Goal: Task Accomplishment & Management: Manage account settings

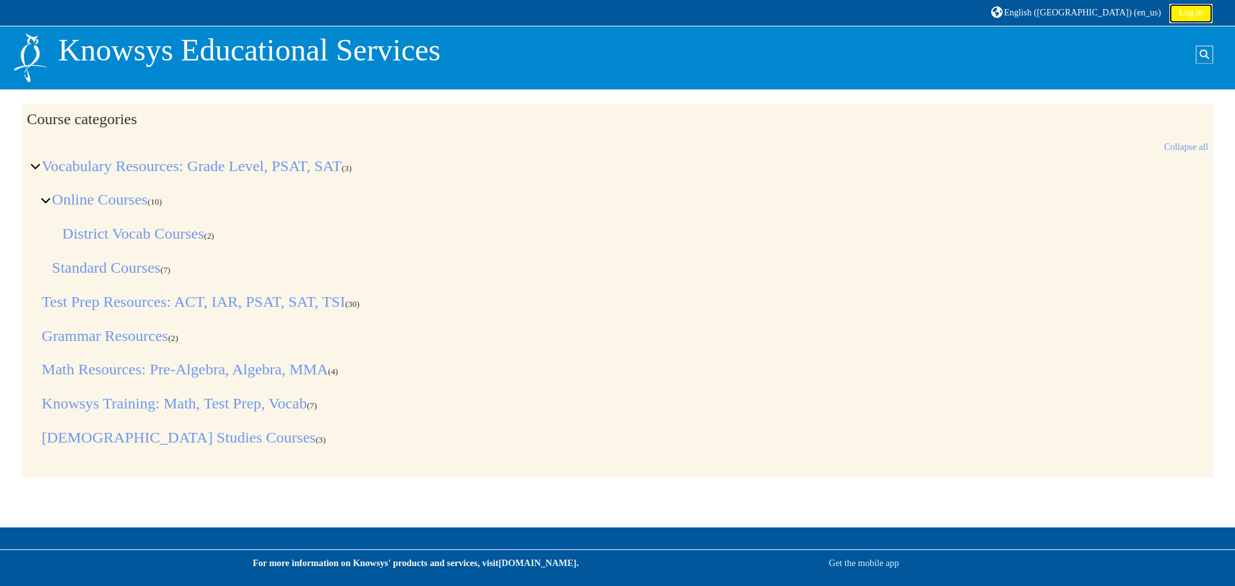
click at [1183, 17] on link "Log in" at bounding box center [1190, 13] width 43 height 19
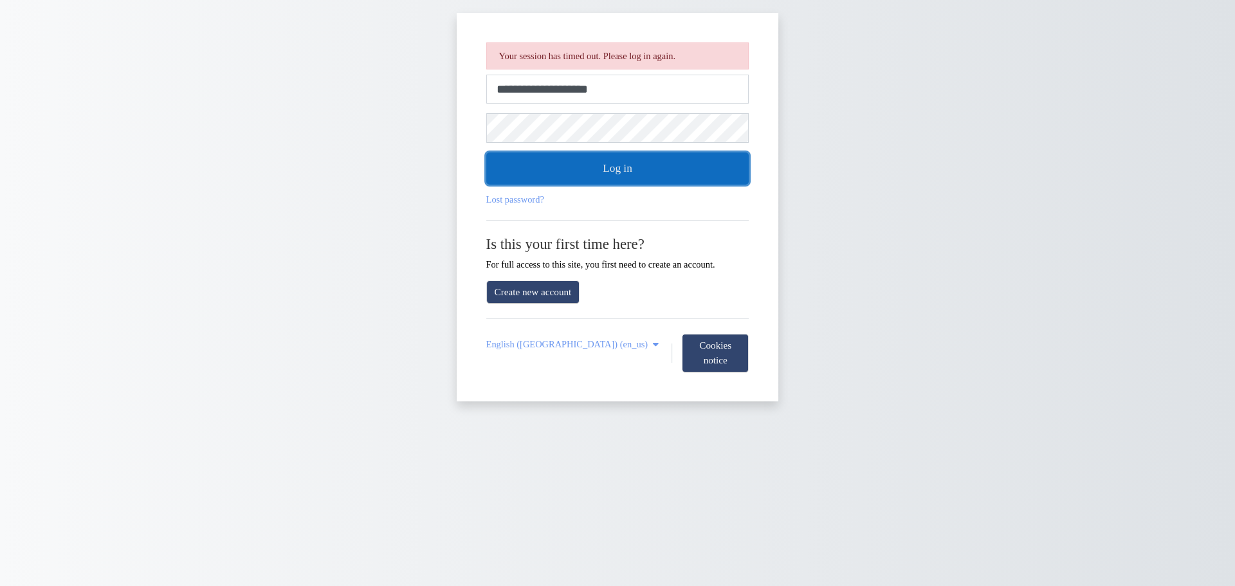
click at [640, 179] on button "Log in" at bounding box center [617, 168] width 263 height 32
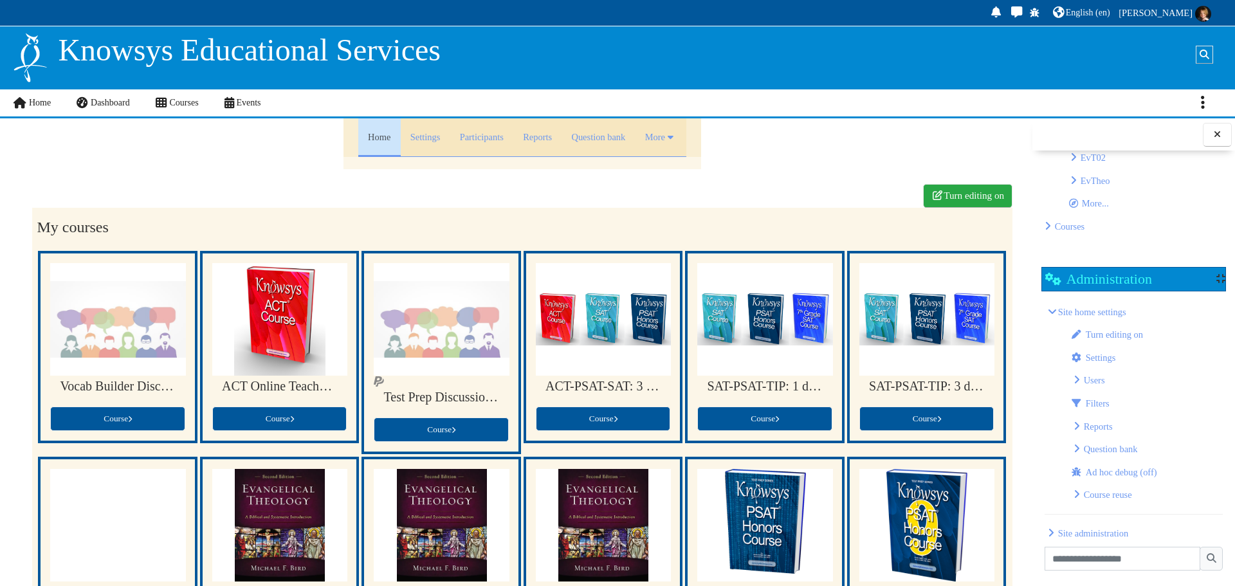
scroll to position [332, 0]
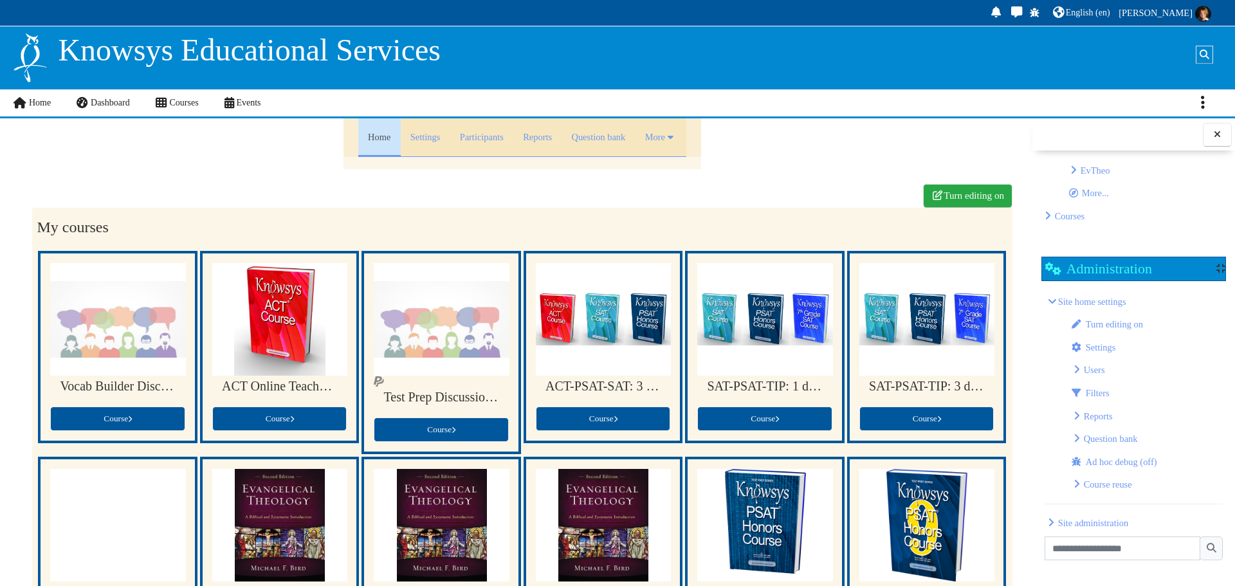
click at [1116, 518] on span "Site administration" at bounding box center [1093, 523] width 70 height 10
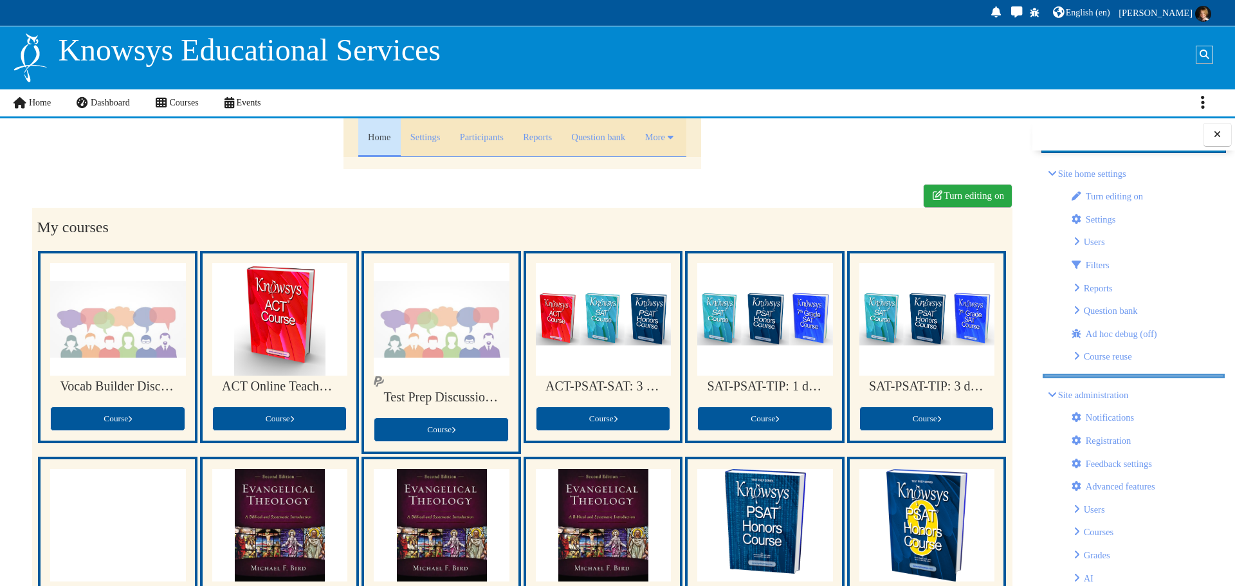
scroll to position [460, 0]
click at [1093, 503] on span "Users" at bounding box center [1094, 508] width 21 height 10
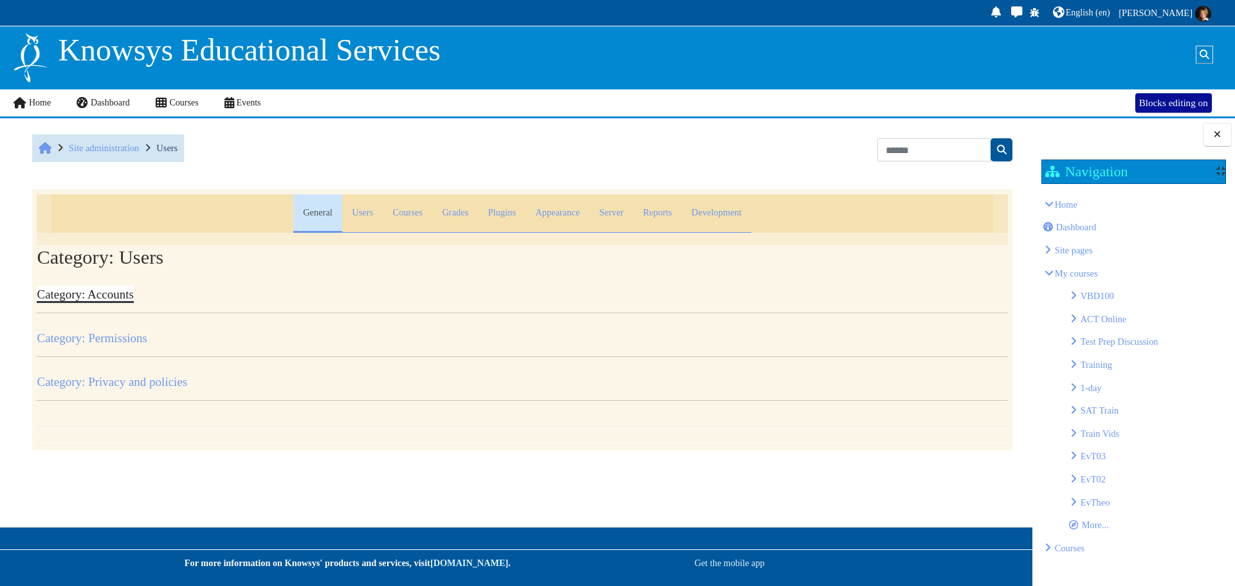
click at [123, 294] on link "Category: Accounts" at bounding box center [85, 294] width 96 height 14
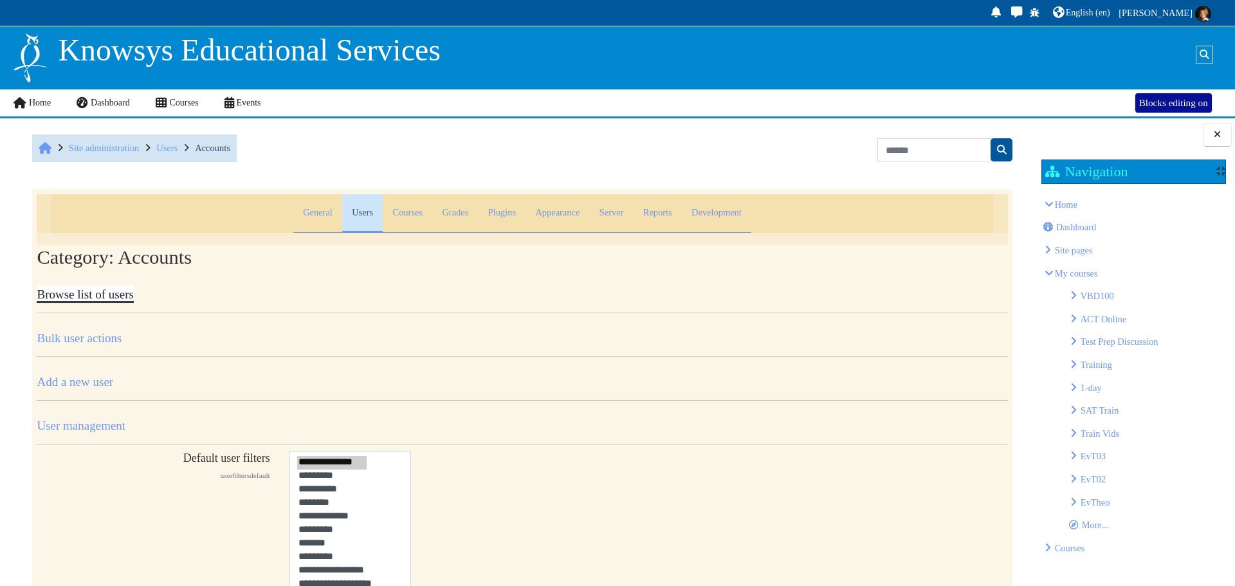
click at [94, 298] on link "Browse list of users" at bounding box center [85, 294] width 96 height 14
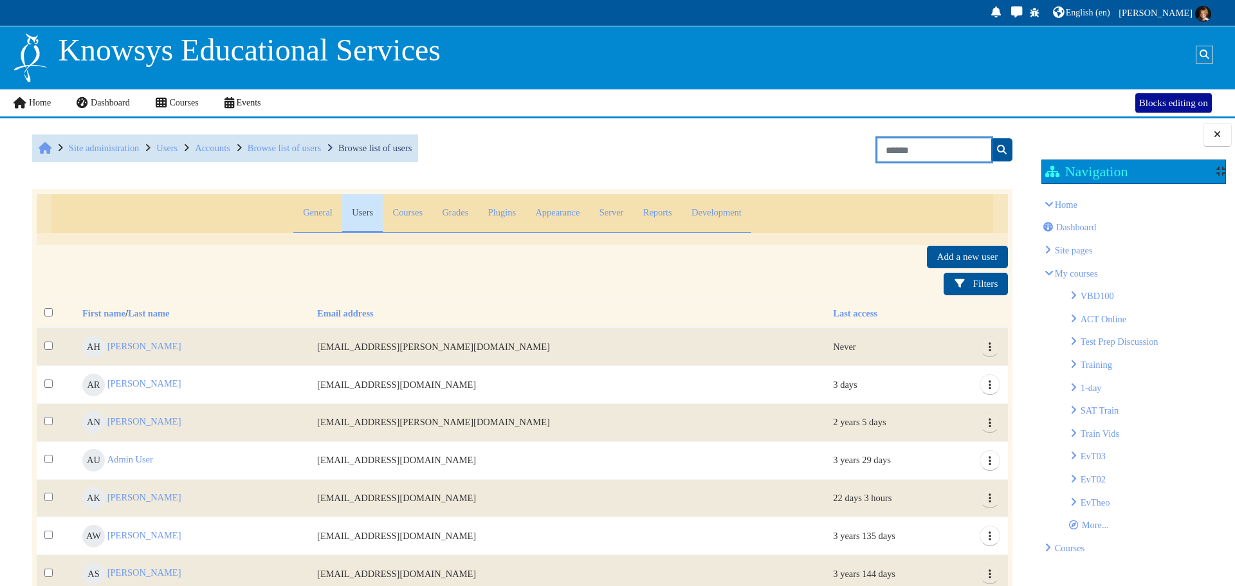
click at [892, 145] on input "Search" at bounding box center [934, 149] width 114 height 23
click at [881, 149] on input "Search" at bounding box center [934, 149] width 114 height 23
type input "****"
click at [995, 147] on icon "submit" at bounding box center [1001, 150] width 12 height 10
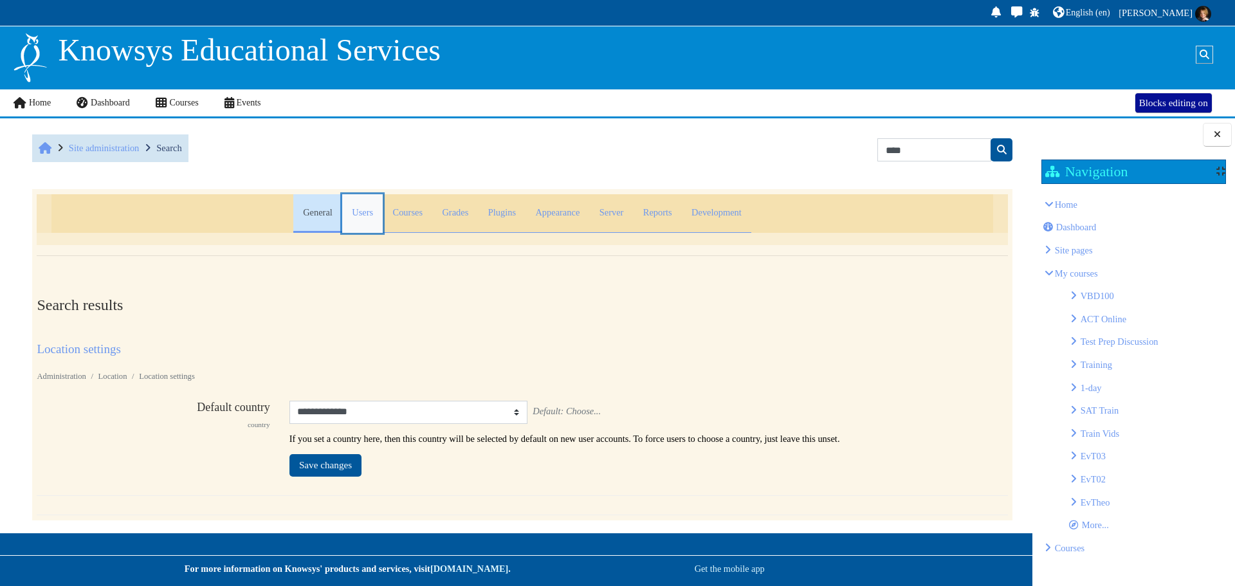
click at [342, 209] on link "Users" at bounding box center [362, 213] width 41 height 39
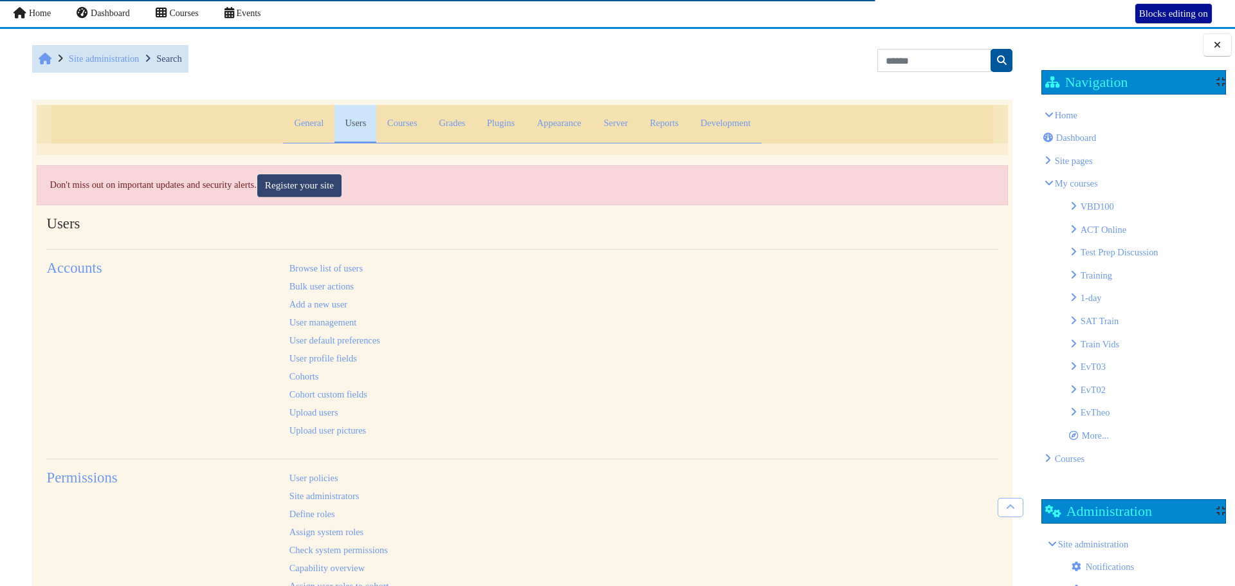
scroll to position [147, 0]
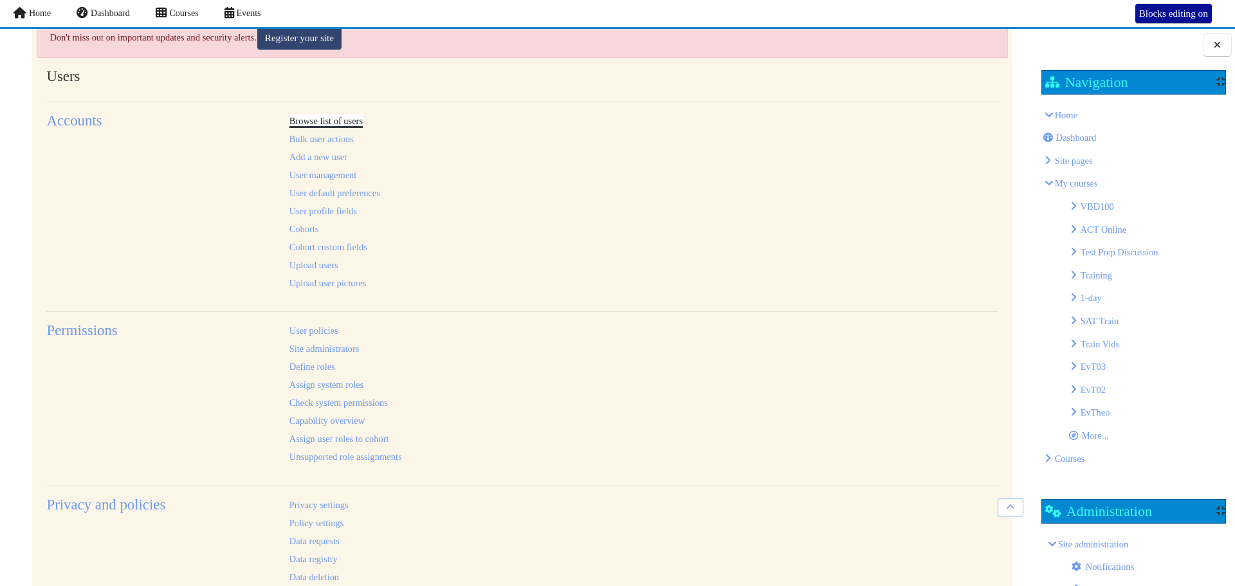
click at [323, 121] on link "Browse list of users" at bounding box center [325, 121] width 73 height 10
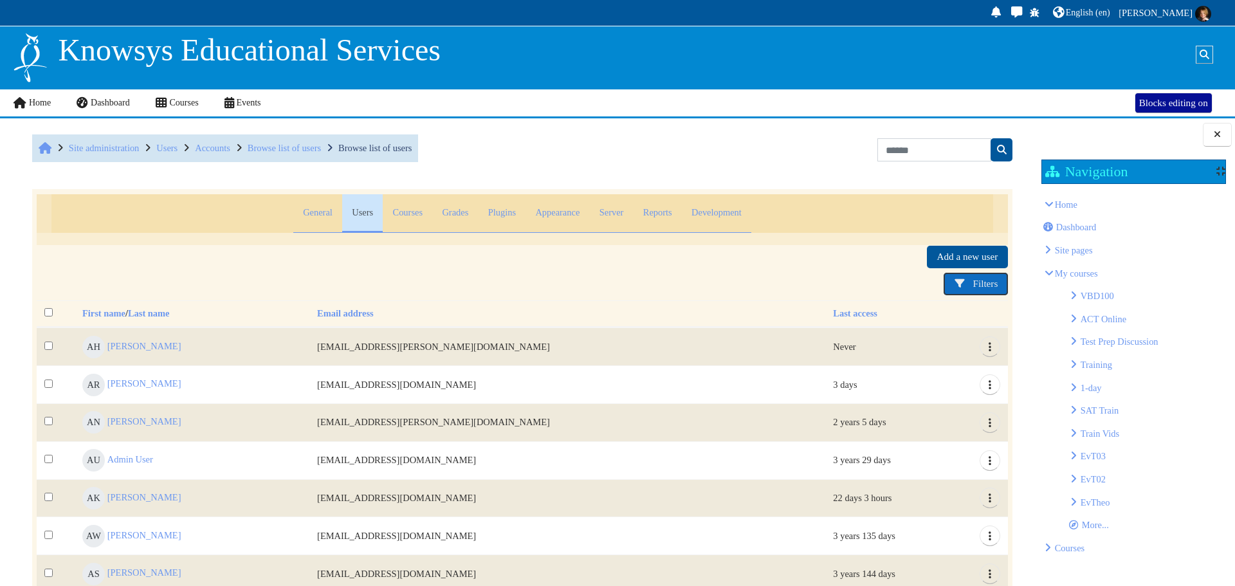
click at [984, 289] on span "Filters" at bounding box center [985, 283] width 25 height 11
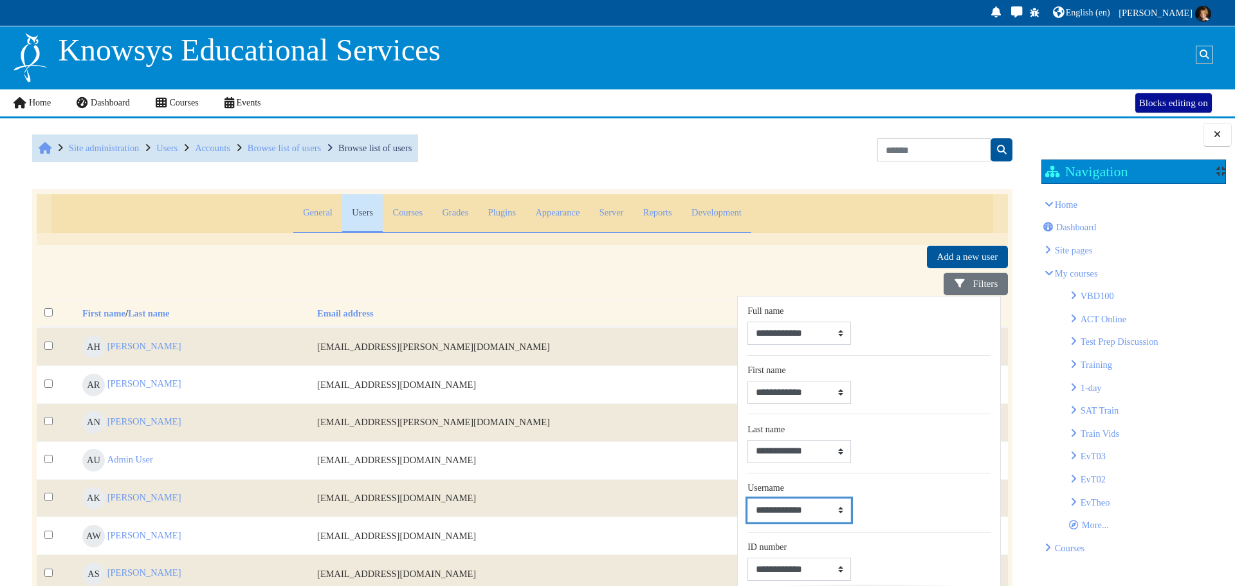
click at [808, 517] on select "**********" at bounding box center [800, 509] width 104 height 23
select select "*"
click at [748, 506] on select "**********" at bounding box center [800, 509] width 104 height 23
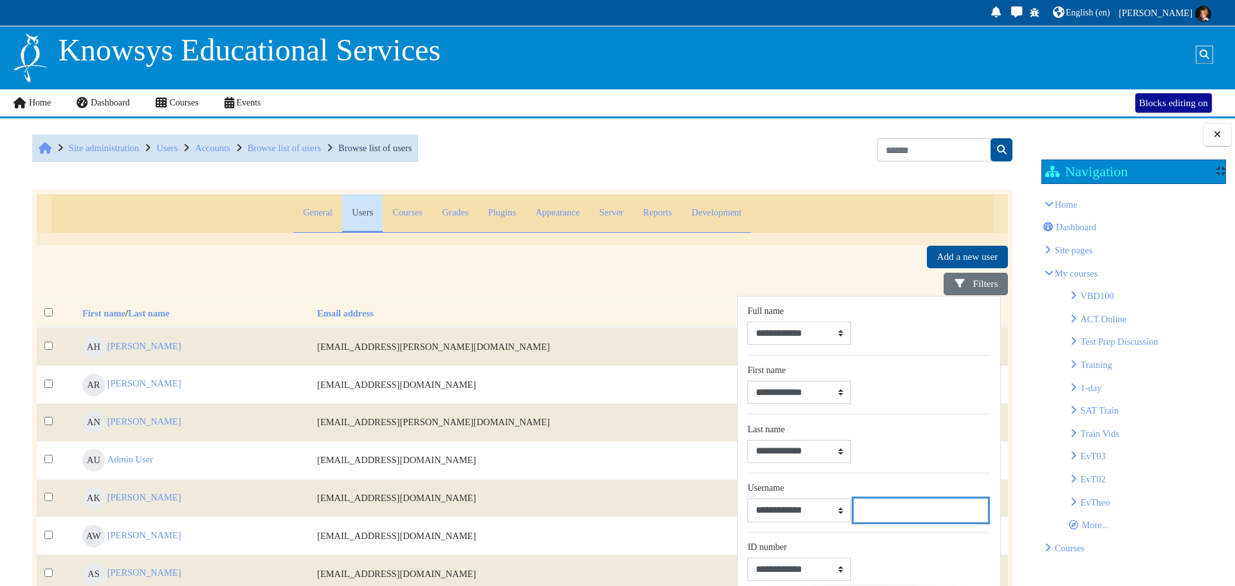
click at [880, 513] on input "Username value" at bounding box center [920, 509] width 135 height 23
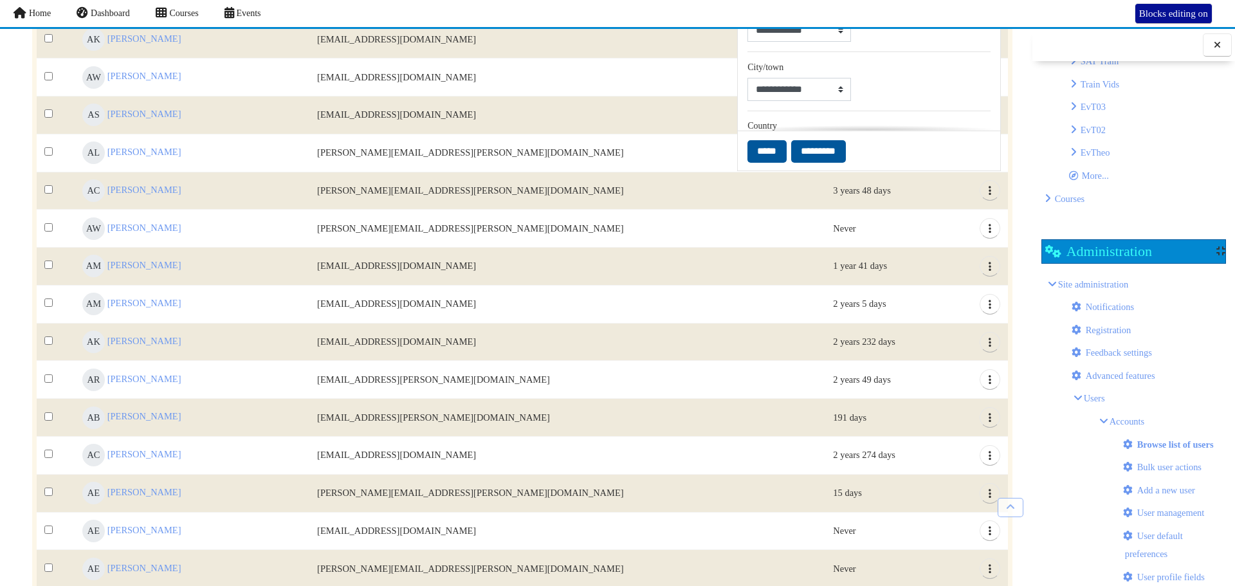
scroll to position [284, 0]
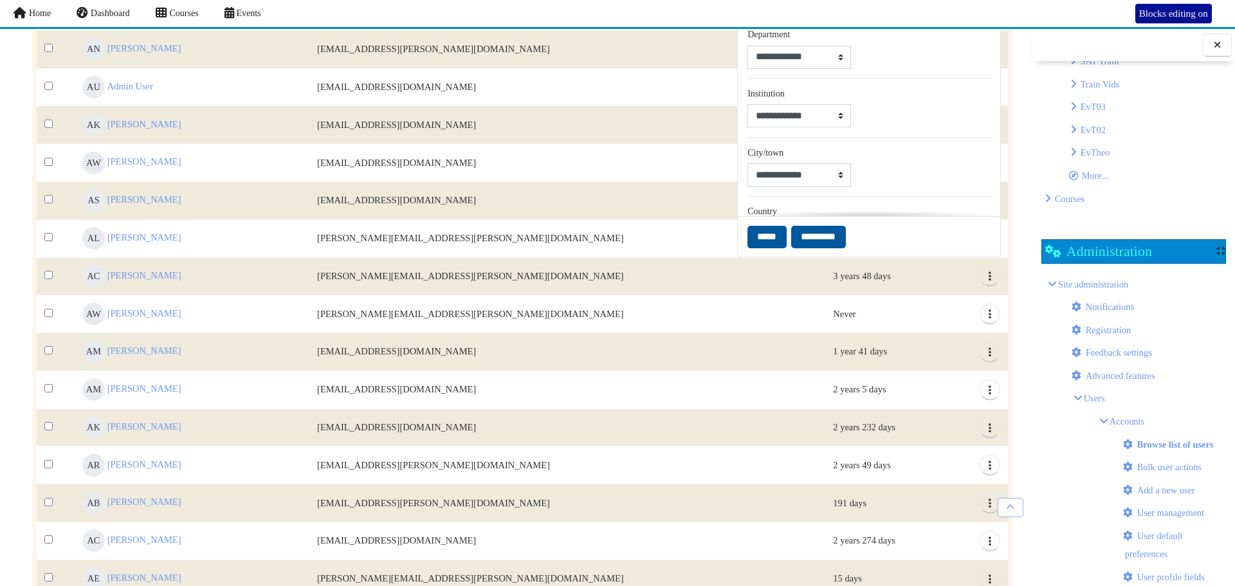
type input "****"
click at [779, 242] on input "*****" at bounding box center [767, 237] width 39 height 23
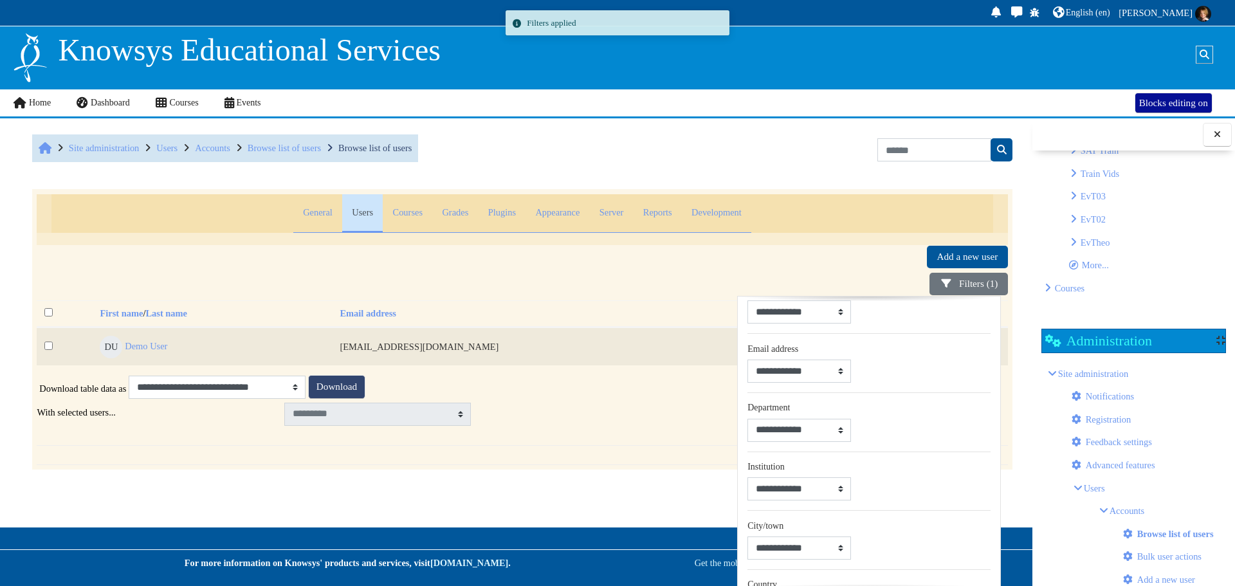
click at [562, 401] on div "**********" at bounding box center [522, 337] width 970 height 129
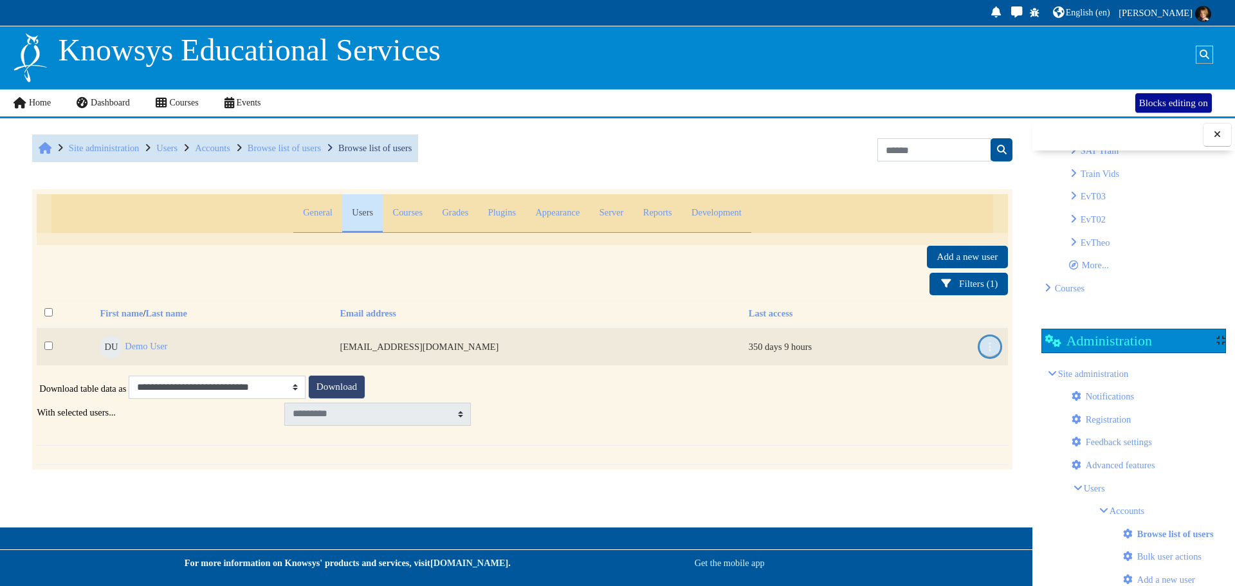
click at [991, 345] on icon "Actions" at bounding box center [989, 346] width 13 height 10
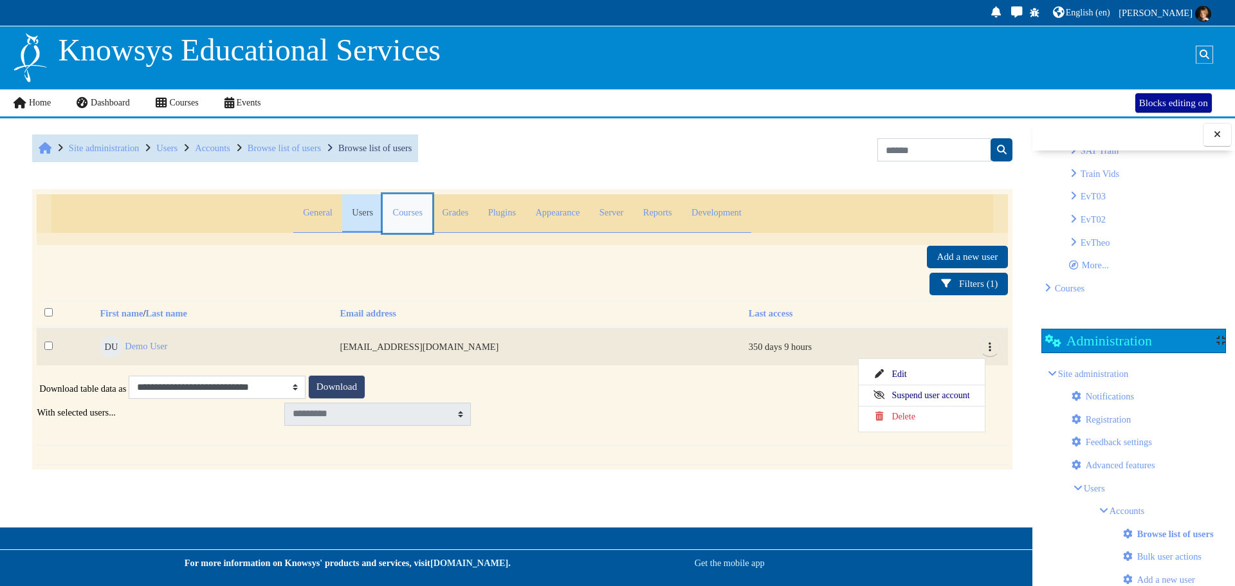
click at [386, 210] on link "Courses" at bounding box center [408, 213] width 50 height 39
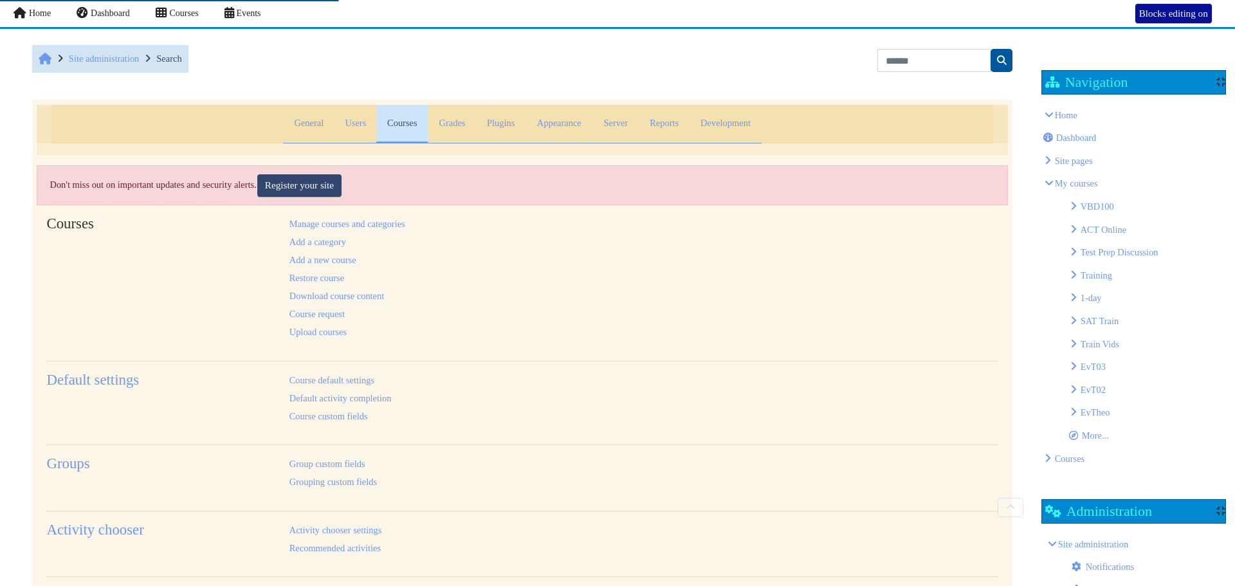
scroll to position [147, 0]
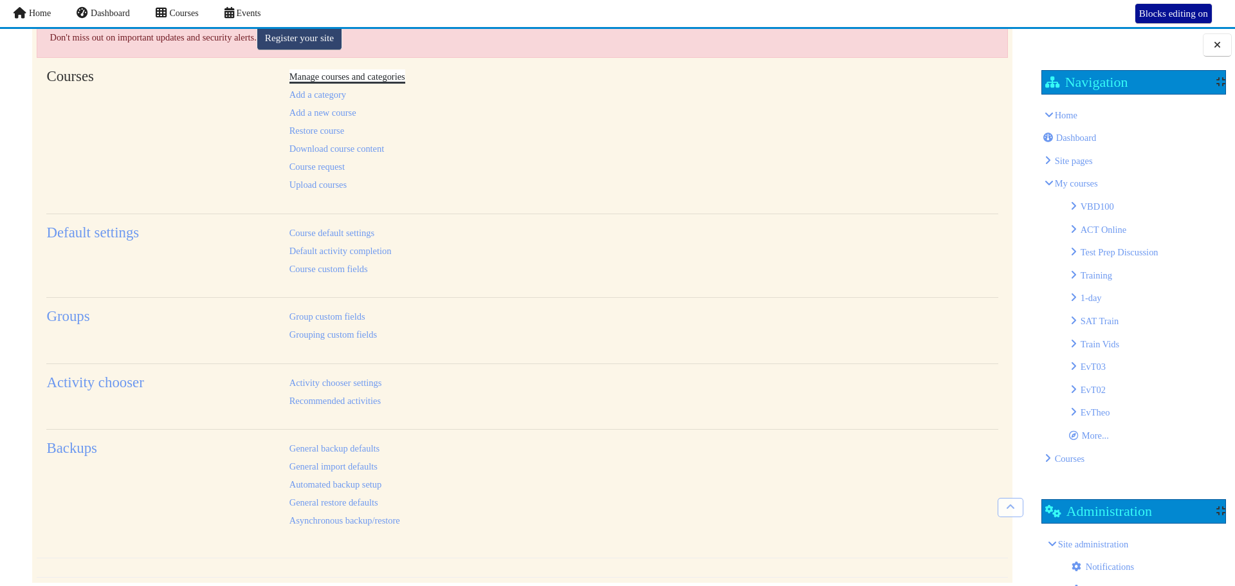
click at [351, 72] on link "Manage courses and categories" at bounding box center [347, 76] width 116 height 10
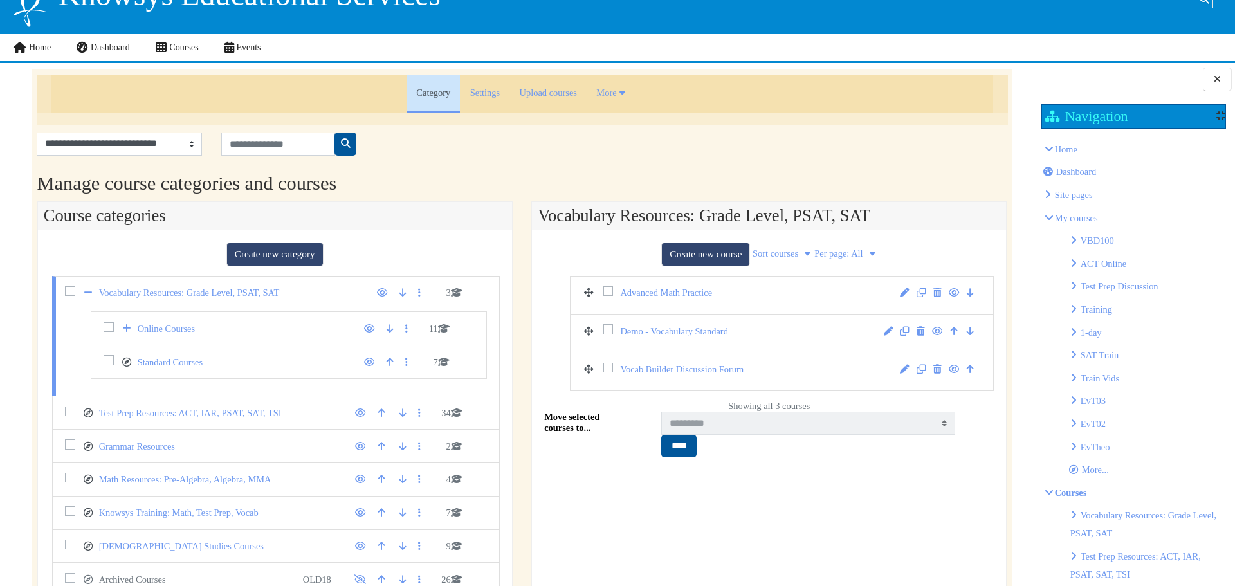
scroll to position [64, 0]
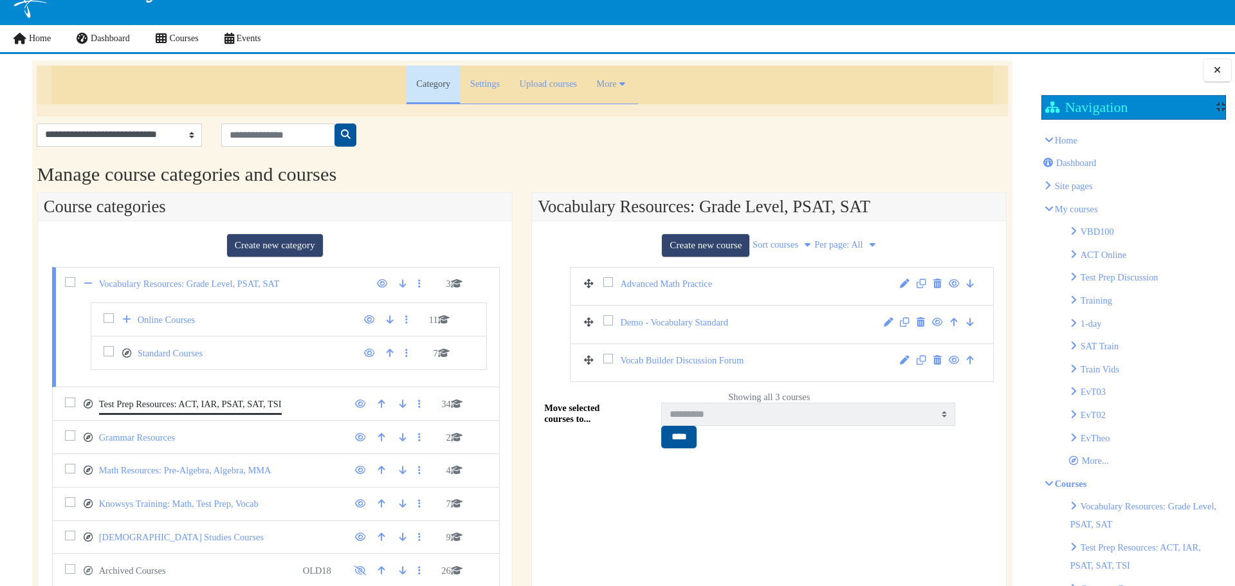
click at [123, 401] on link "Test Prep Resources: ACT, IAR, PSAT, SAT, TSI" at bounding box center [190, 404] width 183 height 18
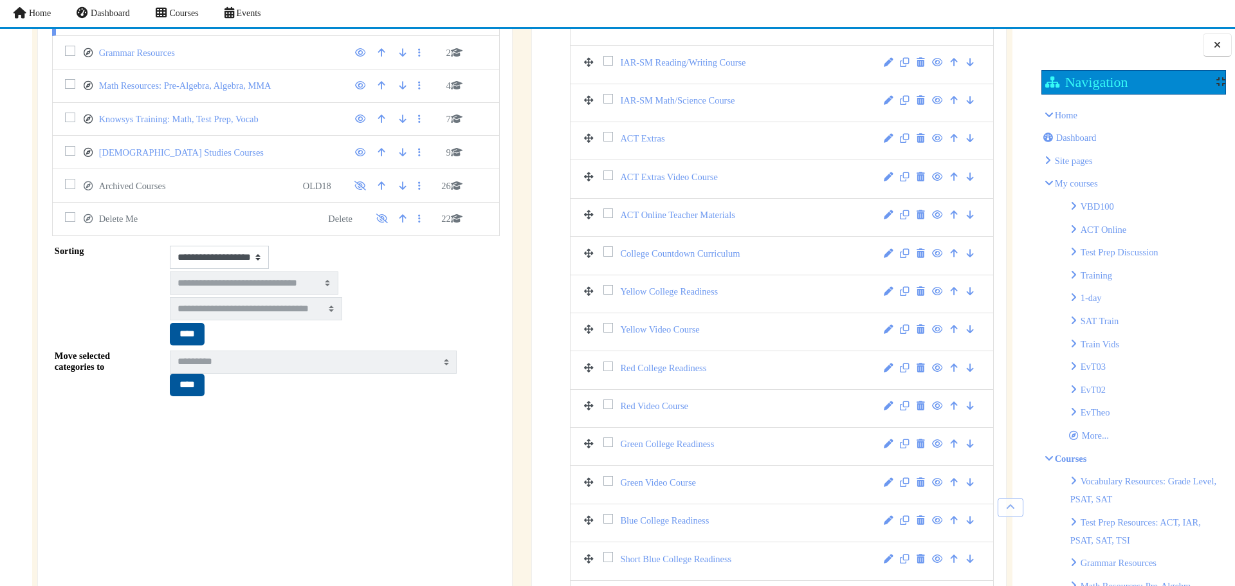
scroll to position [329, 0]
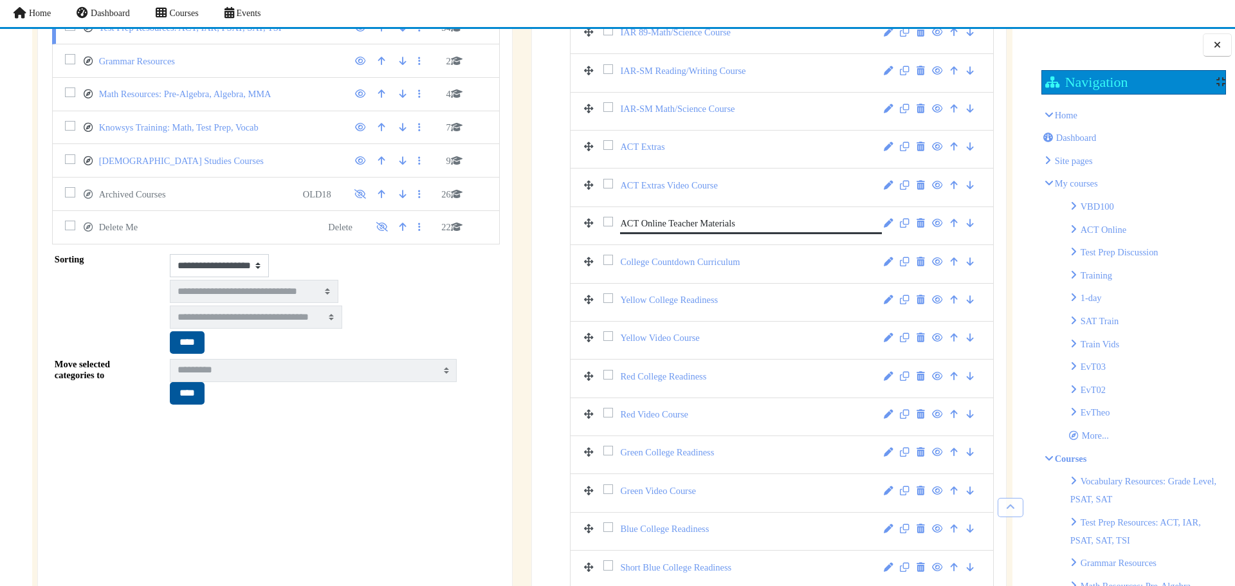
click at [653, 222] on link "ACT Online Teacher Materials" at bounding box center [751, 223] width 262 height 18
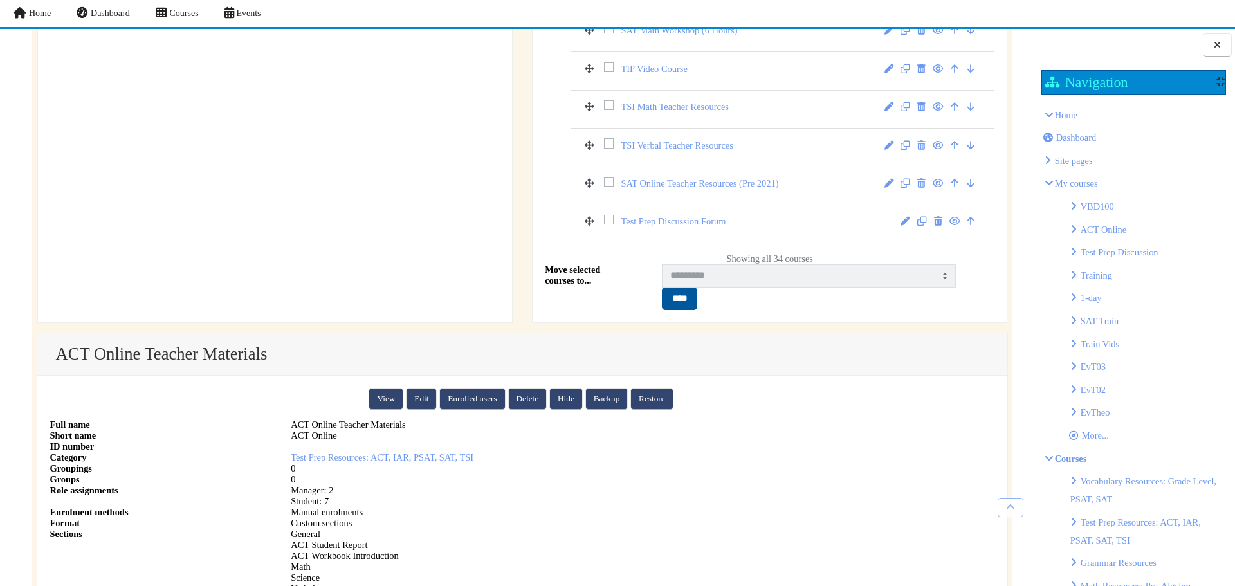
scroll to position [1431, 0]
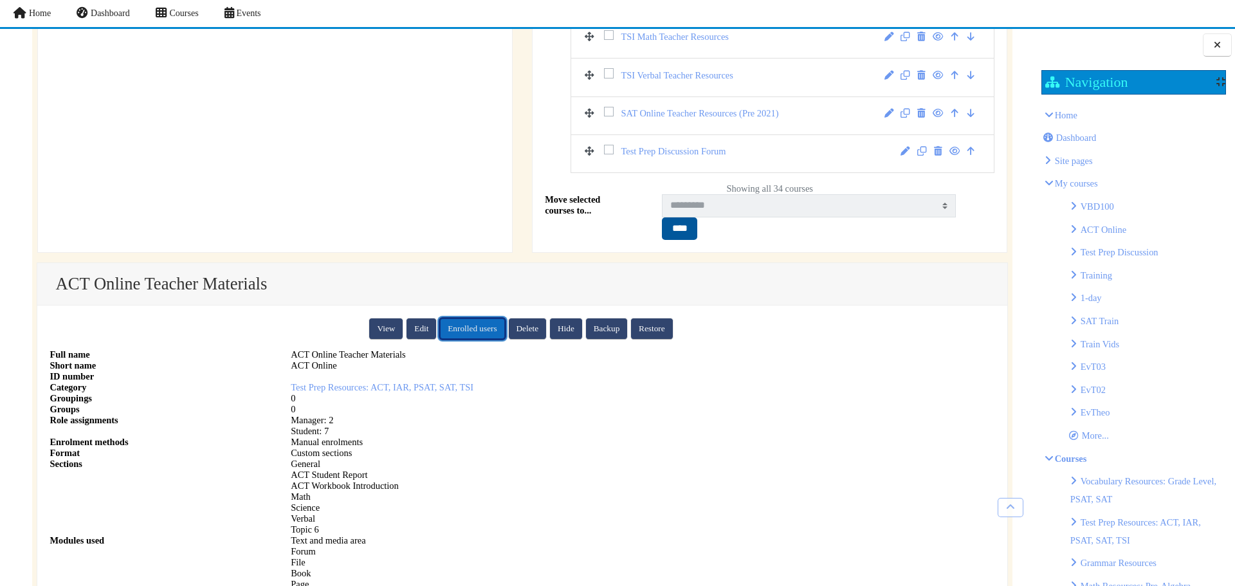
click at [457, 325] on link "Enrolled users" at bounding box center [472, 329] width 66 height 22
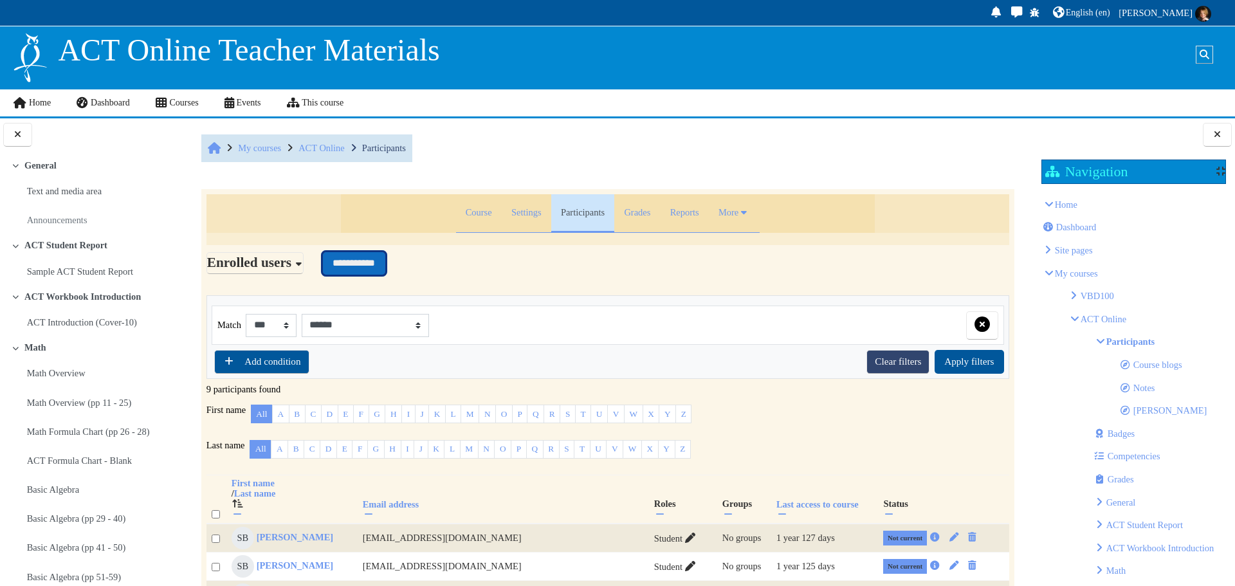
click at [385, 260] on input "**********" at bounding box center [354, 263] width 62 height 23
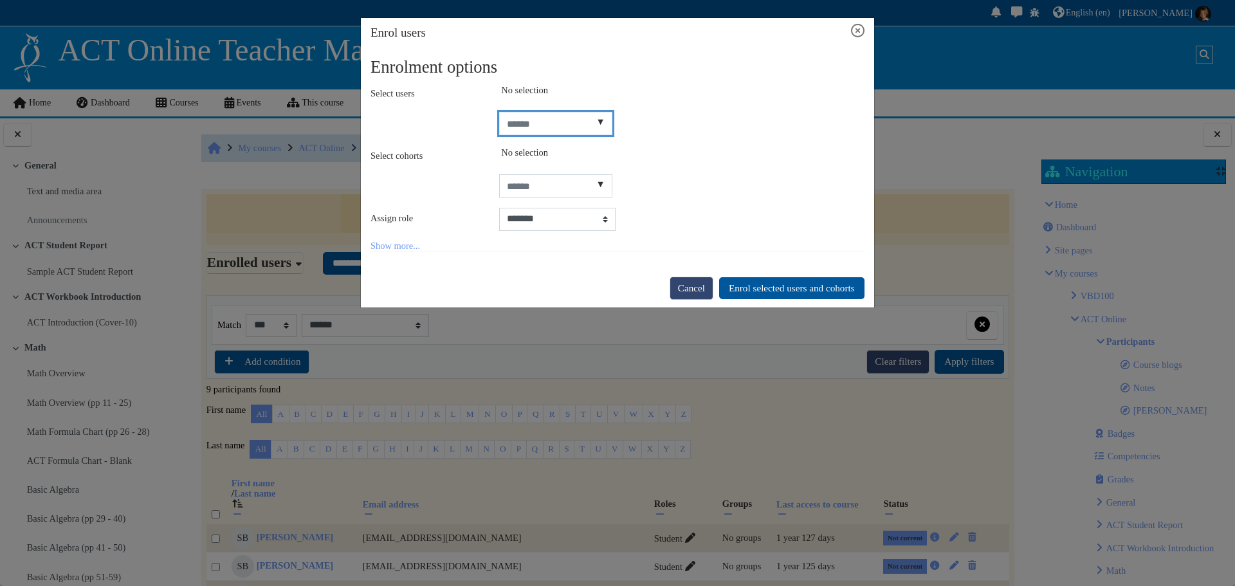
click at [547, 124] on input "Select users" at bounding box center [556, 123] width 114 height 23
type input "*********"
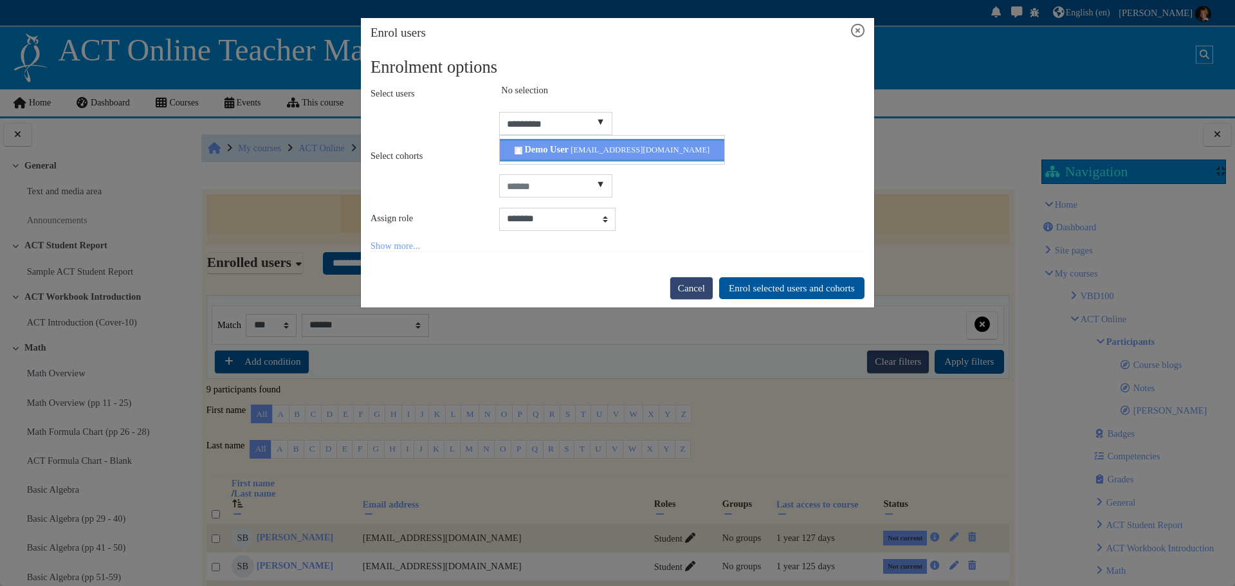
click at [568, 153] on span "Demo User" at bounding box center [546, 149] width 44 height 10
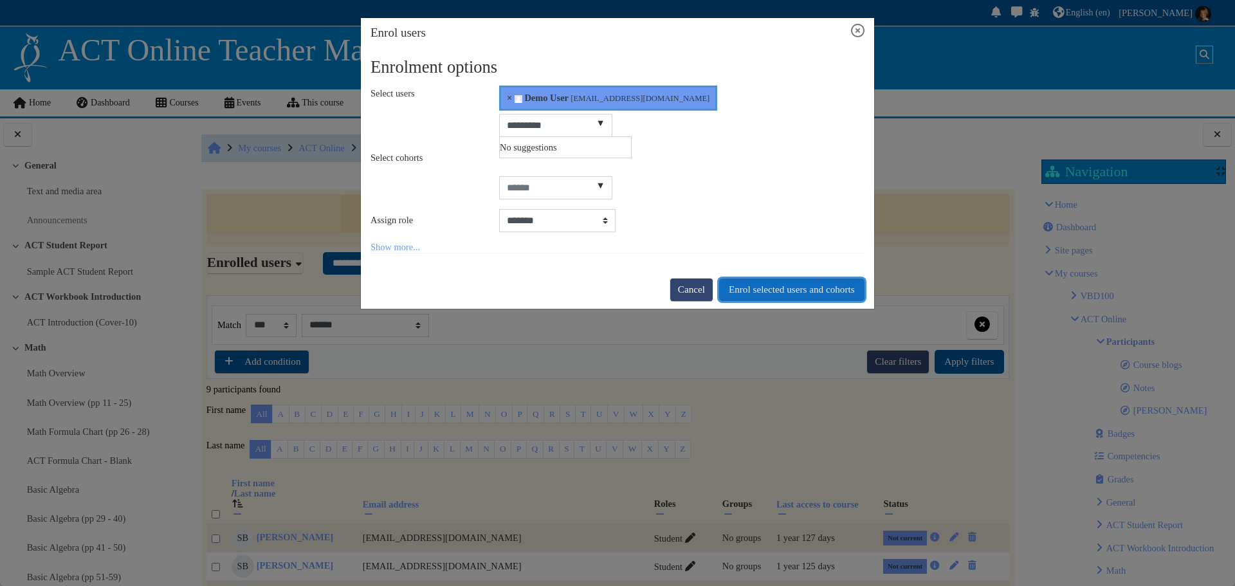
click at [793, 291] on button "Enrol selected users and cohorts" at bounding box center [791, 289] width 145 height 23
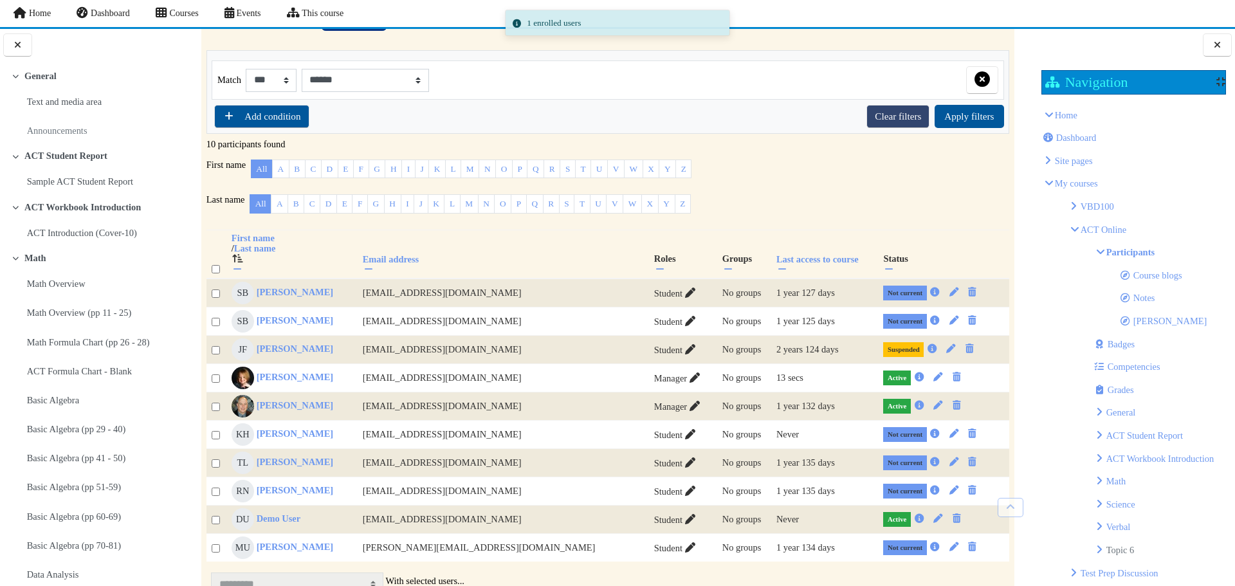
scroll to position [193, 0]
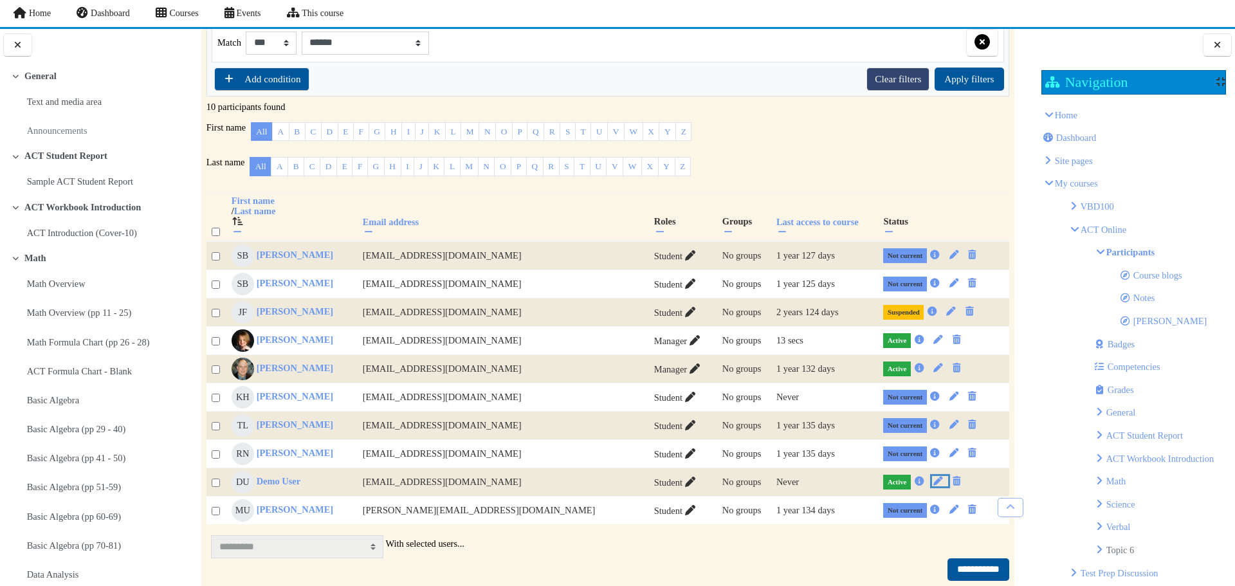
click at [932, 485] on icon "Edit enrolment" at bounding box center [938, 480] width 12 height 9
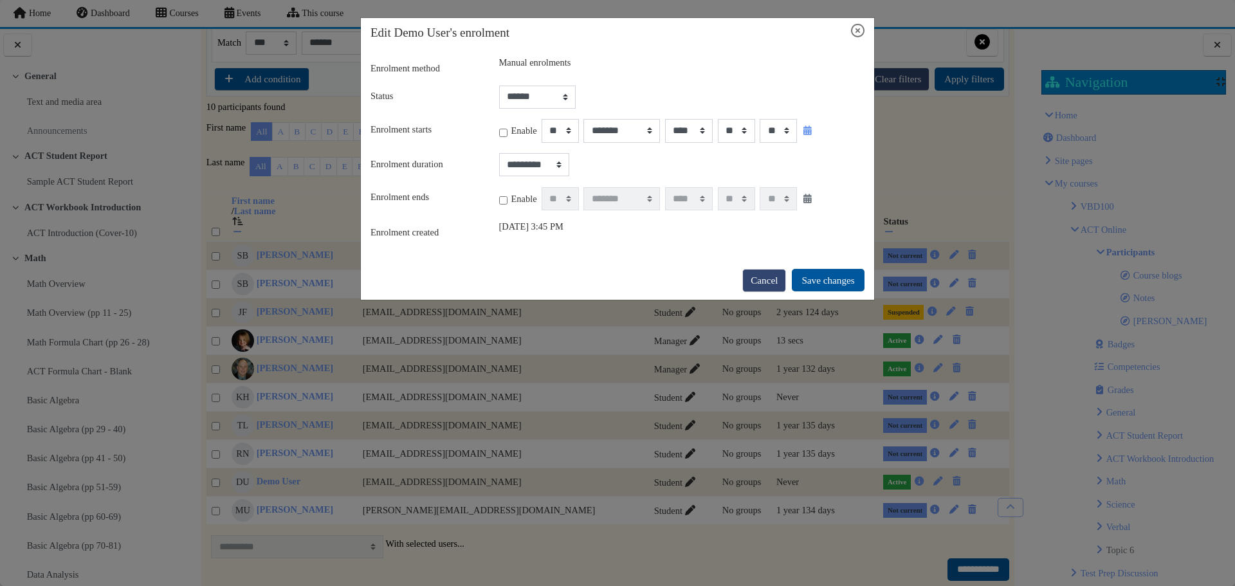
click at [860, 26] on icon "Close" at bounding box center [858, 31] width 14 height 14
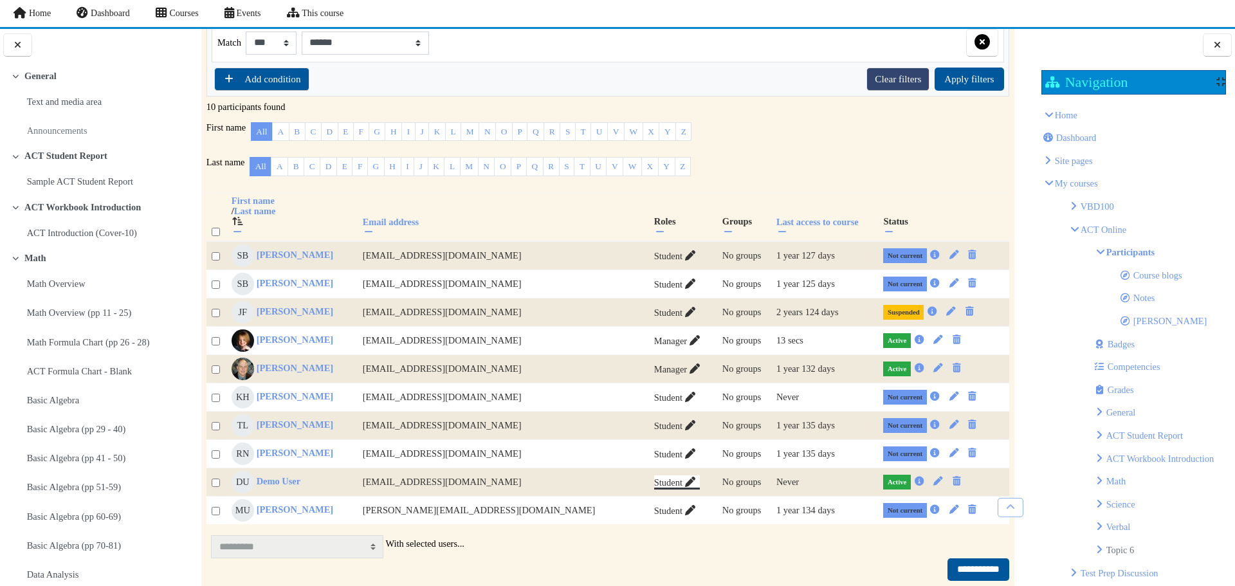
click at [685, 487] on icon "Demo User's role assignments" at bounding box center [690, 481] width 10 height 10
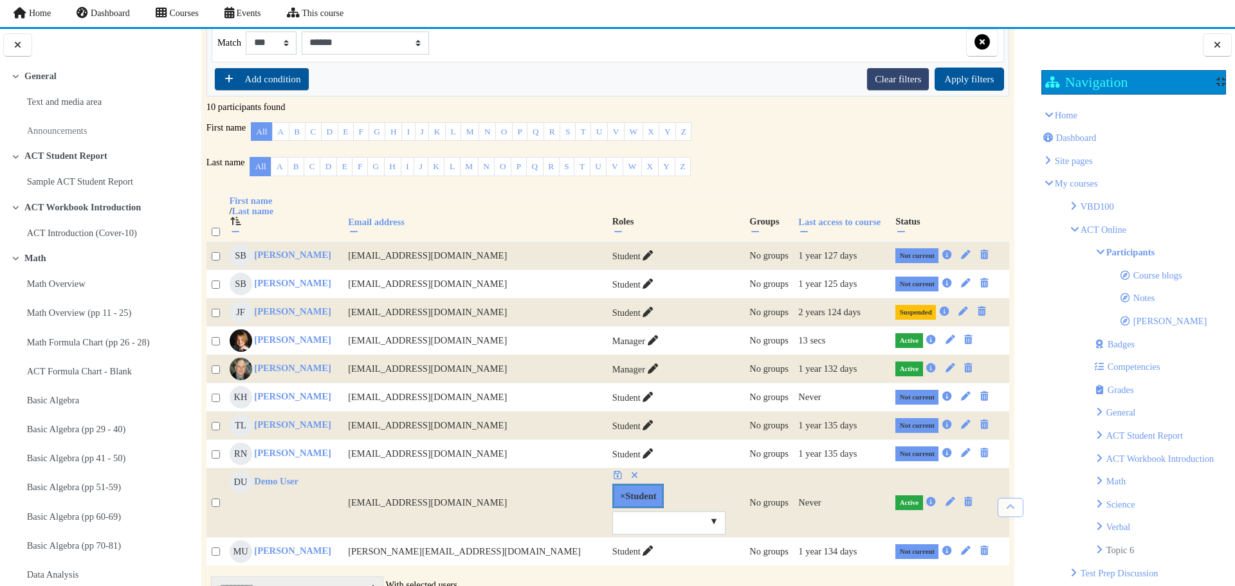
click at [707, 527] on span "▼" at bounding box center [714, 521] width 14 height 16
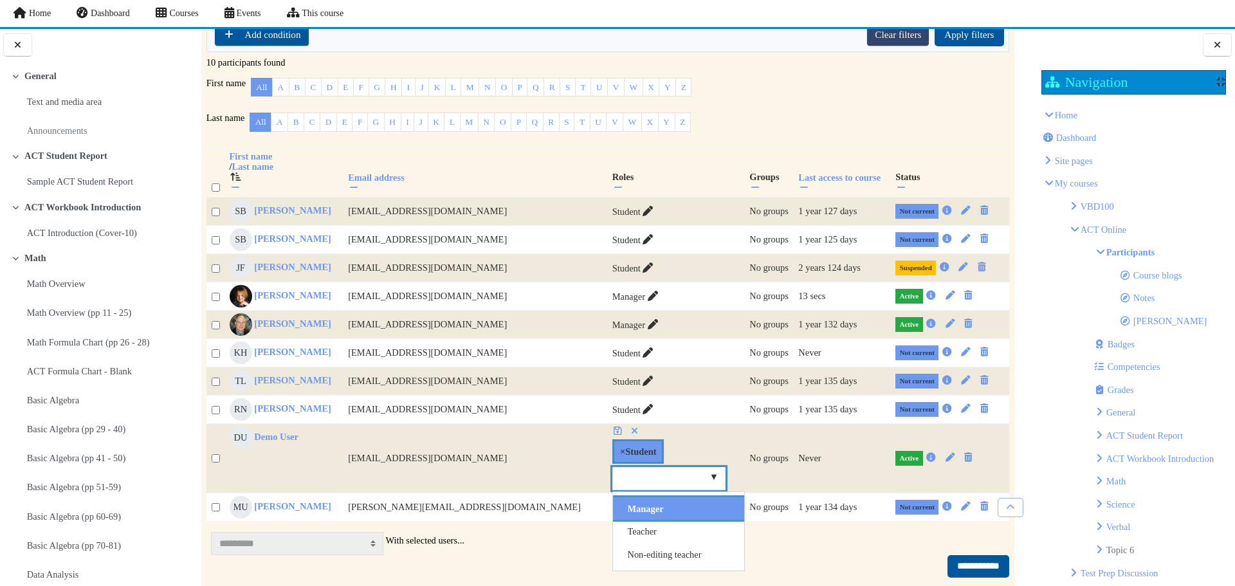
scroll to position [257, 0]
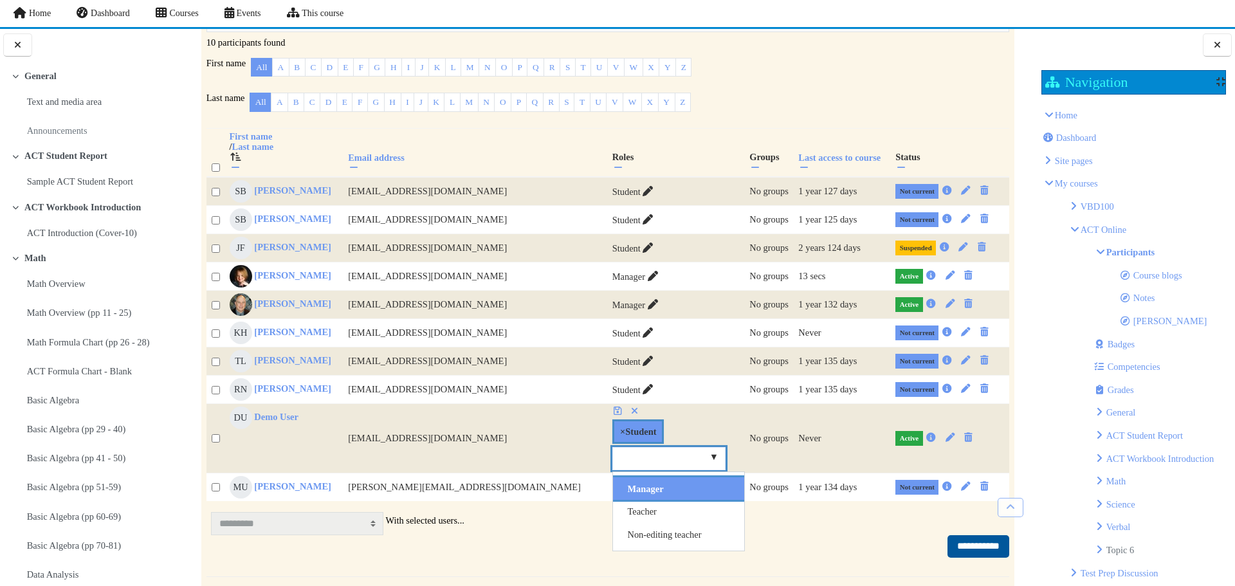
click at [612, 464] on input "Demo User's role assignments" at bounding box center [669, 458] width 114 height 23
click at [797, 421] on td "Never" at bounding box center [843, 438] width 97 height 69
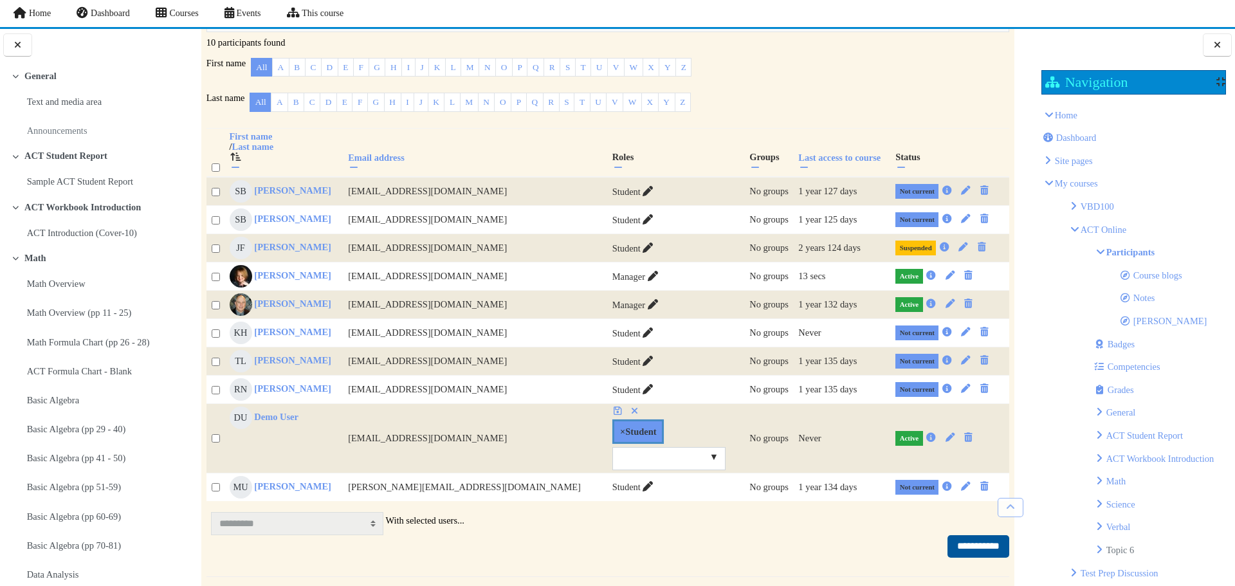
click at [830, 550] on div "**********" at bounding box center [607, 546] width 802 height 23
click at [981, 549] on input "**********" at bounding box center [978, 546] width 62 height 23
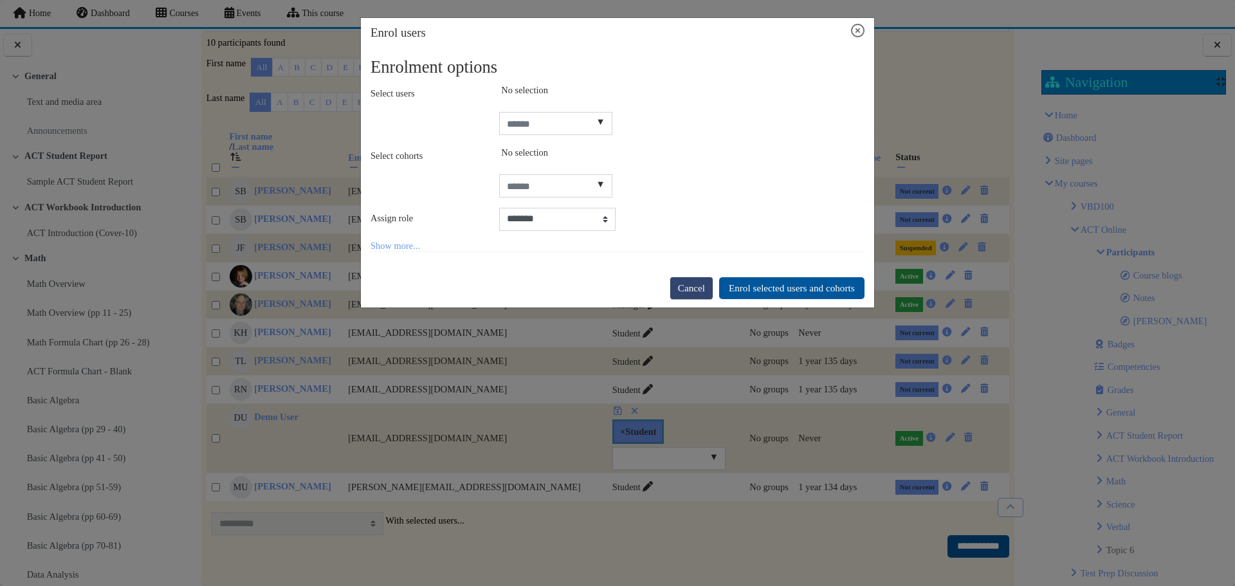
click at [857, 28] on icon "Close" at bounding box center [858, 31] width 14 height 14
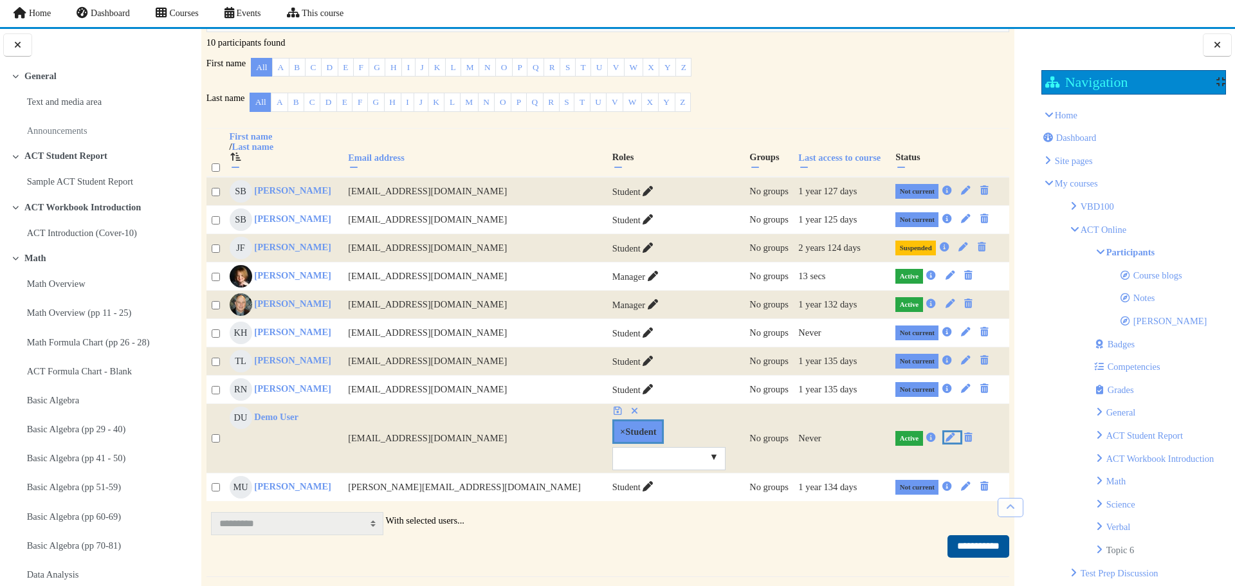
click at [944, 441] on icon "Edit enrolment" at bounding box center [950, 437] width 12 height 9
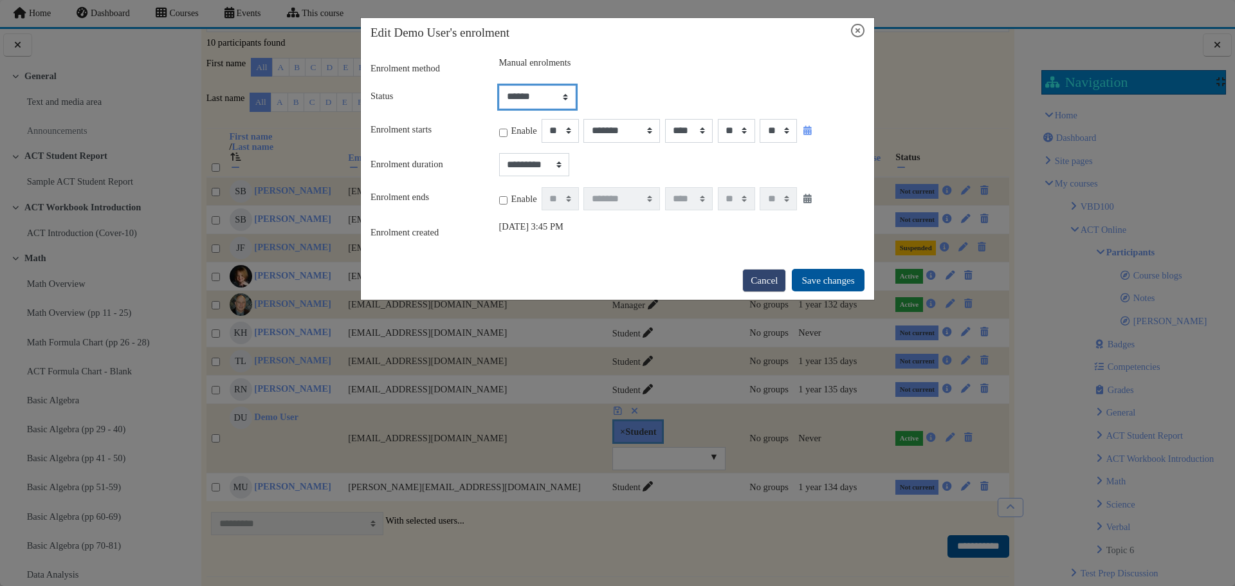
click at [541, 102] on select "****** *********" at bounding box center [537, 97] width 77 height 23
select select "*"
click at [499, 86] on select "****** *********" at bounding box center [537, 97] width 77 height 23
click at [819, 287] on button "Save changes" at bounding box center [828, 280] width 73 height 23
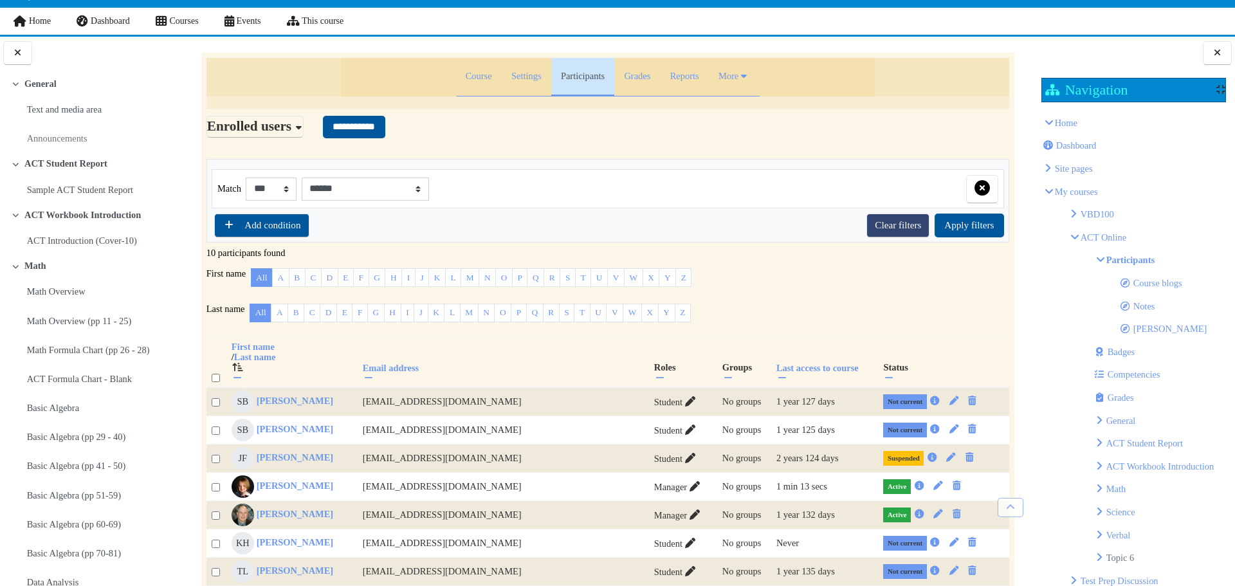
scroll to position [0, 0]
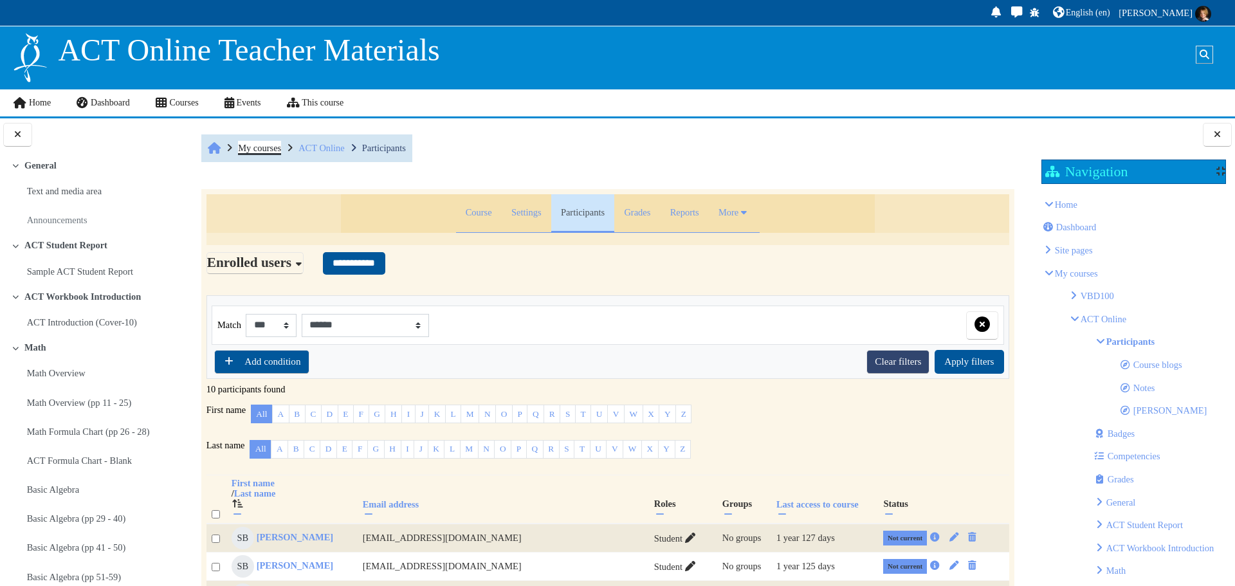
click at [275, 148] on span "My courses" at bounding box center [259, 148] width 43 height 10
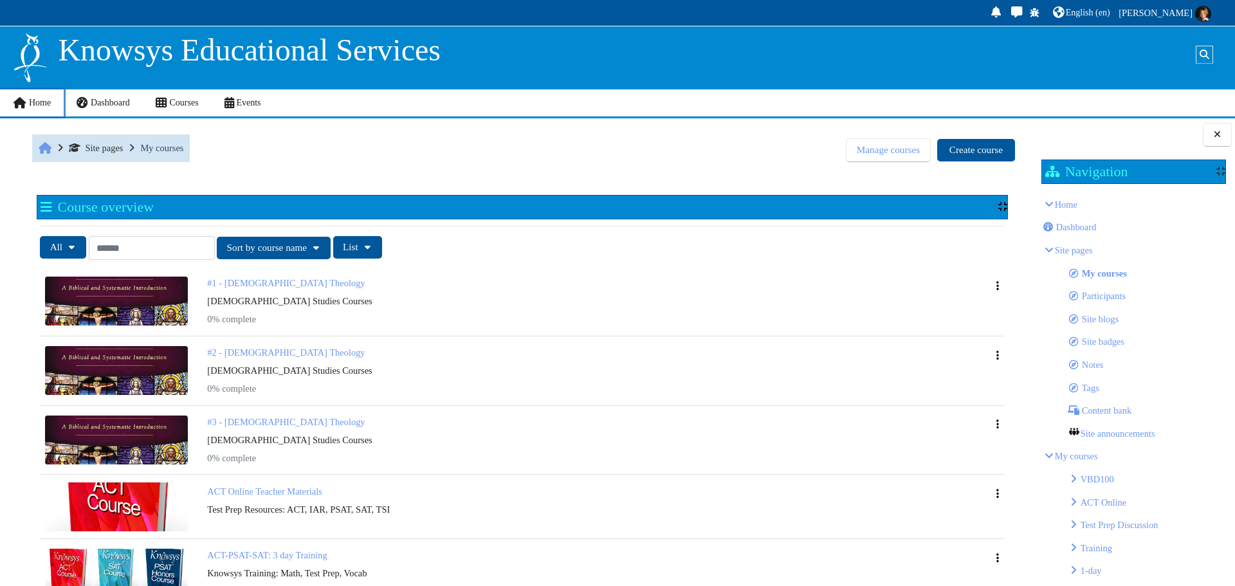
click at [45, 104] on span "Home" at bounding box center [40, 103] width 22 height 10
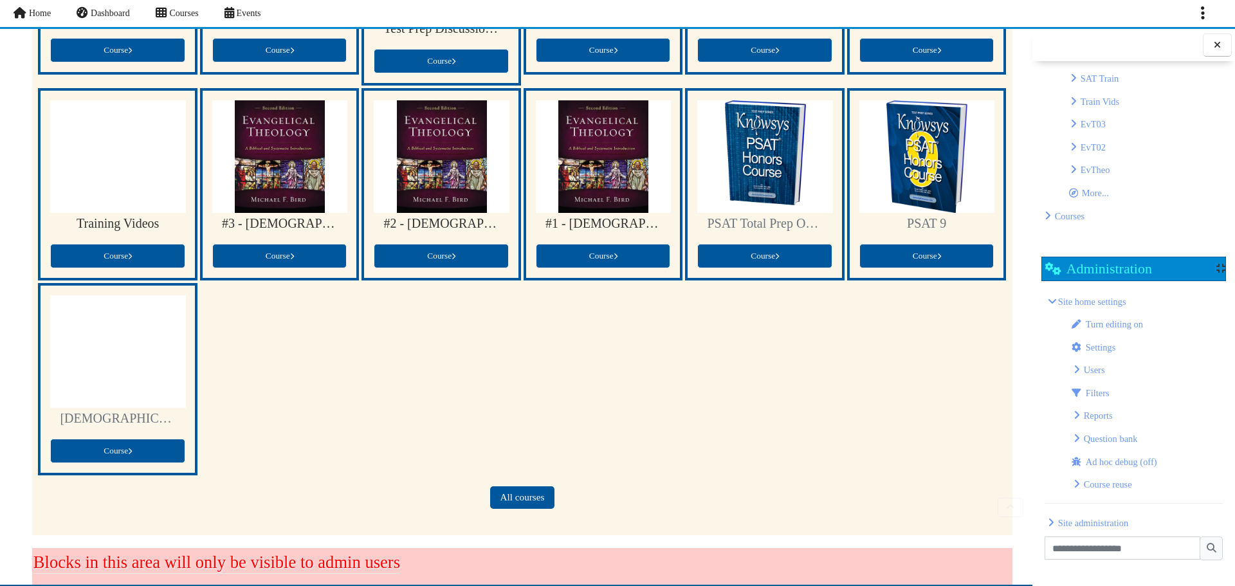
scroll to position [339, 0]
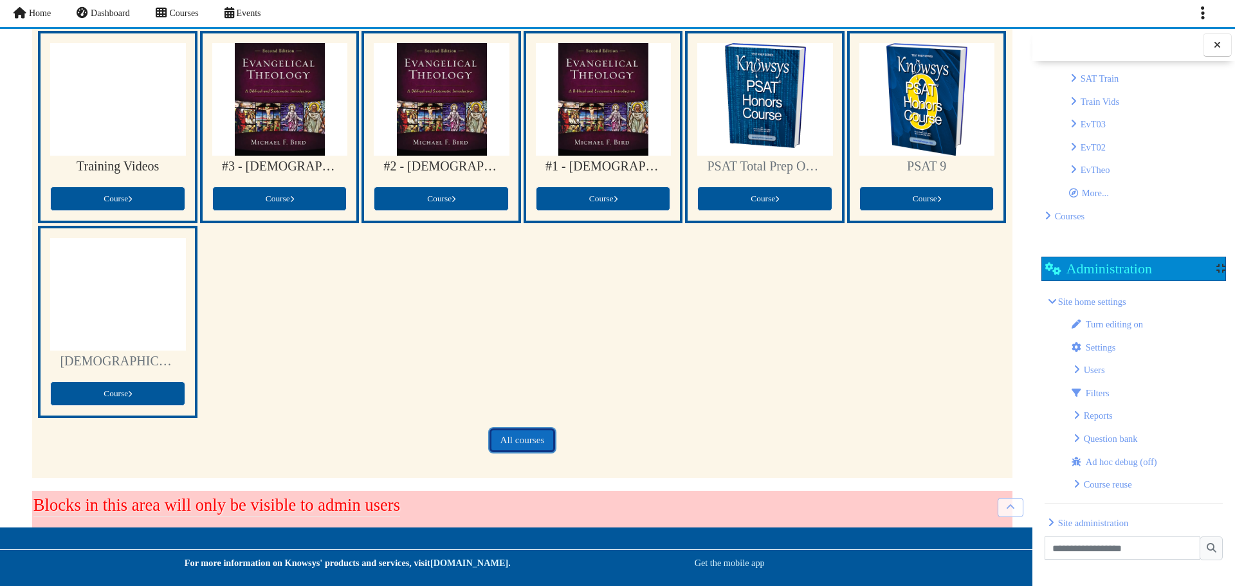
click at [523, 444] on link "All courses" at bounding box center [522, 440] width 64 height 23
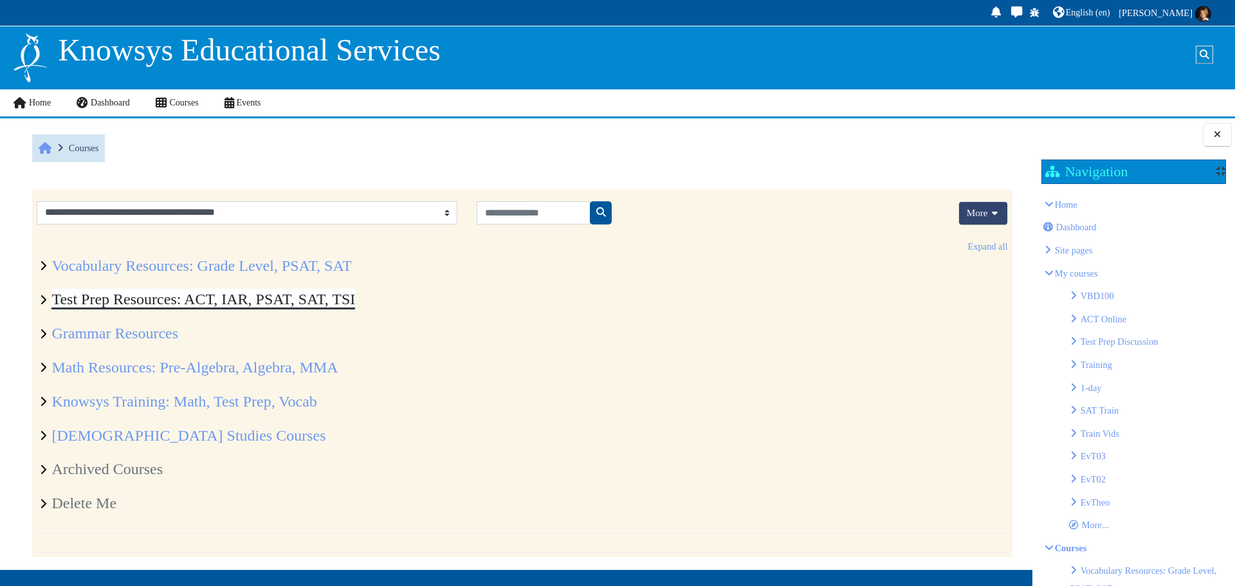
click at [102, 298] on link "Test Prep Resources: ACT, IAR, PSAT, SAT, TSI" at bounding box center [203, 299] width 304 height 17
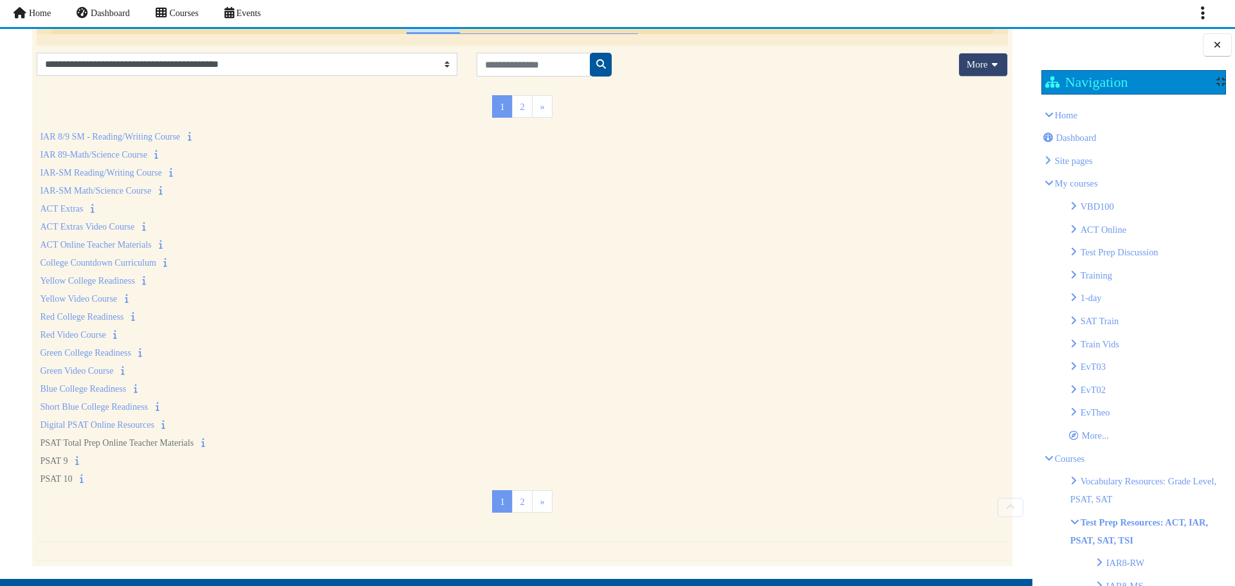
scroll to position [129, 0]
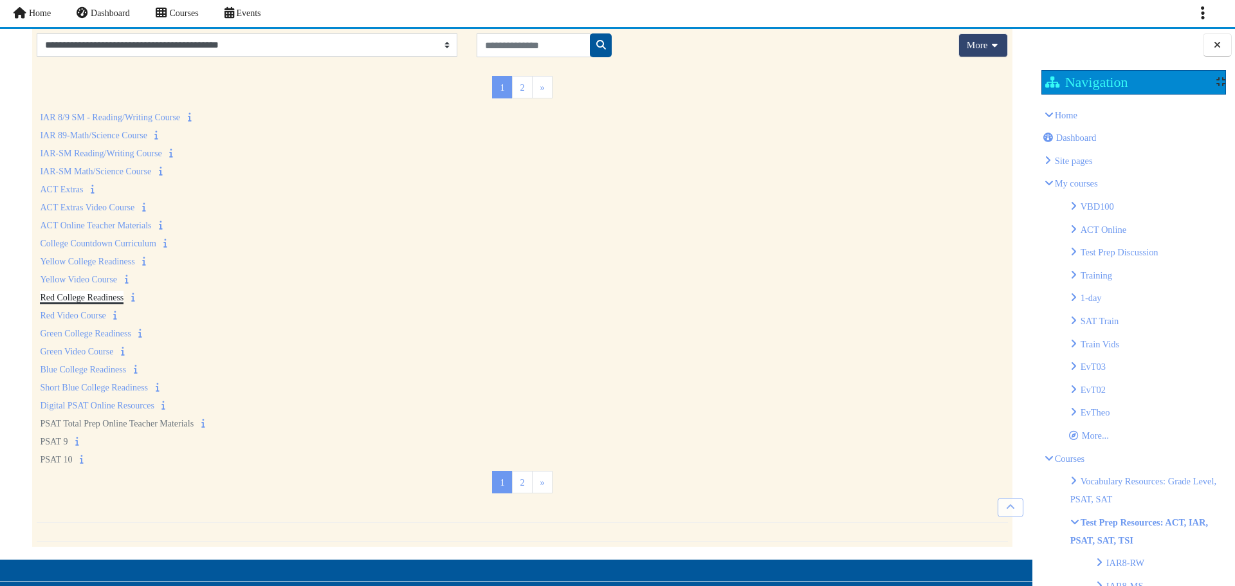
click at [109, 302] on link "Red College Readiness" at bounding box center [82, 298] width 84 height 10
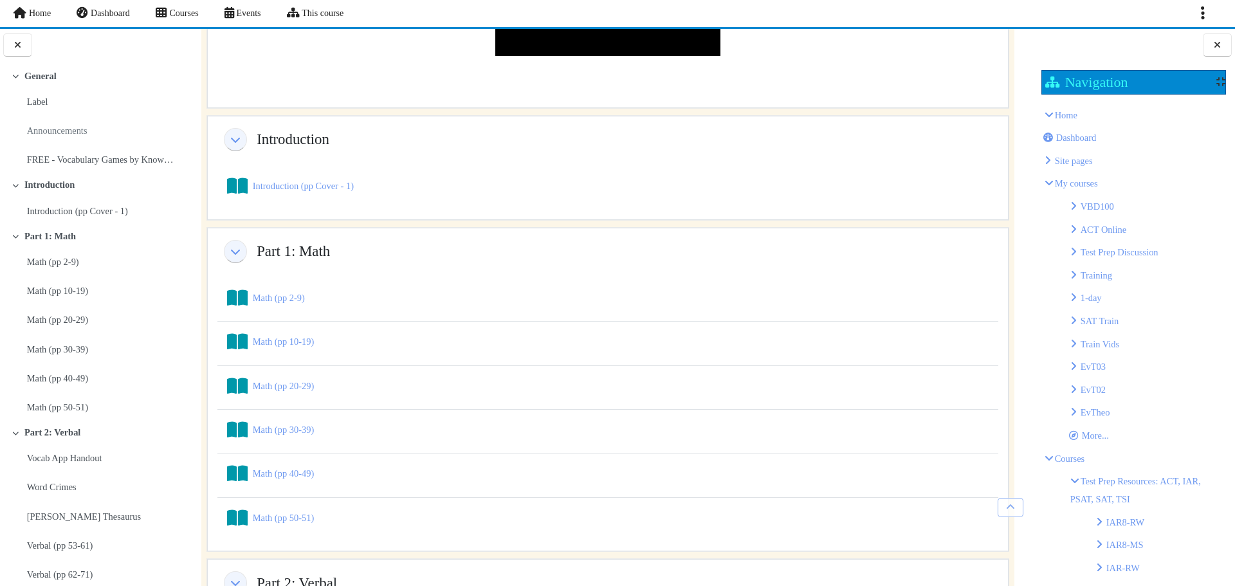
scroll to position [608, 0]
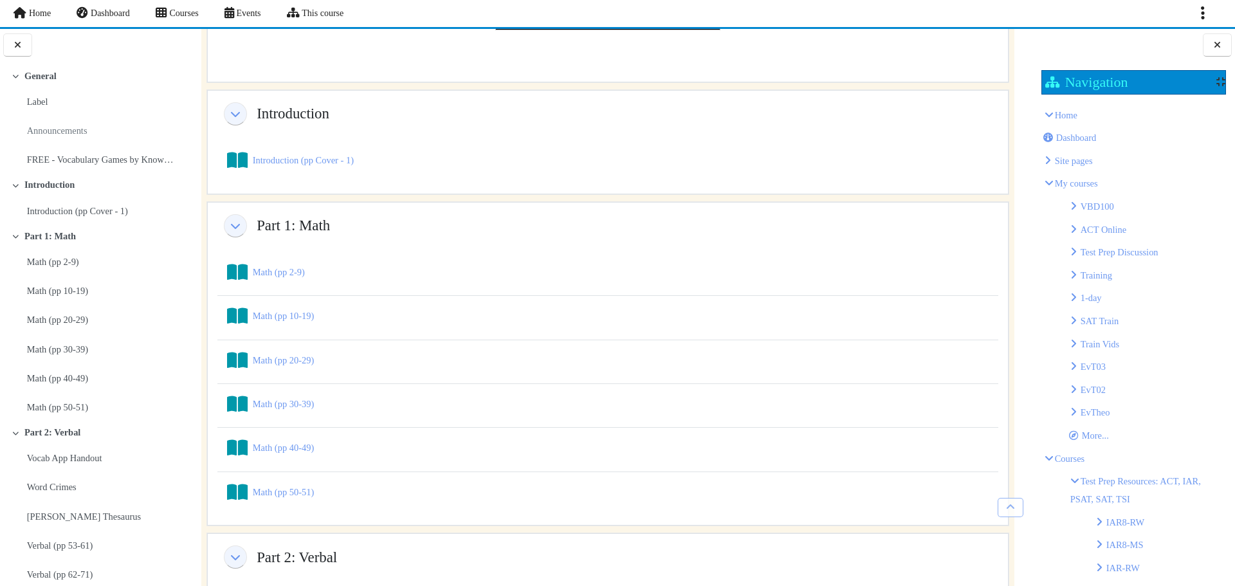
click at [293, 282] on div "Math (pp 2-9) Book" at bounding box center [607, 272] width 761 height 21
click at [275, 311] on link "Math (pp 10-19) Book" at bounding box center [283, 316] width 61 height 10
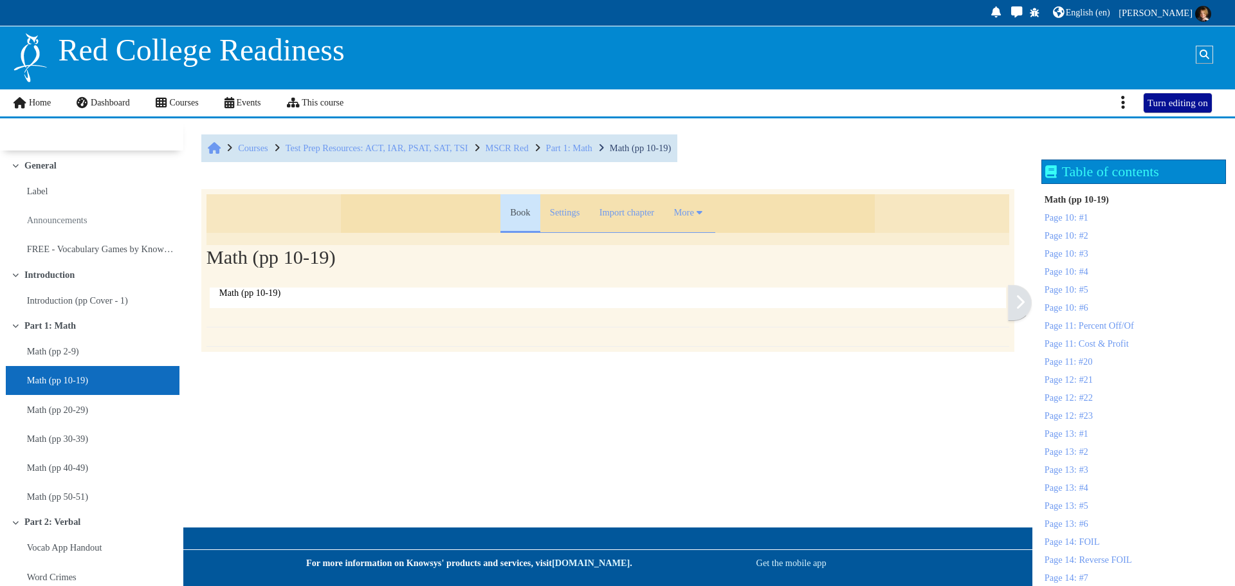
scroll to position [16, 0]
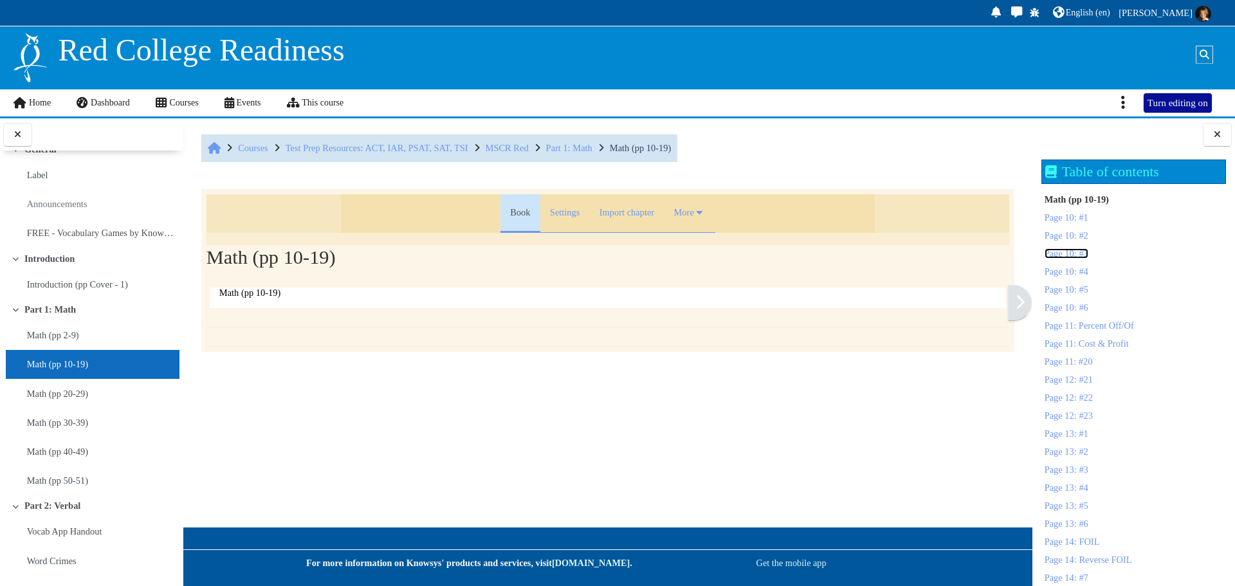
click at [1084, 248] on link "Page 10: #3" at bounding box center [1066, 253] width 44 height 10
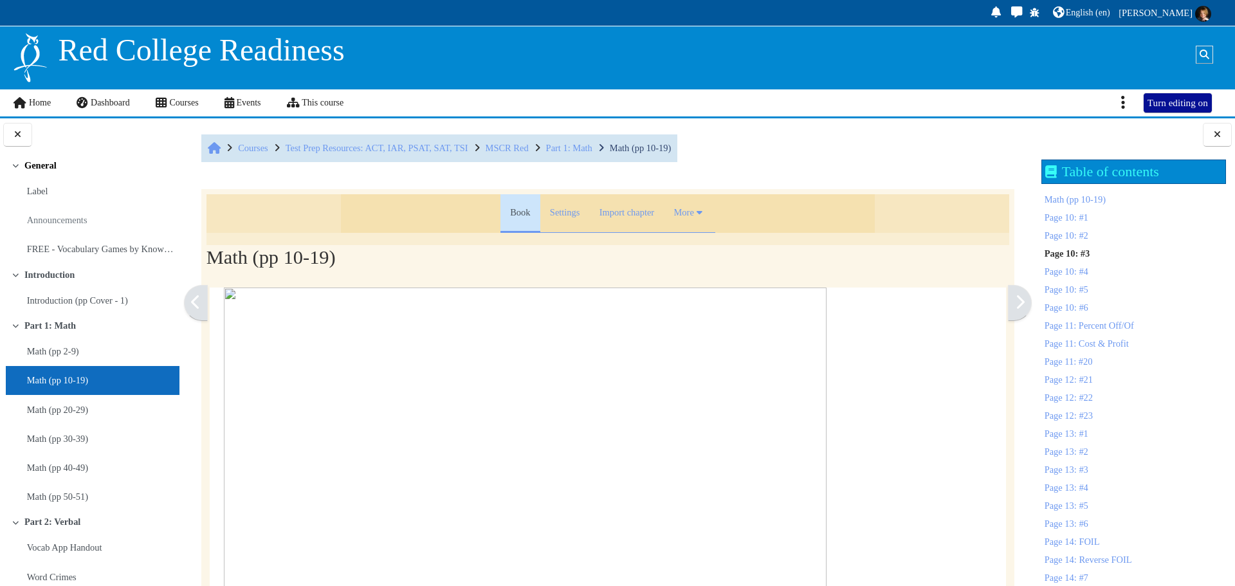
click at [45, 163] on link "General" at bounding box center [40, 165] width 32 height 11
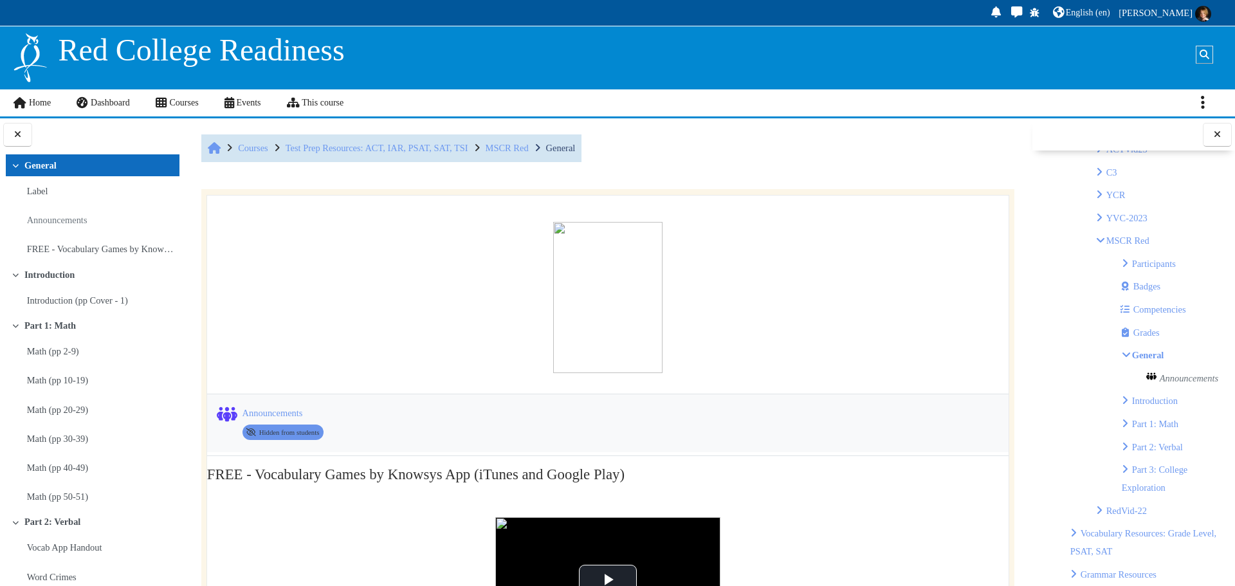
scroll to position [579, 0]
click at [1158, 260] on link "Participants" at bounding box center [1154, 262] width 44 height 10
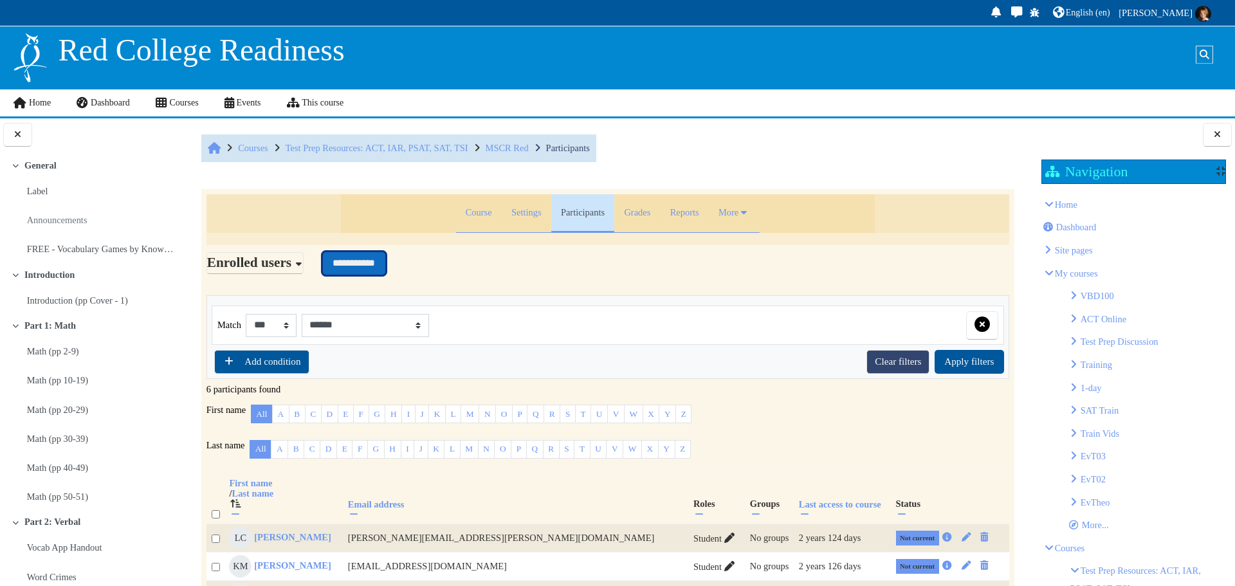
click at [376, 269] on input "**********" at bounding box center [354, 263] width 62 height 23
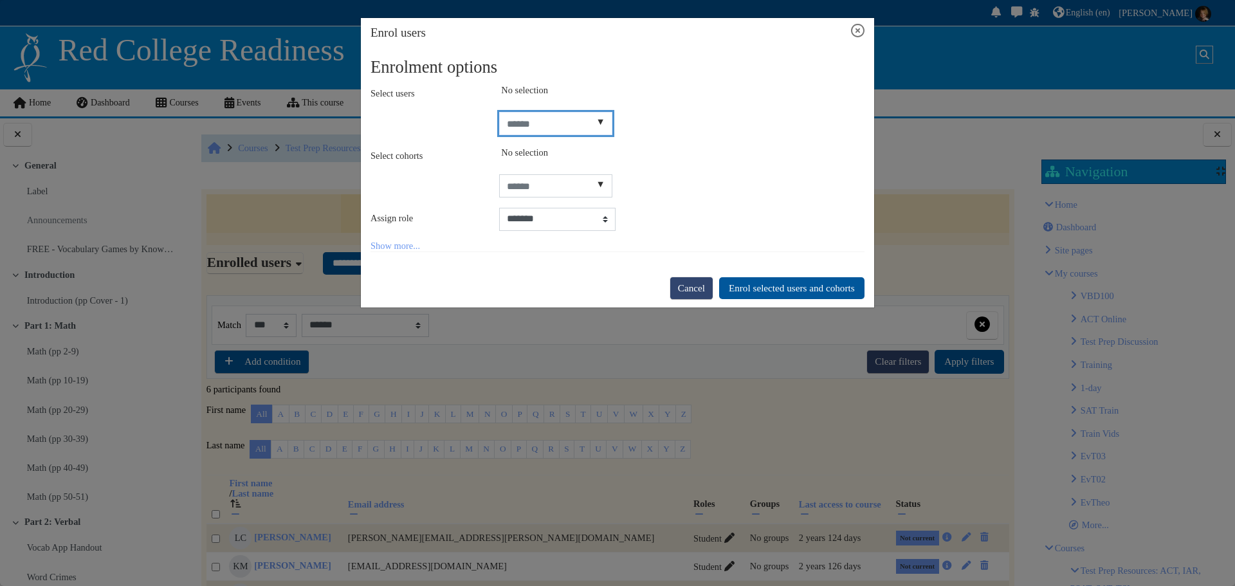
click at [546, 132] on input "Select users" at bounding box center [556, 123] width 114 height 23
type input "****"
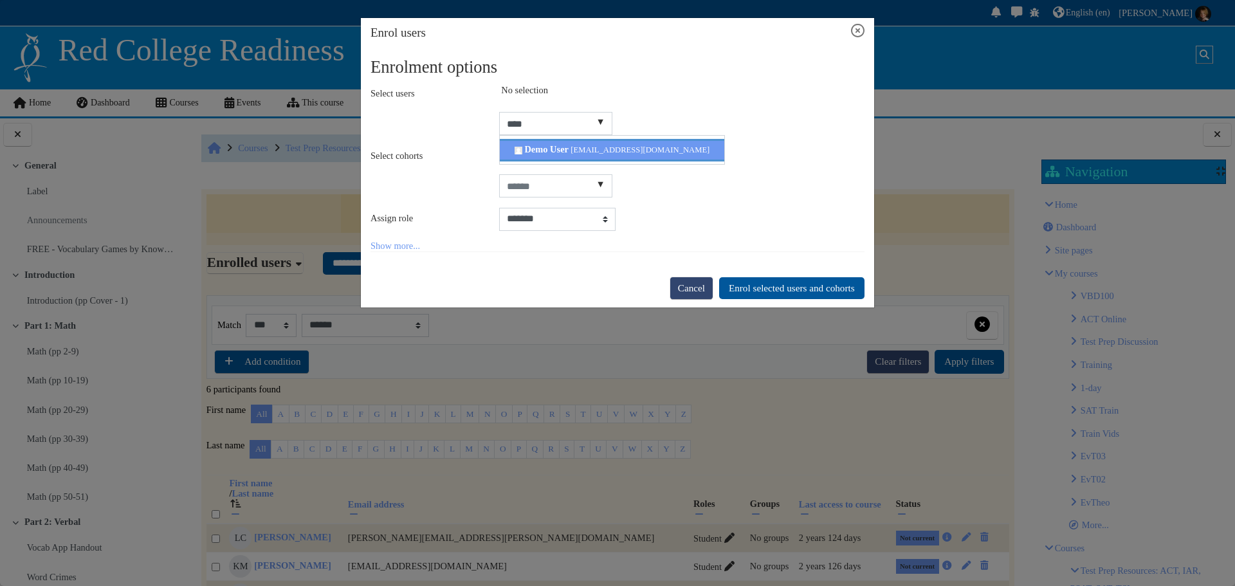
click at [549, 144] on span "Demo User" at bounding box center [546, 149] width 44 height 10
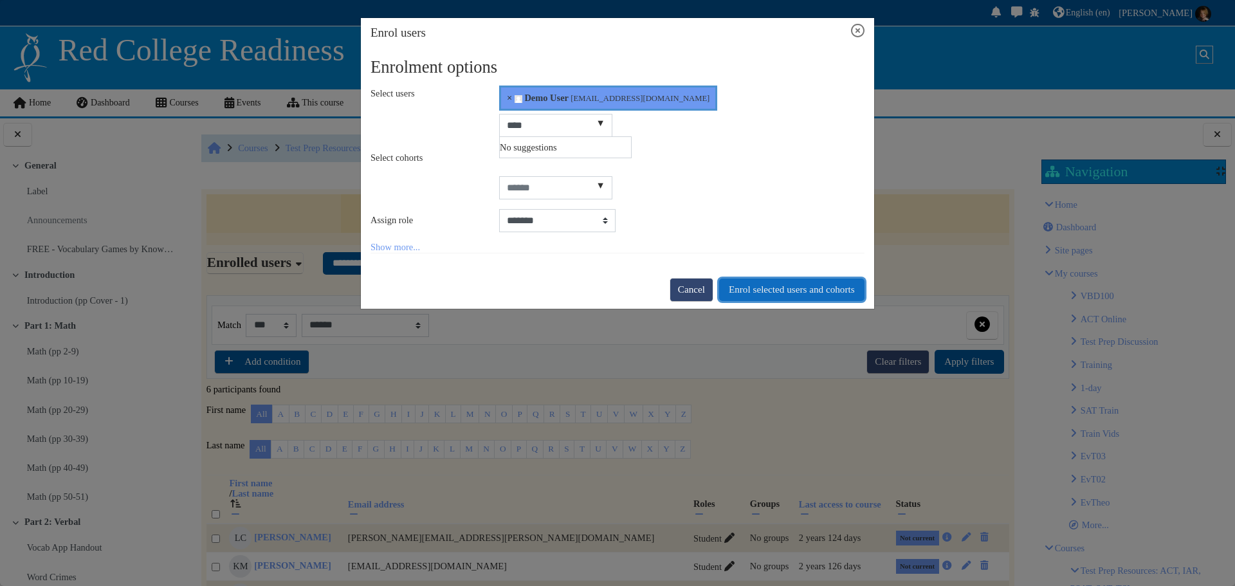
click at [768, 284] on button "Enrol selected users and cohorts" at bounding box center [791, 289] width 145 height 23
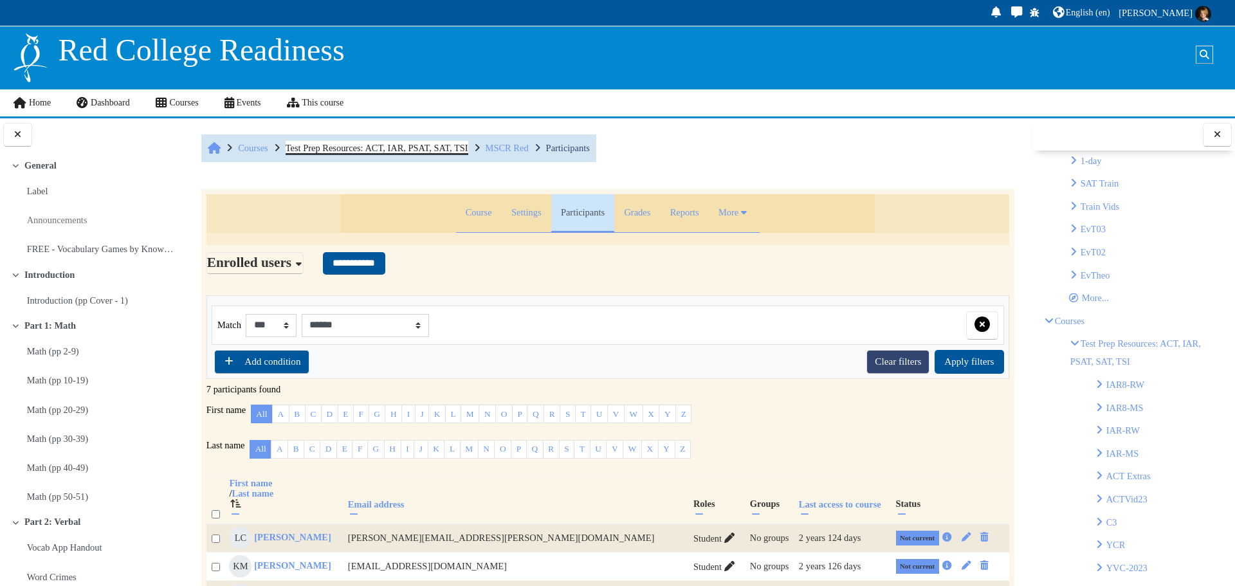
click at [434, 149] on span "Test Prep Resources: ACT, IAR, PSAT, SAT, TSI" at bounding box center [377, 148] width 183 height 10
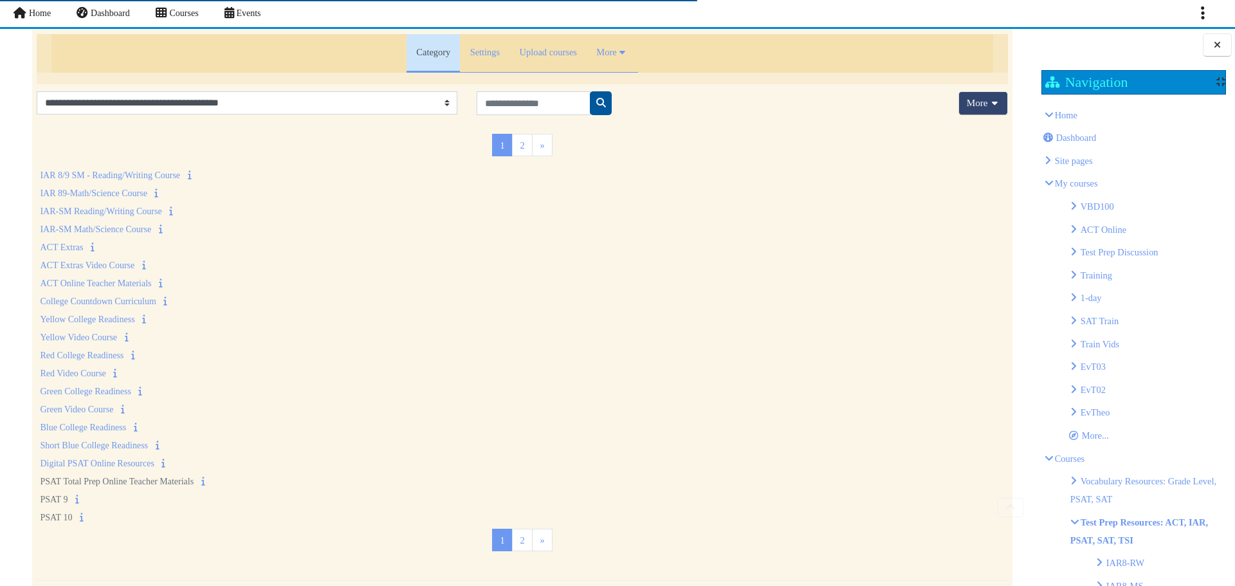
scroll to position [129, 0]
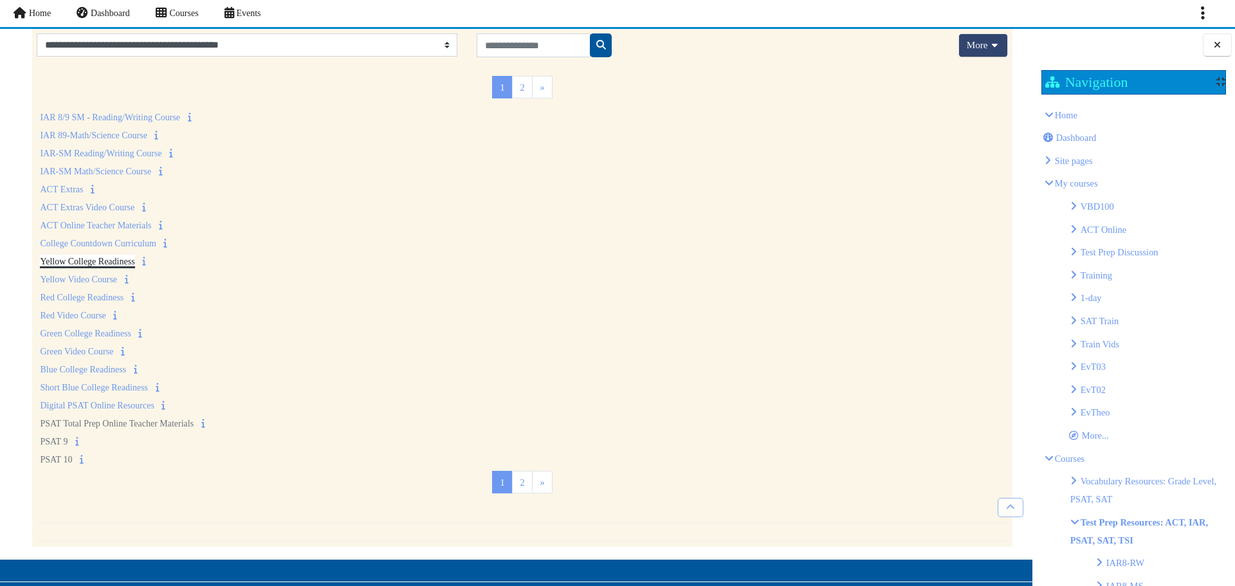
click at [119, 266] on link "Yellow College Readiness" at bounding box center [87, 262] width 95 height 10
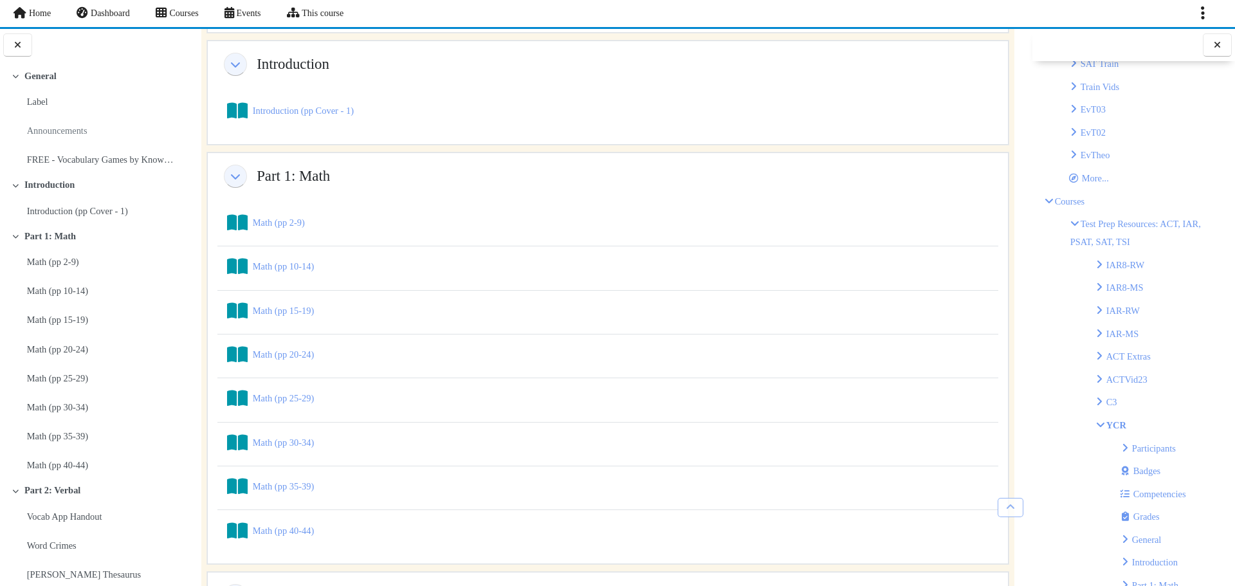
scroll to position [322, 0]
click at [1170, 380] on link "Participants" at bounding box center [1154, 384] width 44 height 10
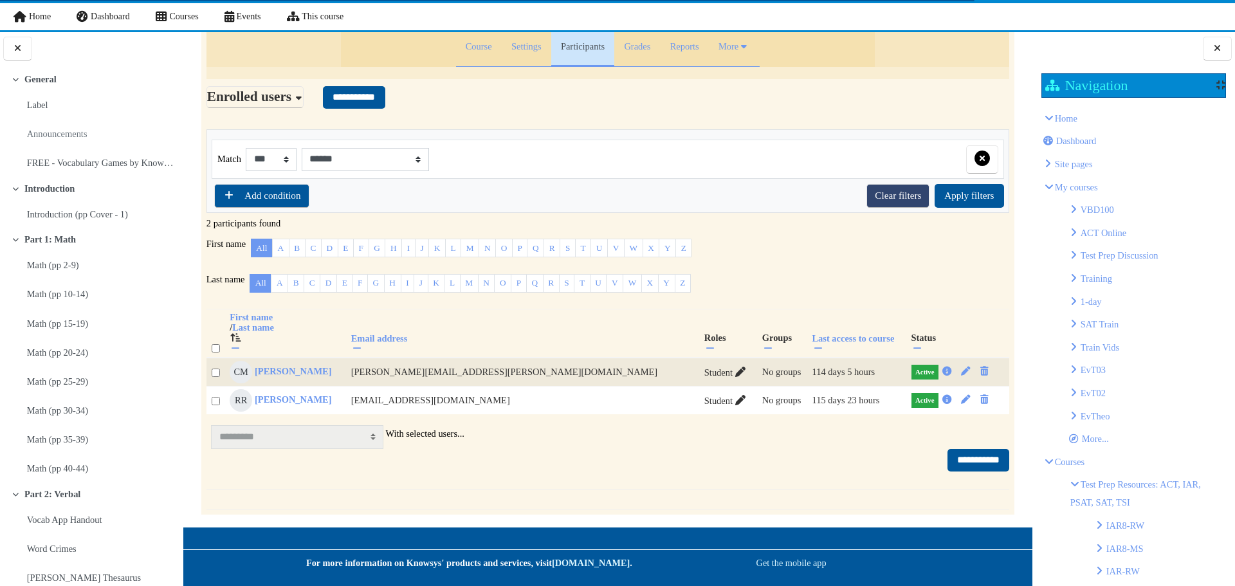
scroll to position [86, 0]
click at [373, 91] on input "**********" at bounding box center [354, 97] width 62 height 23
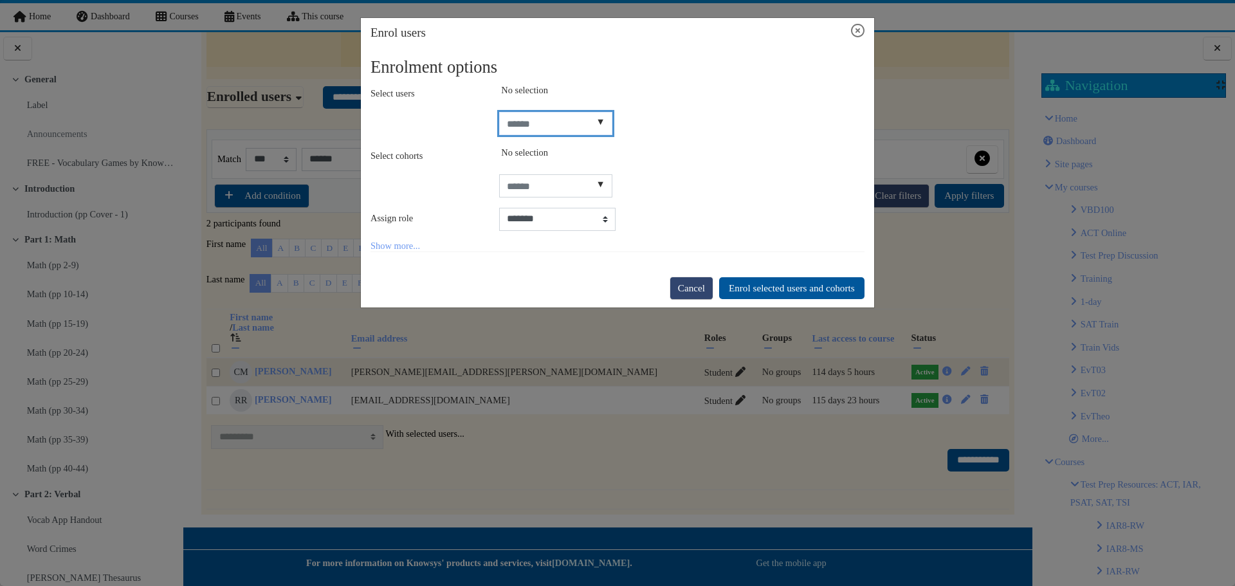
click at [563, 125] on input "Select users" at bounding box center [556, 123] width 114 height 23
type input "****"
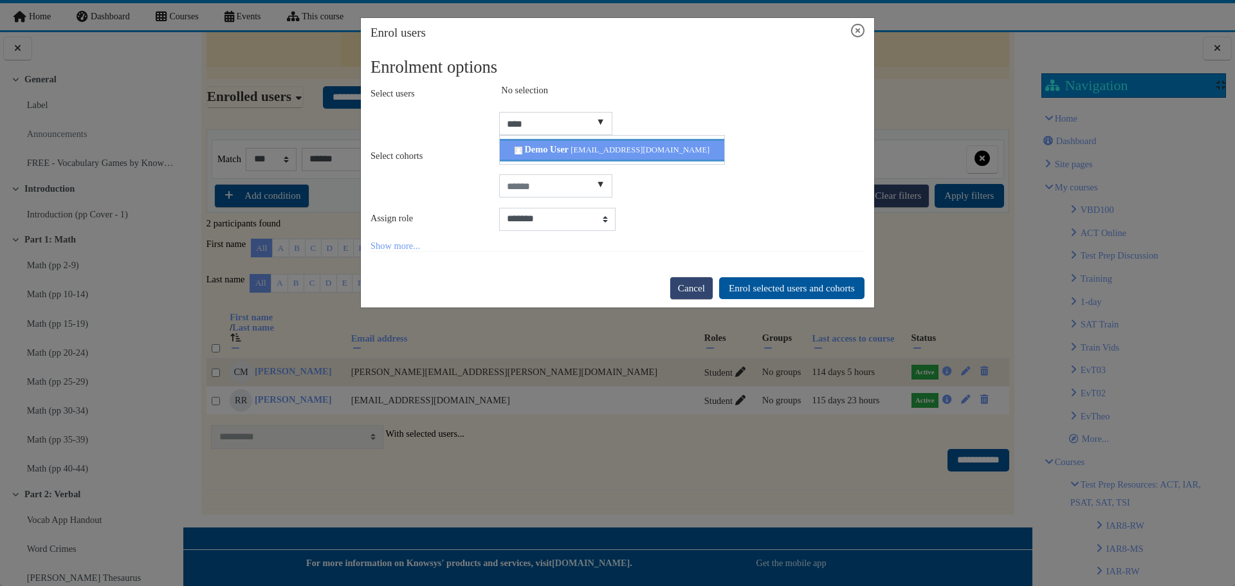
click at [552, 150] on span "Demo User" at bounding box center [546, 149] width 44 height 10
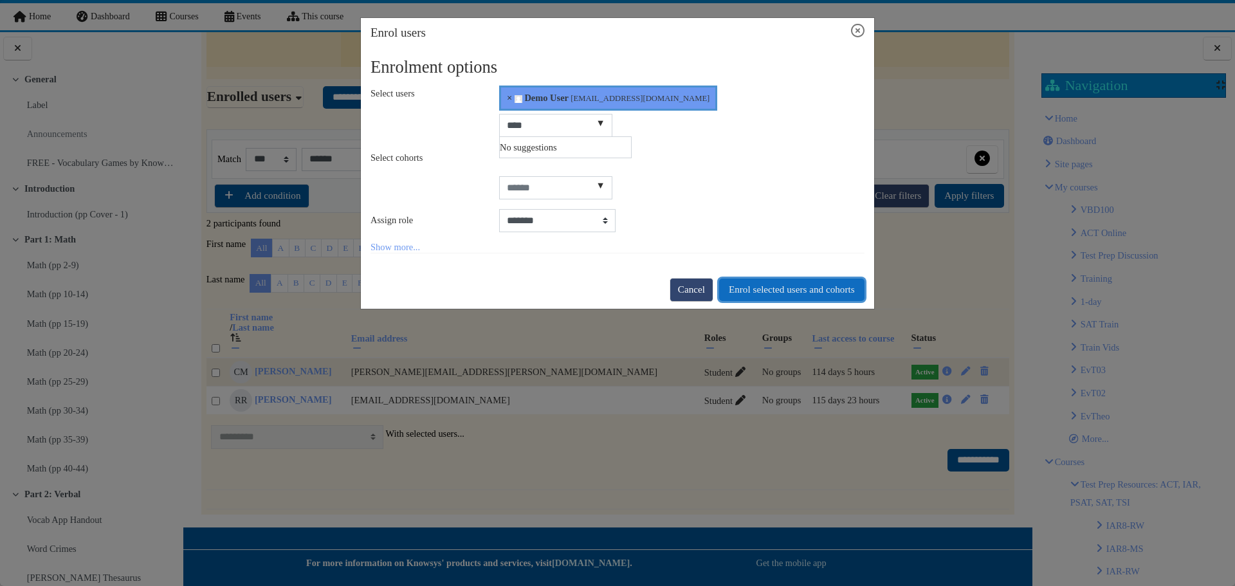
click at [748, 285] on button "Enrol selected users and cohorts" at bounding box center [791, 289] width 145 height 23
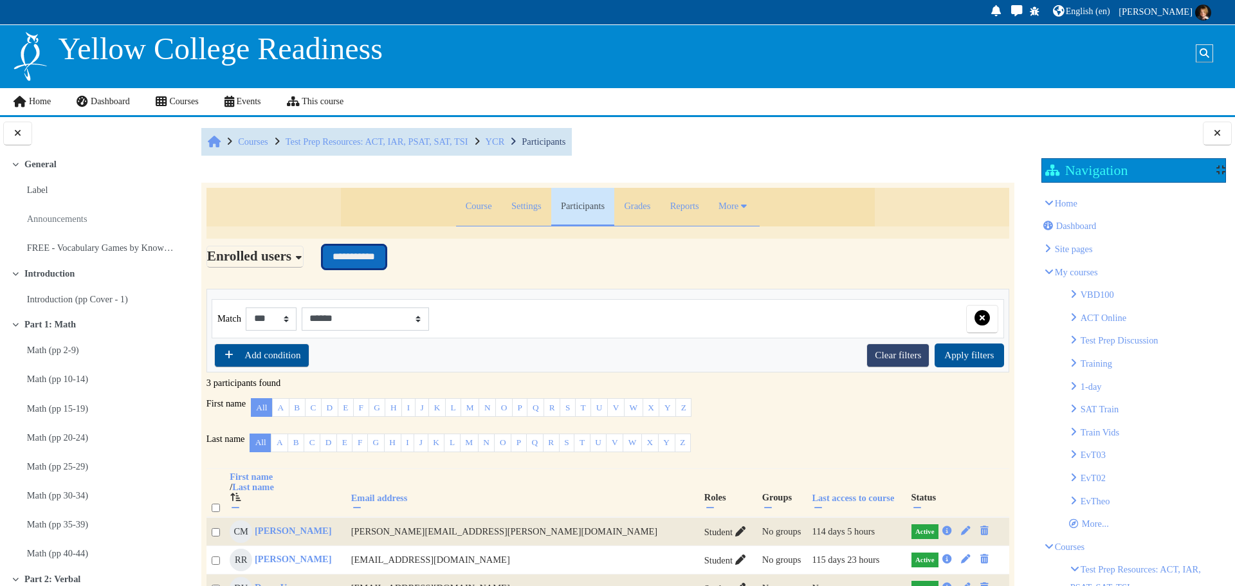
scroll to position [0, 0]
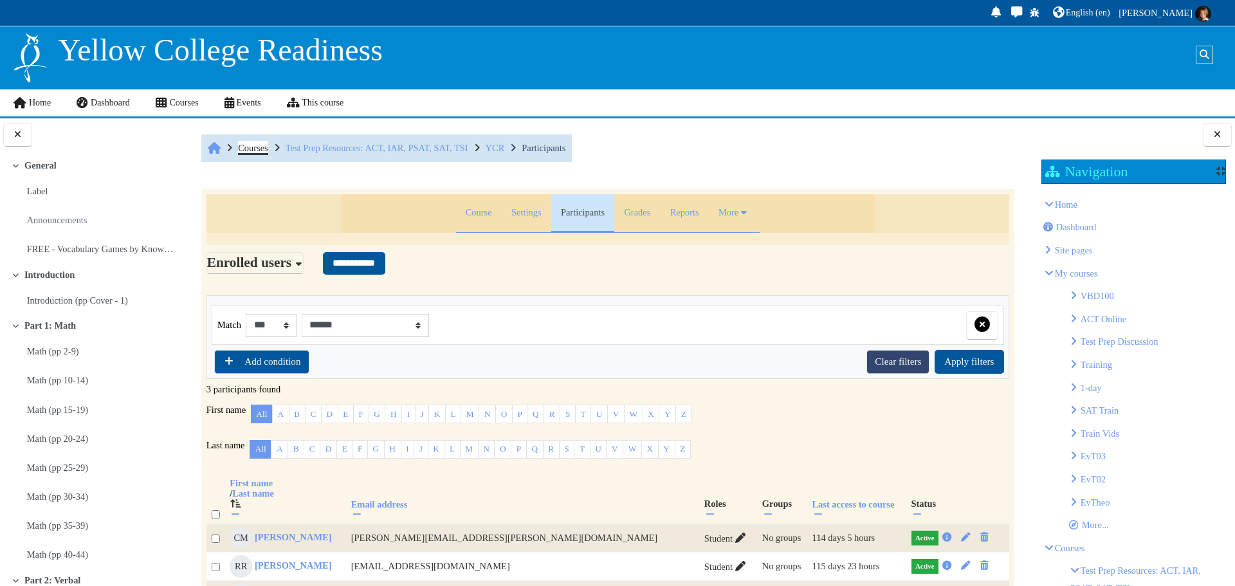
click at [244, 143] on span "Courses" at bounding box center [253, 148] width 30 height 10
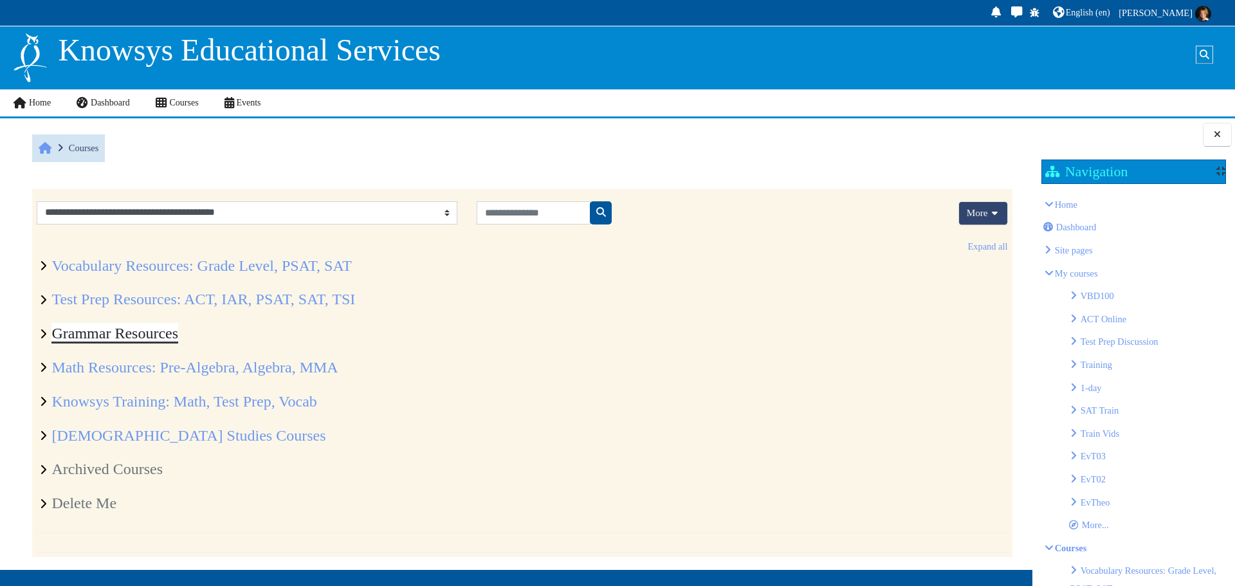
click at [158, 338] on link "Grammar Resources" at bounding box center [114, 333] width 127 height 17
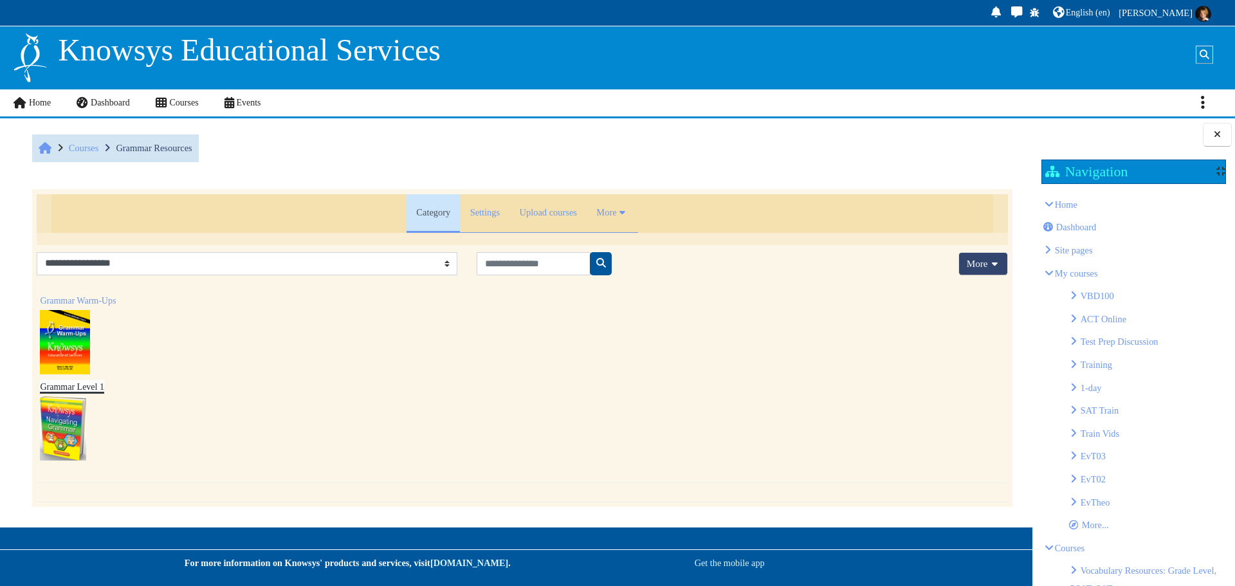
click at [76, 382] on link "Grammar Level 1" at bounding box center [72, 387] width 64 height 10
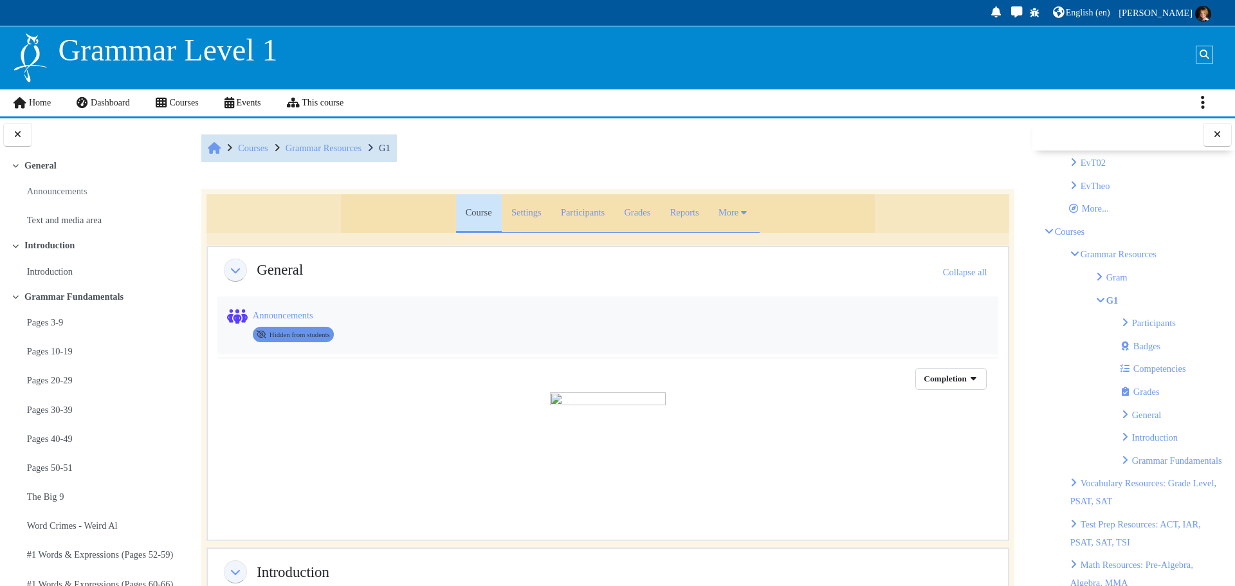
scroll to position [321, 0]
click at [1160, 316] on link "Participants" at bounding box center [1154, 318] width 44 height 10
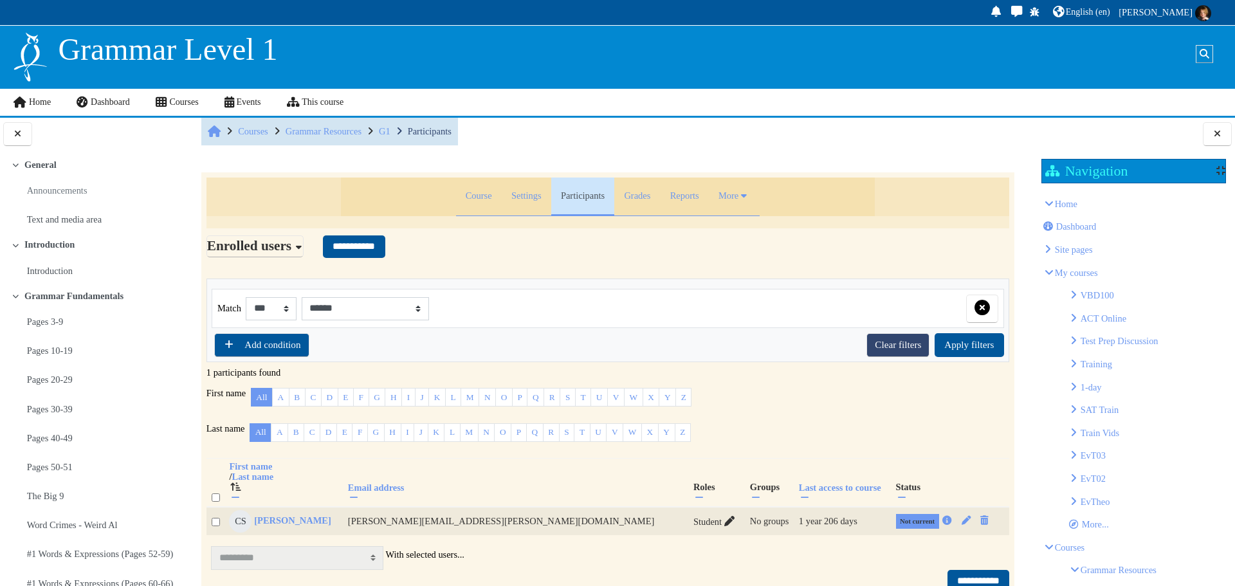
scroll to position [64, 0]
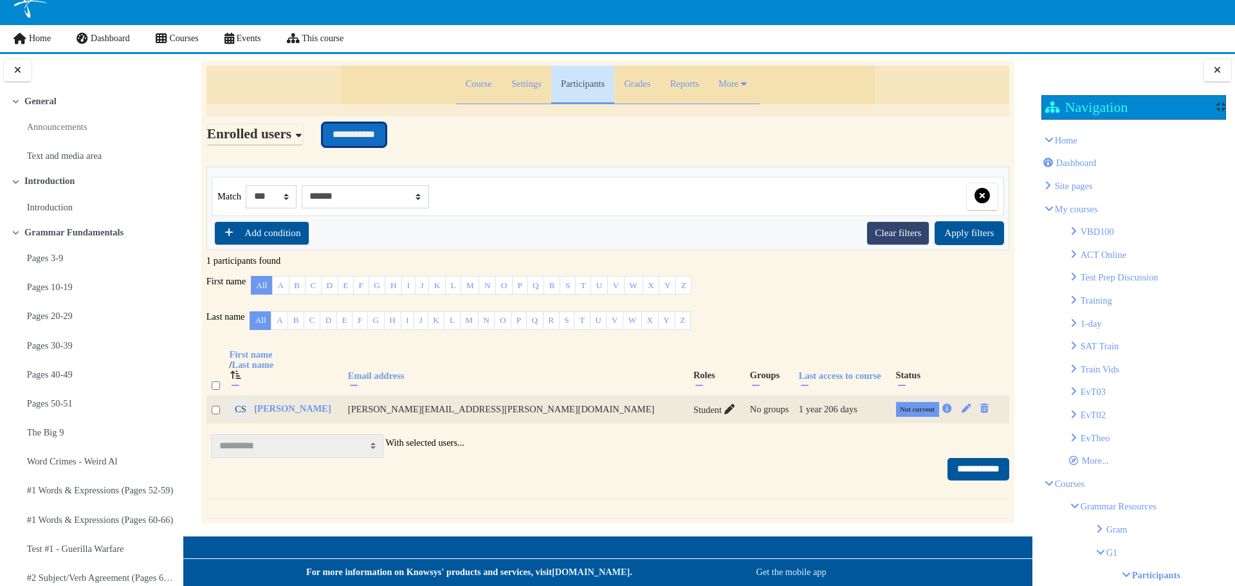
click at [385, 134] on input "**********" at bounding box center [354, 134] width 62 height 23
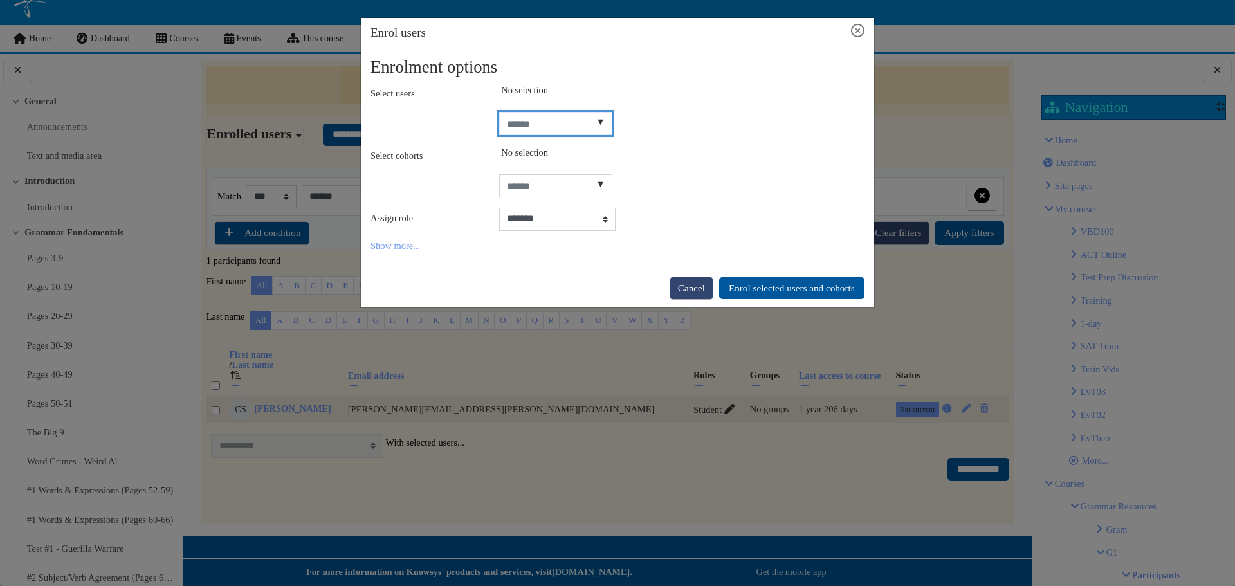
click at [539, 122] on input "Select users" at bounding box center [556, 123] width 114 height 23
type input "****"
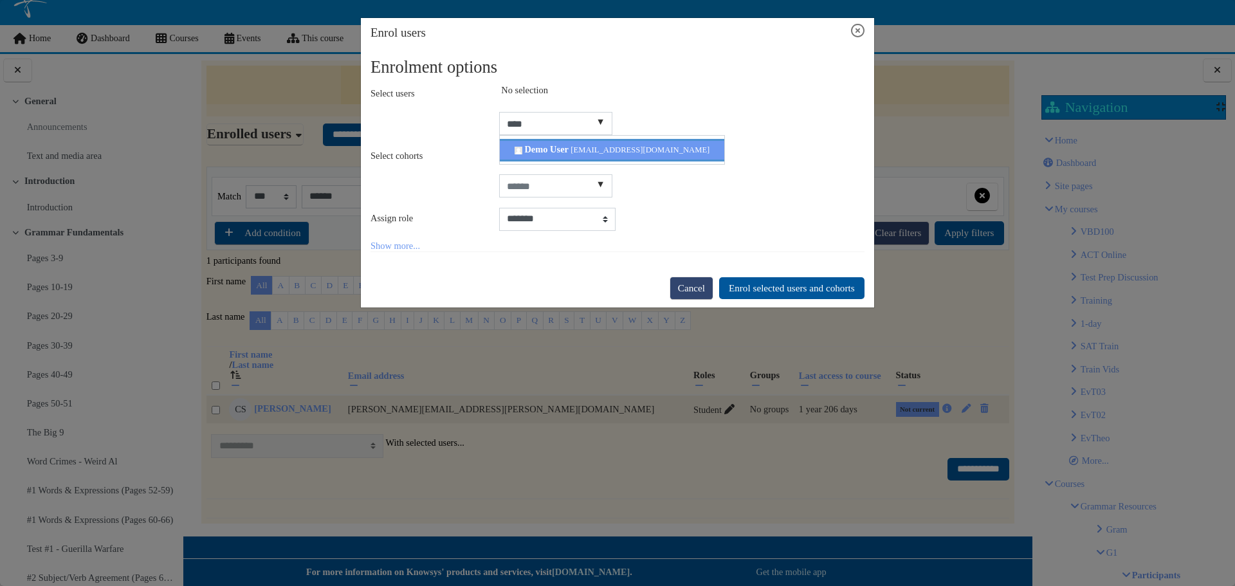
click at [561, 154] on span "Demo User" at bounding box center [546, 149] width 44 height 10
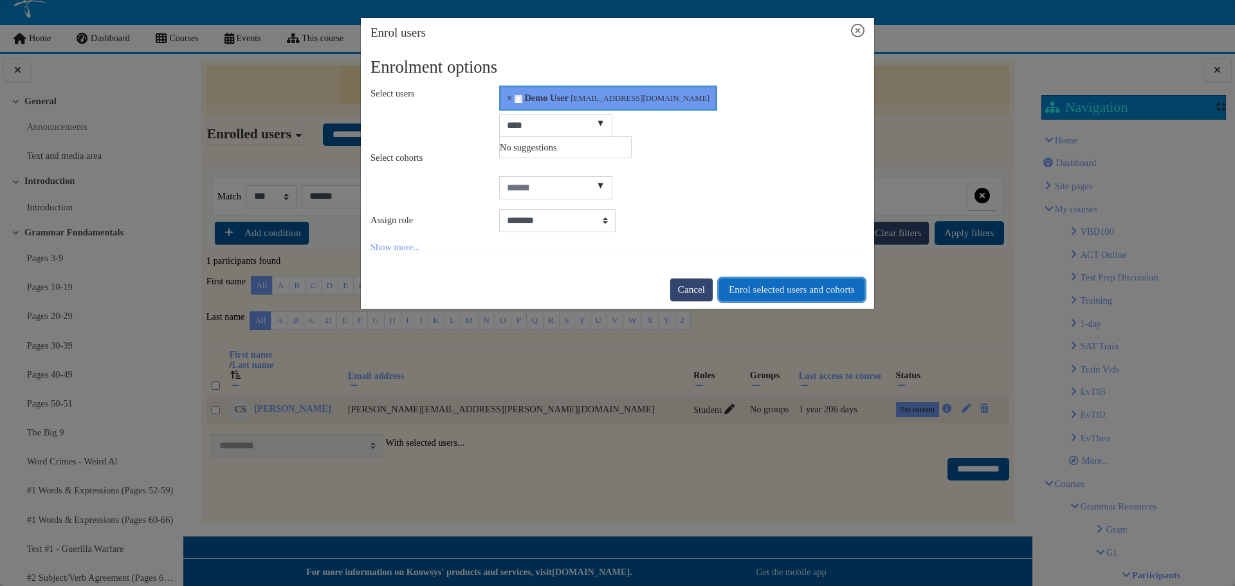
click at [802, 284] on button "Enrol selected users and cohorts" at bounding box center [791, 289] width 145 height 23
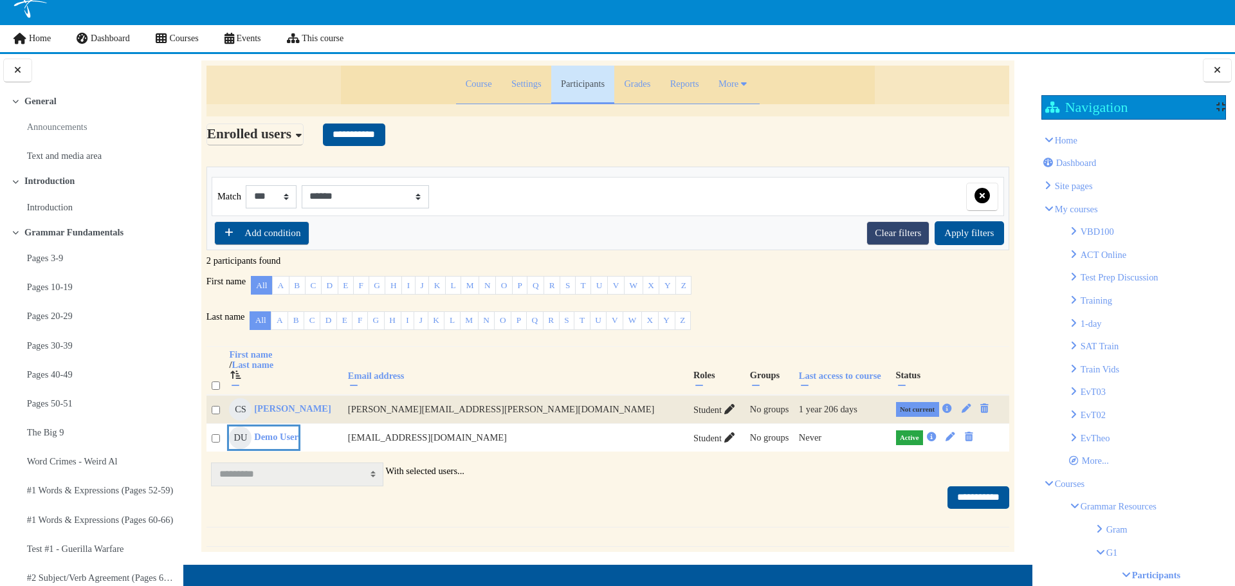
click at [298, 441] on link "DU Demo User" at bounding box center [263, 437] width 69 height 23
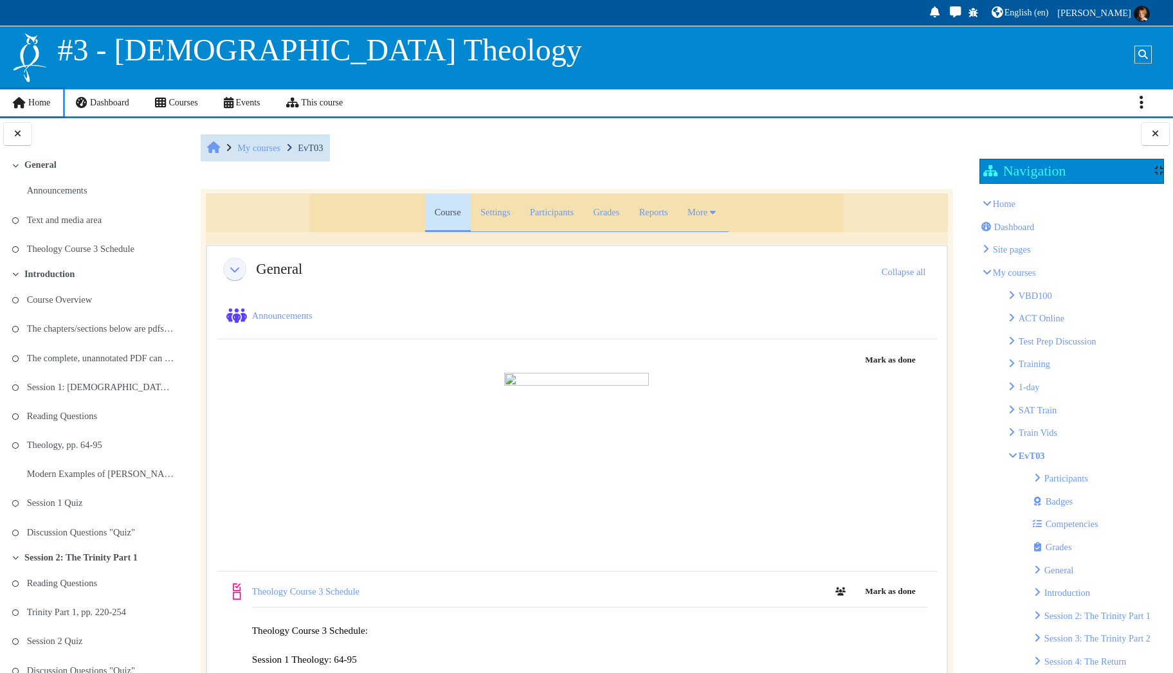
click at [41, 113] on link "Home" at bounding box center [31, 102] width 64 height 27
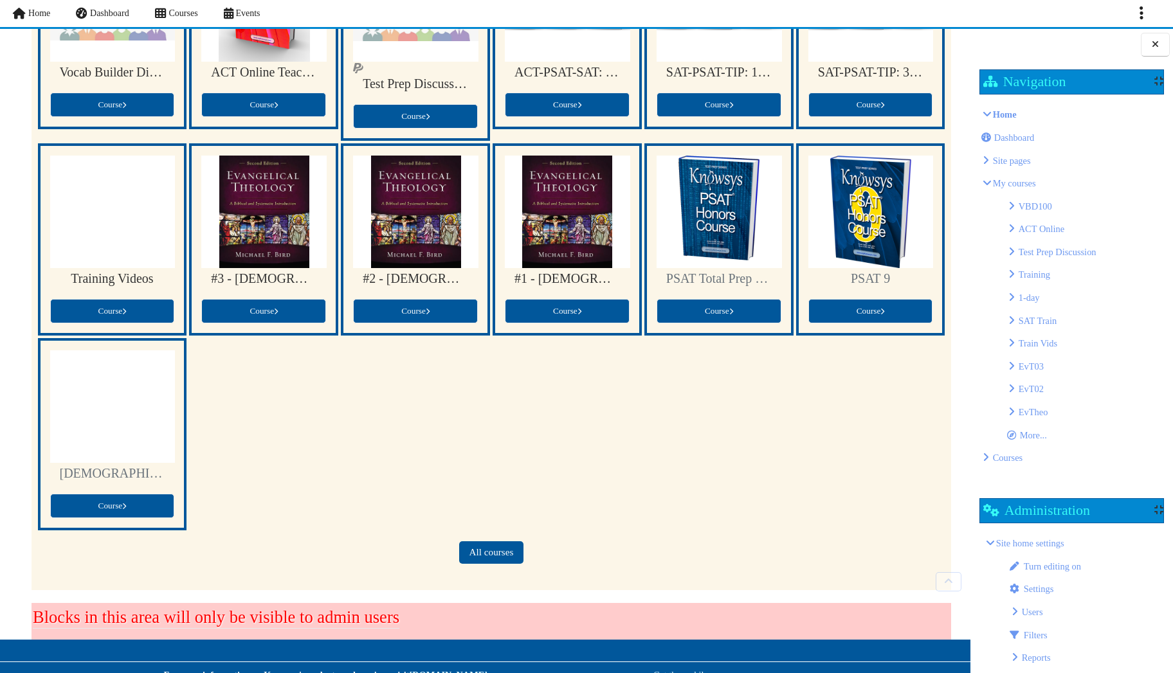
scroll to position [248, 0]
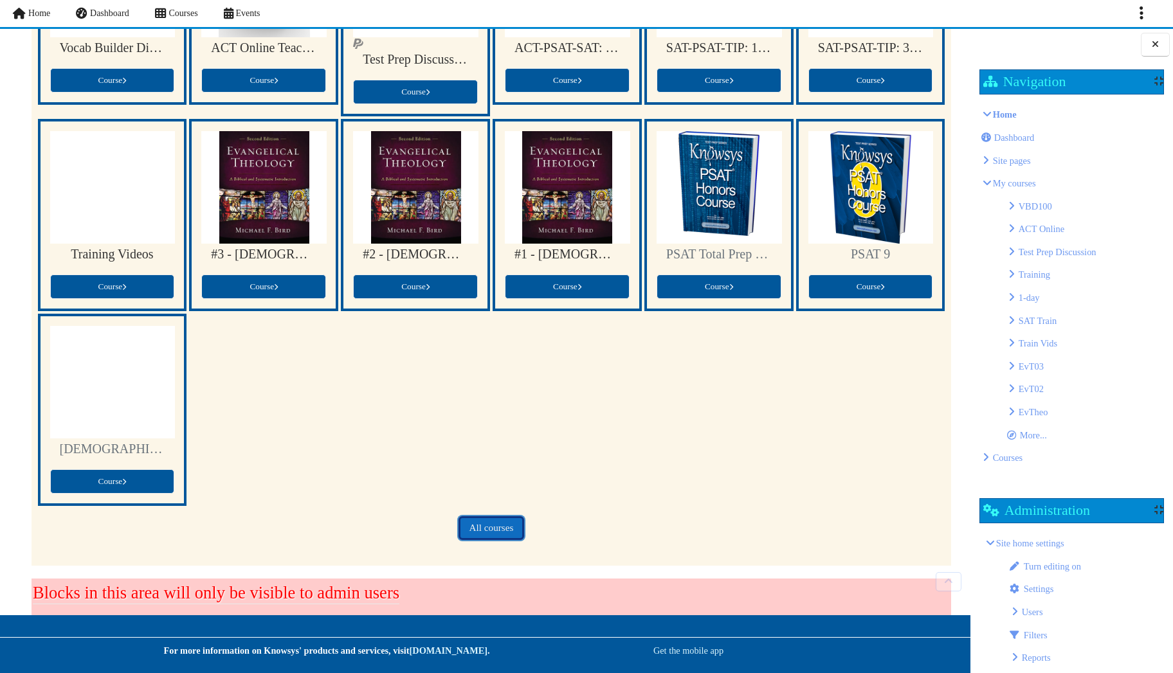
click at [490, 534] on link "All courses" at bounding box center [491, 528] width 64 height 23
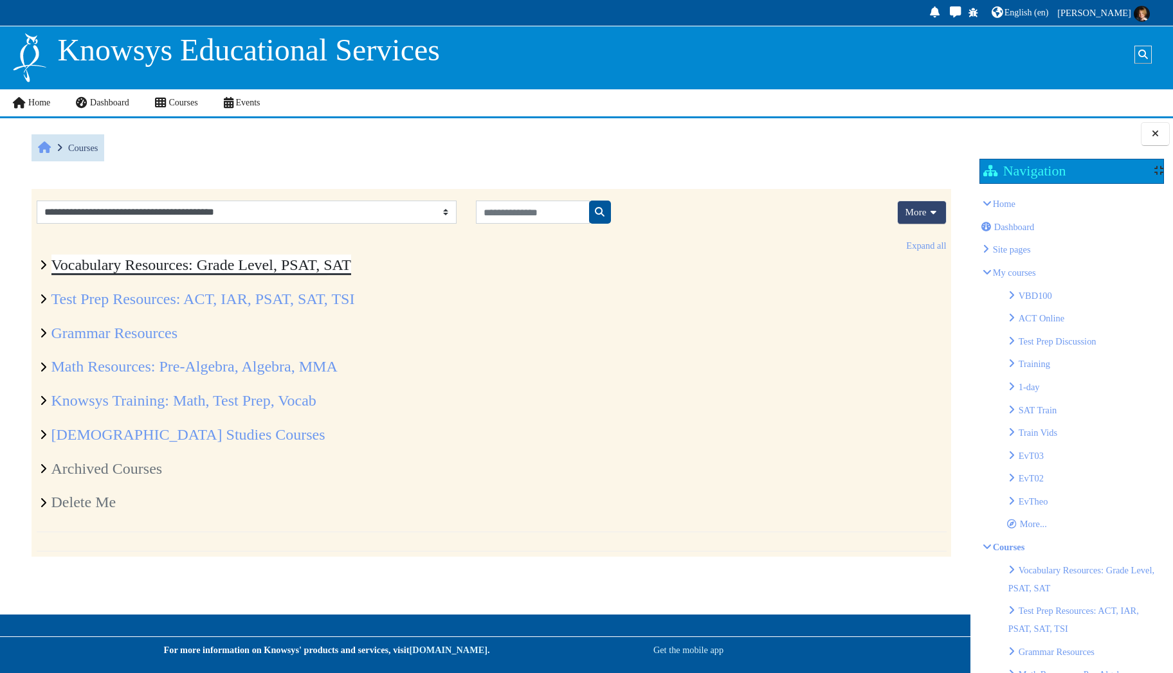
click at [158, 264] on link "Vocabulary Resources: Grade Level, PSAT, SAT" at bounding box center [201, 265] width 300 height 17
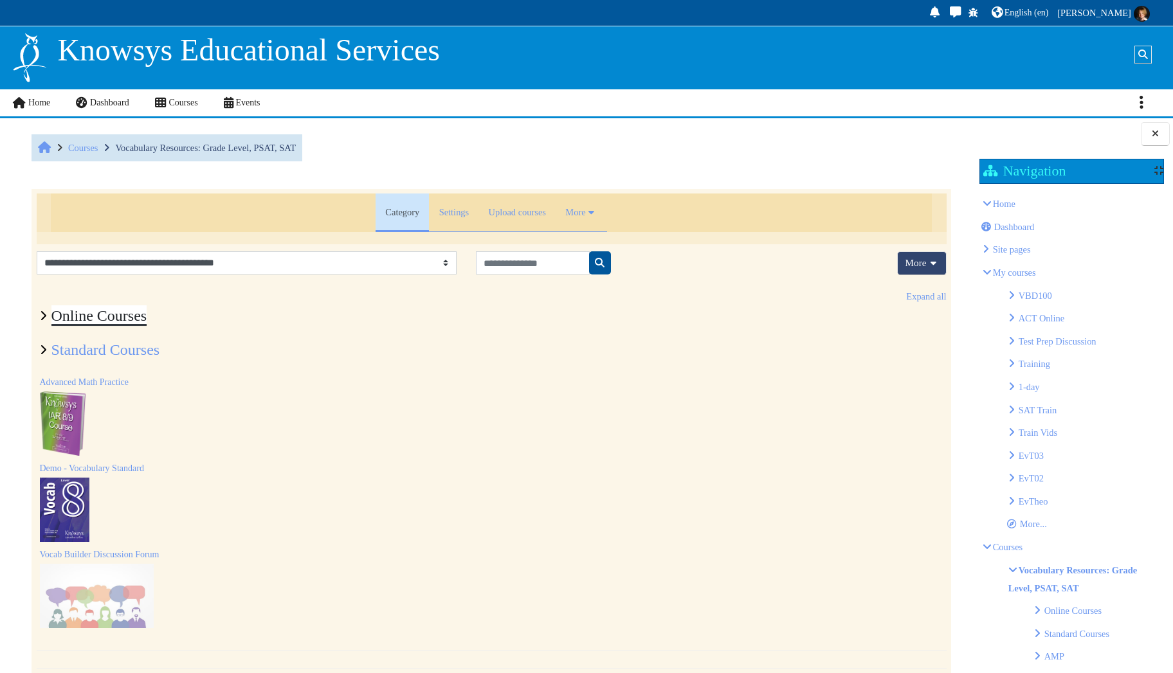
click at [129, 319] on link "Online Courses" at bounding box center [99, 315] width 96 height 17
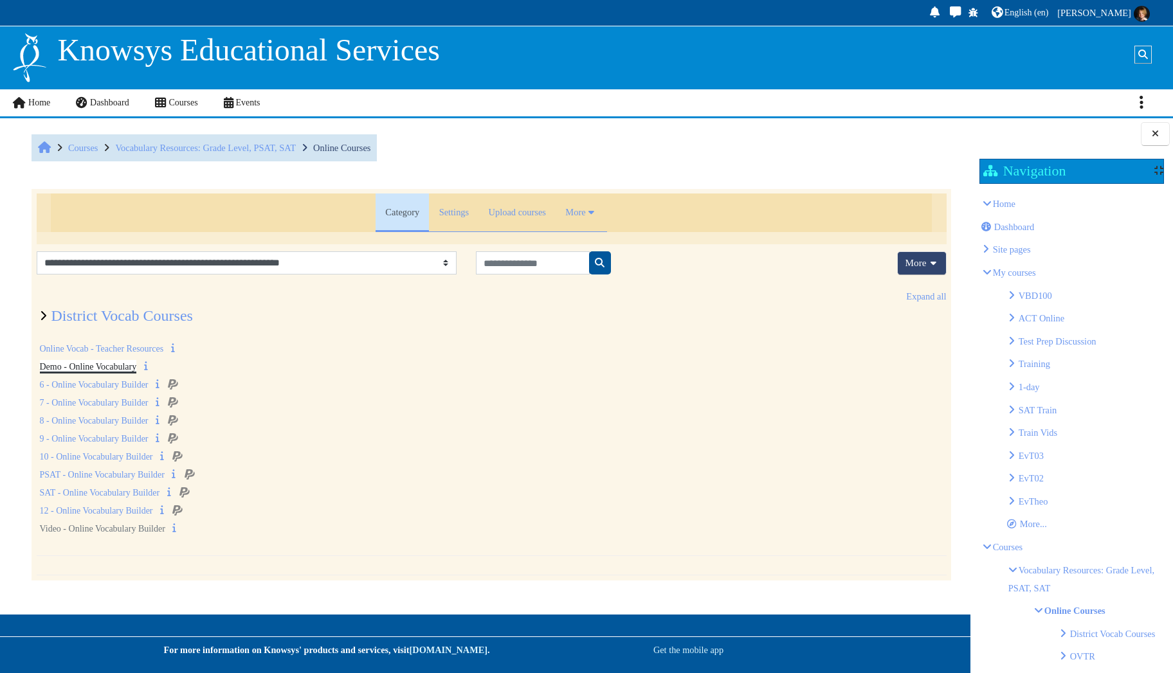
click at [127, 372] on link "Demo - Online Vocabulary" at bounding box center [88, 367] width 97 height 10
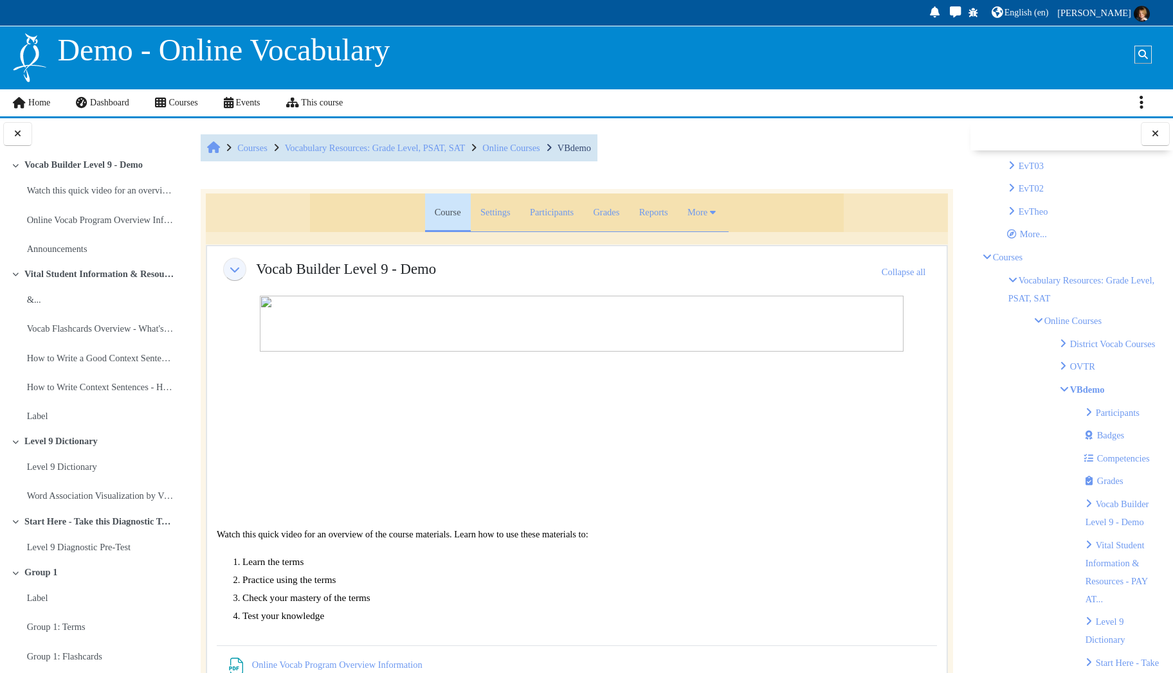
scroll to position [643, 0]
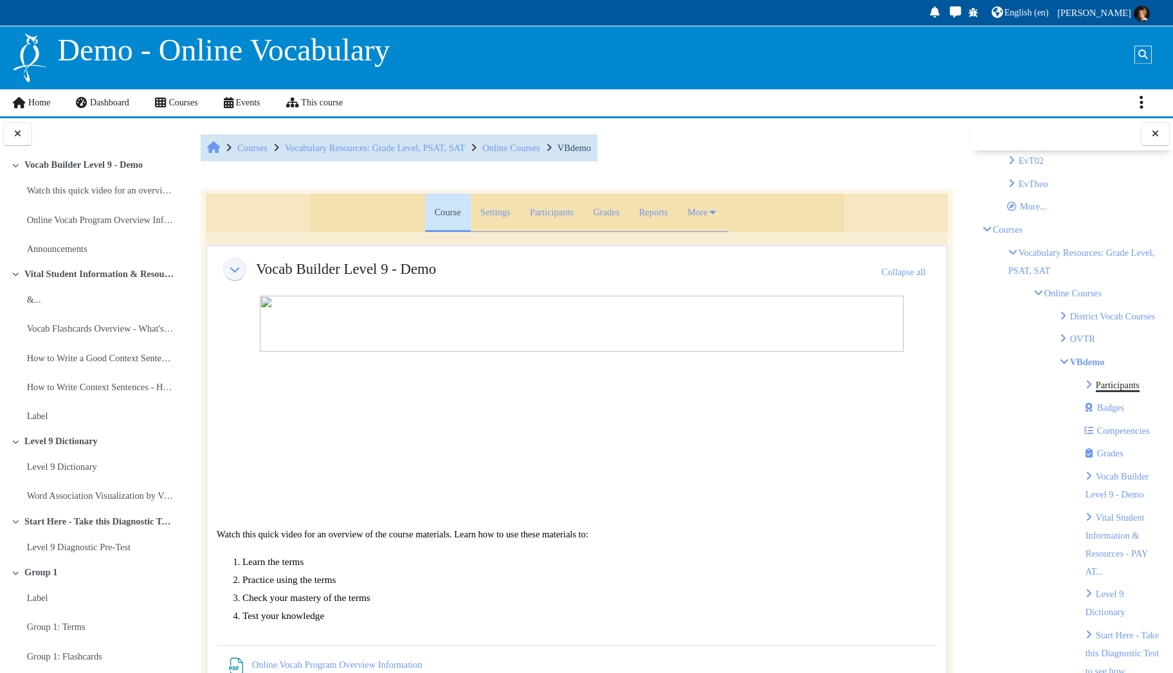
click at [1116, 390] on link "Participants" at bounding box center [1118, 385] width 44 height 10
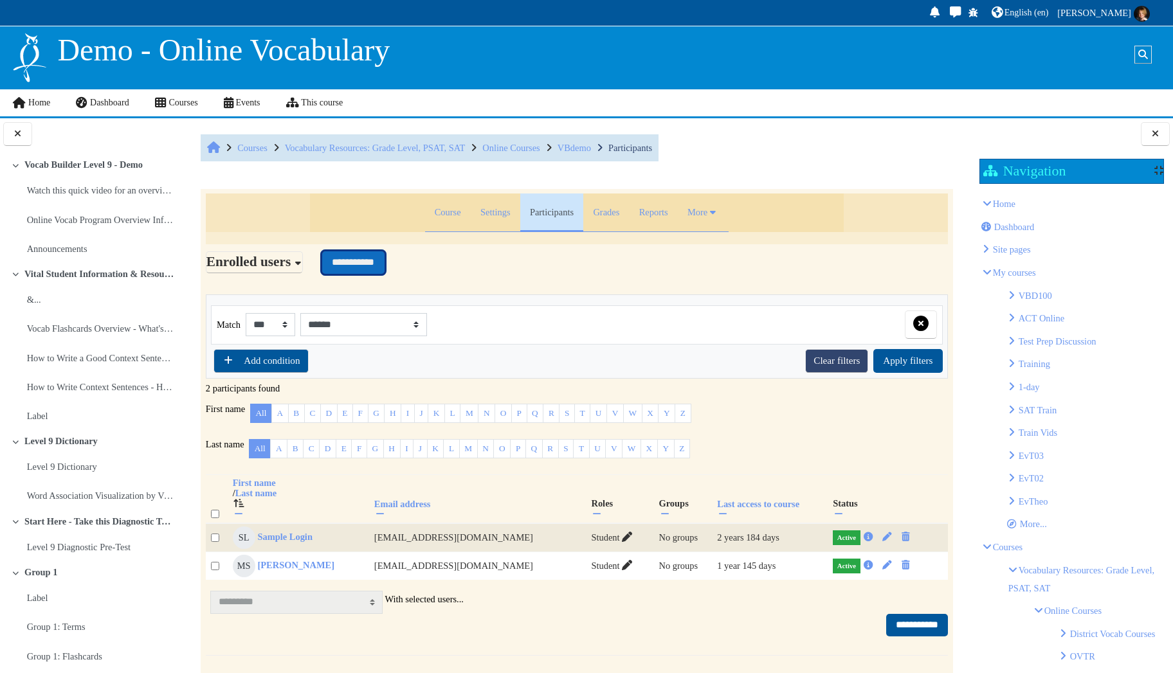
click at [367, 262] on input "**********" at bounding box center [353, 262] width 62 height 23
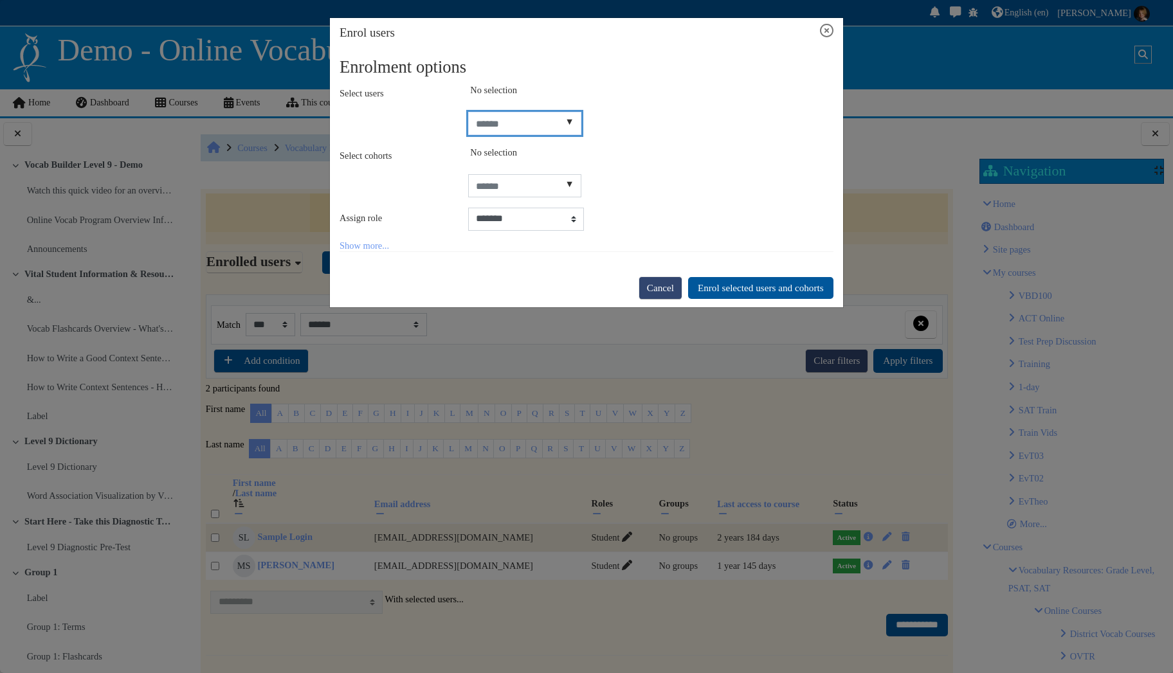
click at [509, 122] on input "Select users" at bounding box center [525, 123] width 114 height 23
type input "****"
click at [510, 145] on span "Demo User" at bounding box center [515, 149] width 44 height 10
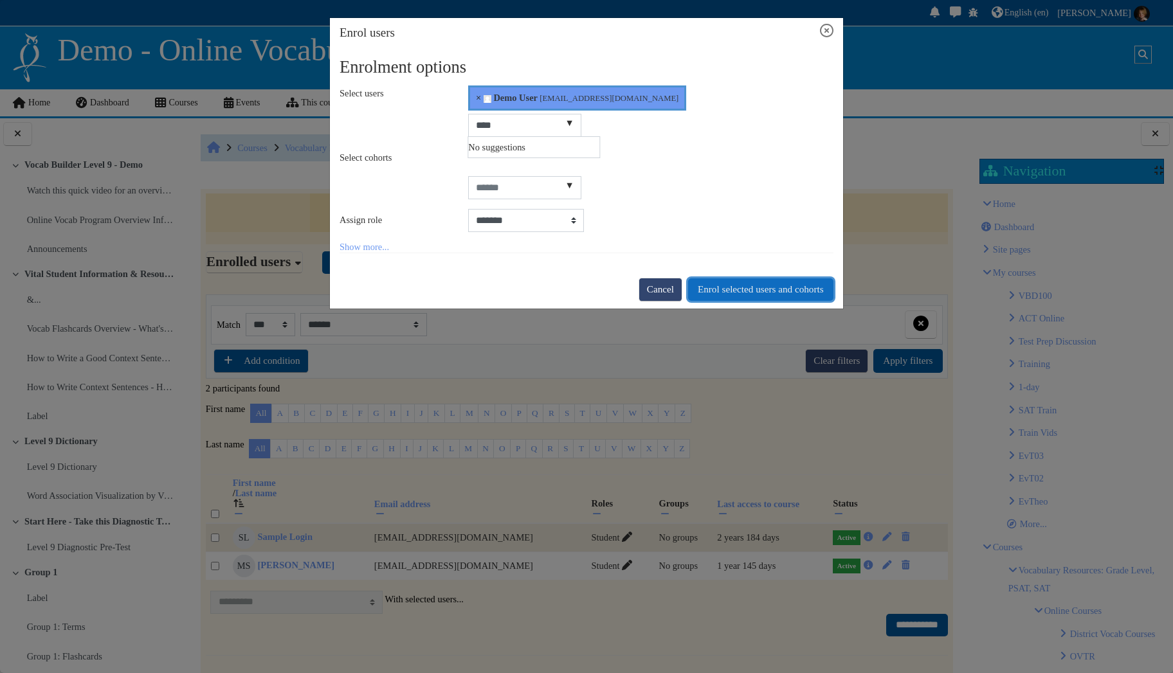
drag, startPoint x: 739, startPoint y: 287, endPoint x: 730, endPoint y: 287, distance: 9.0
click at [739, 285] on button "Enrol selected users and cohorts" at bounding box center [760, 289] width 145 height 23
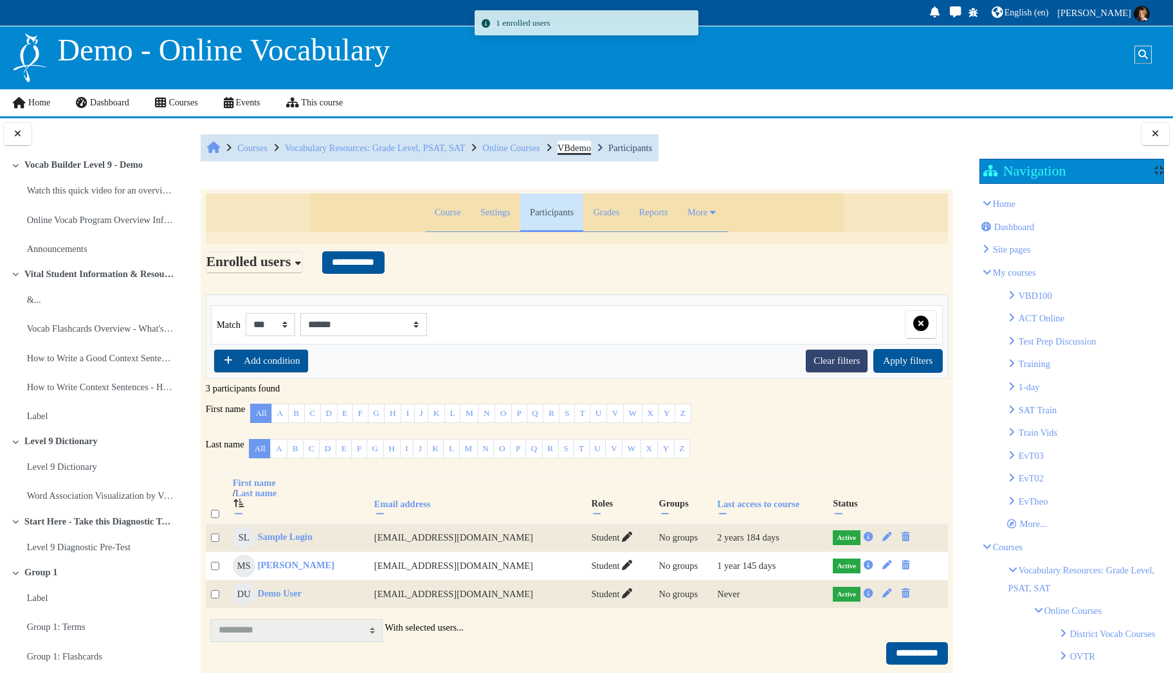
click at [591, 147] on span "VBdemo" at bounding box center [574, 148] width 33 height 10
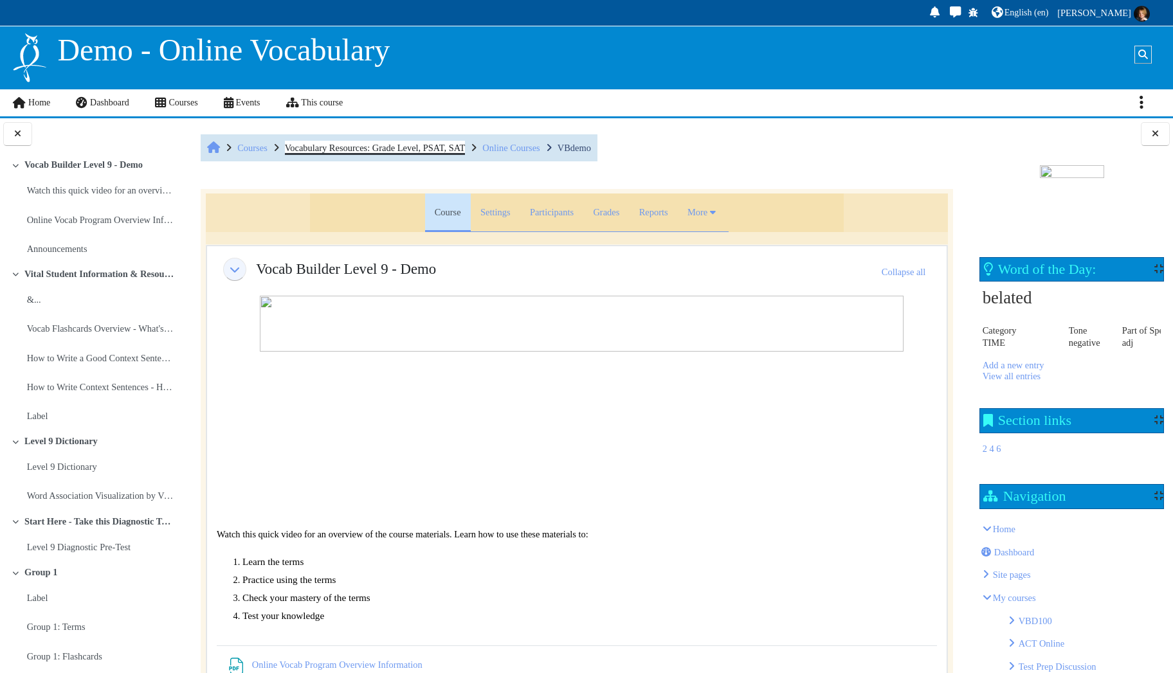
click at [373, 149] on span "Vocabulary Resources: Grade Level, PSAT, SAT" at bounding box center [375, 148] width 181 height 10
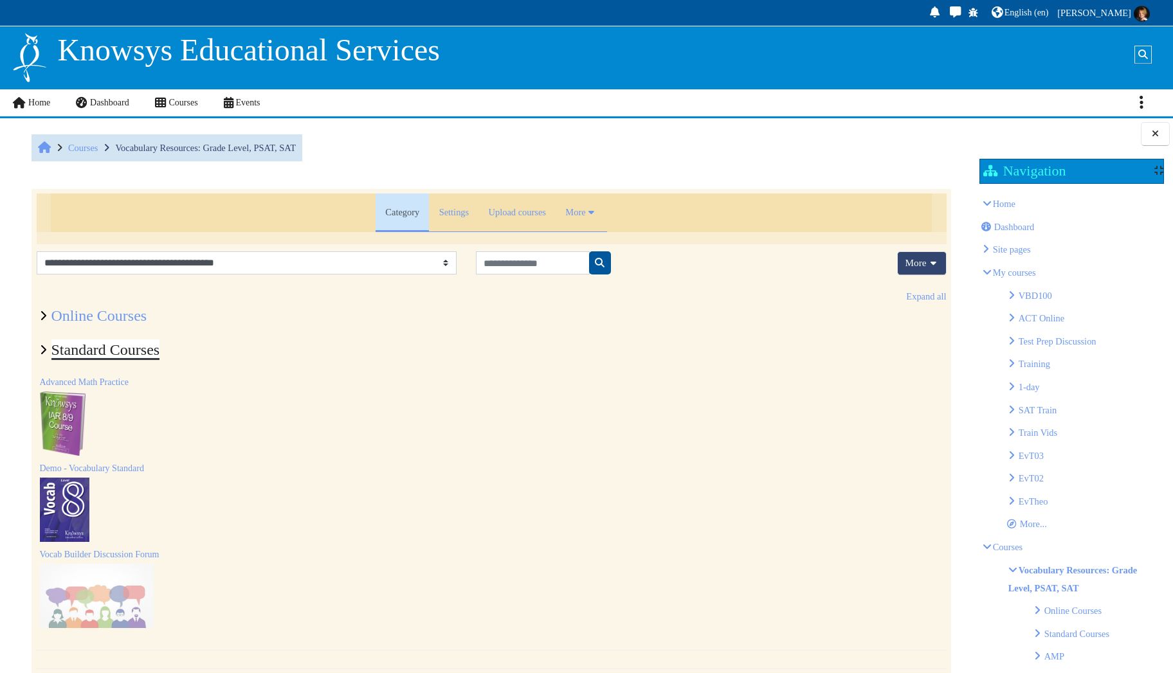
click at [100, 351] on link "Standard Courses" at bounding box center [105, 349] width 109 height 17
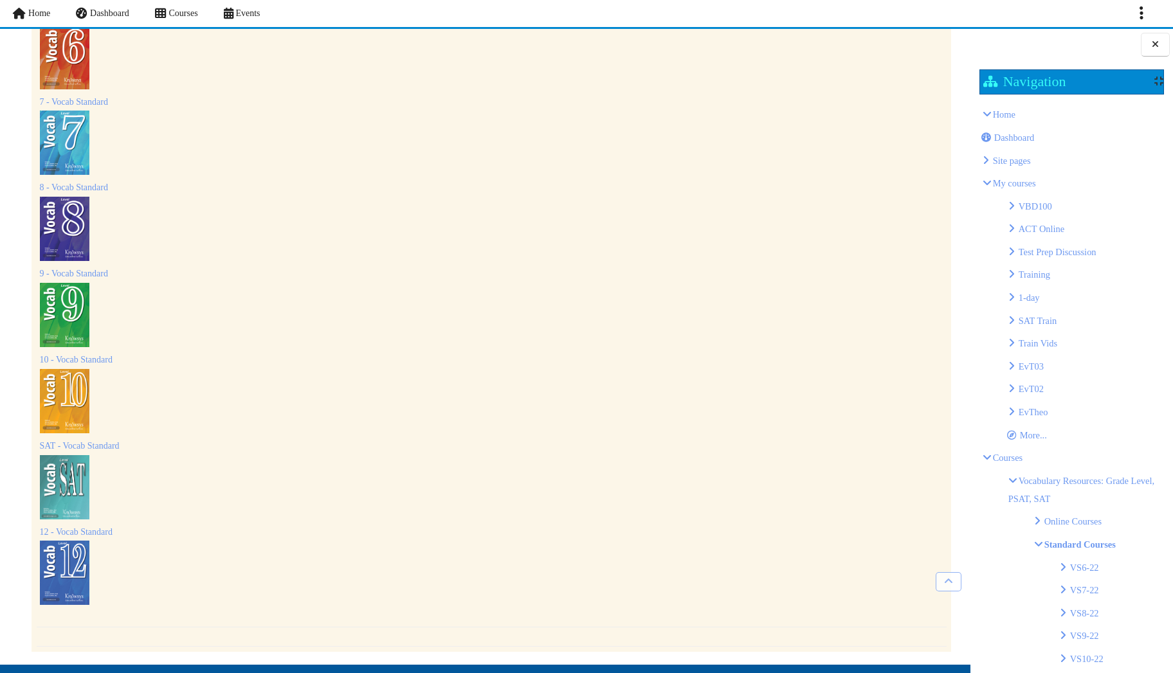
scroll to position [177, 0]
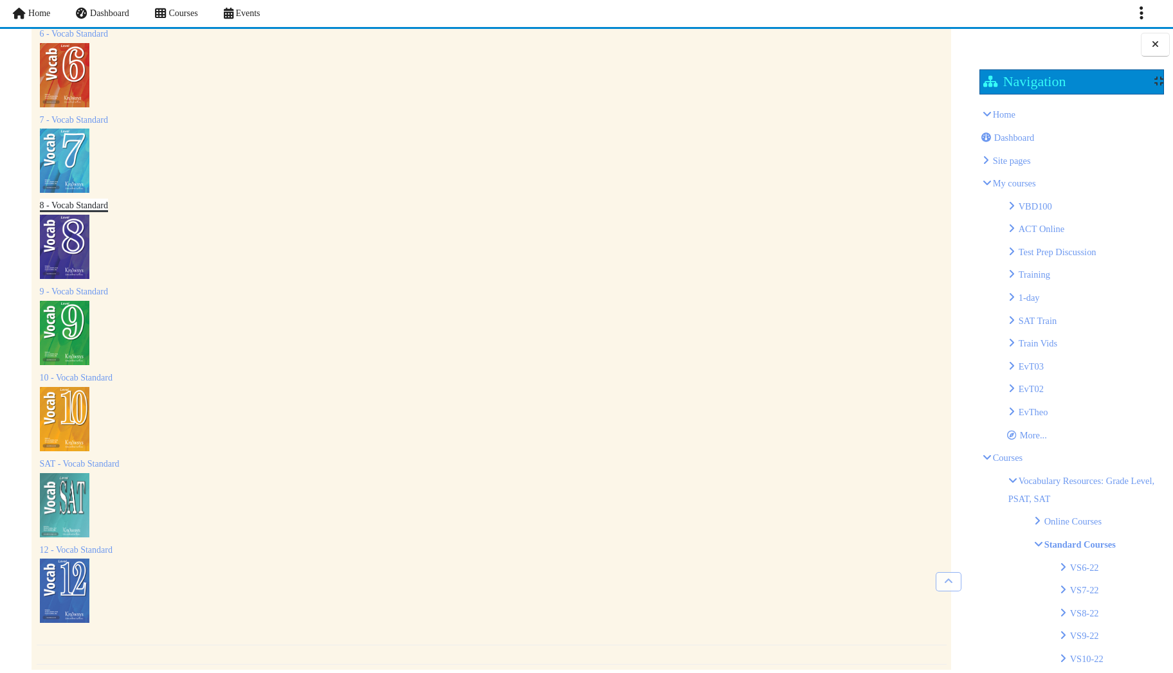
click at [100, 201] on link "8 - Vocab Standard" at bounding box center [74, 206] width 68 height 10
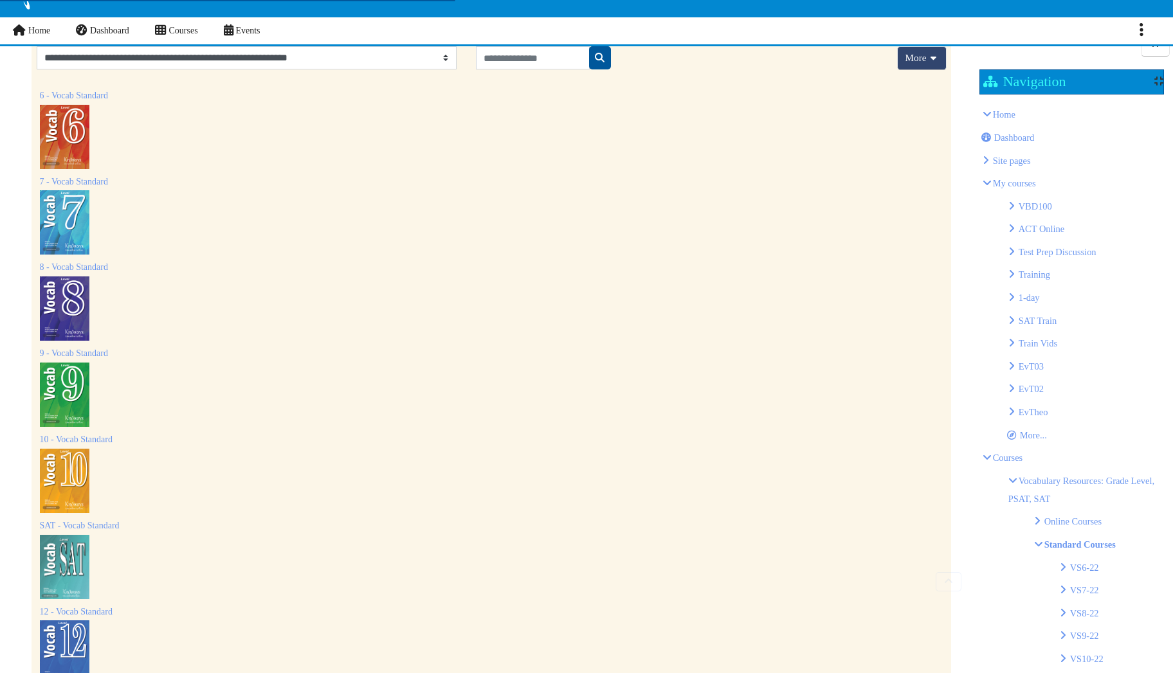
scroll to position [129, 0]
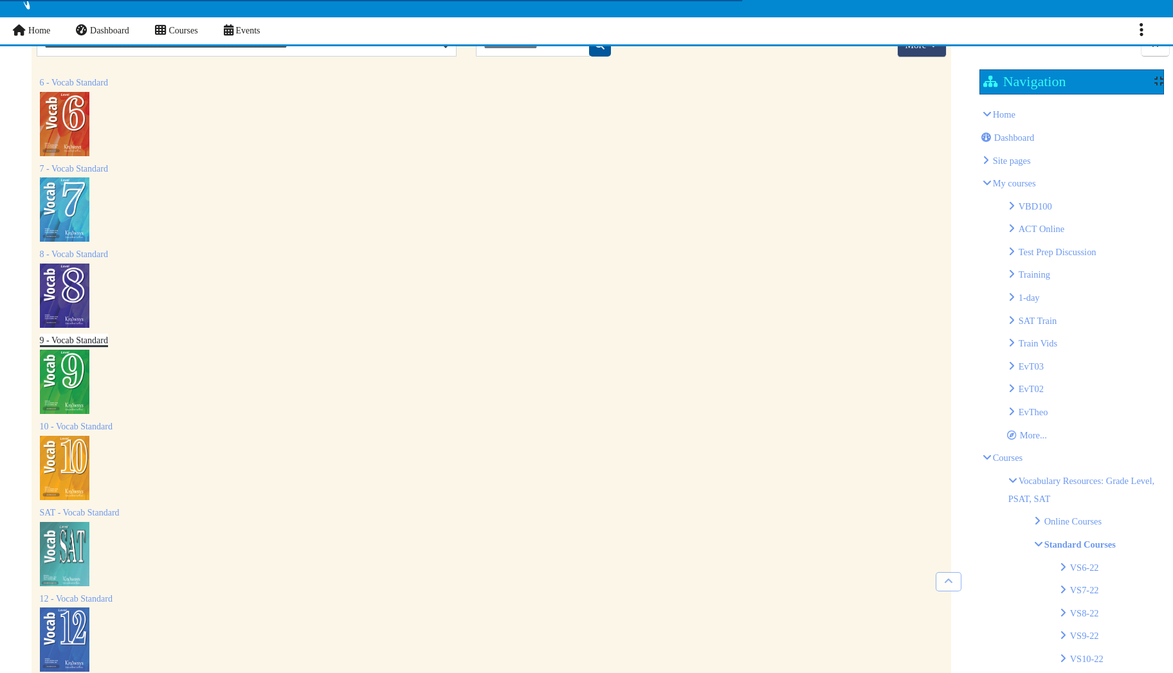
click at [87, 342] on link "9 - Vocab Standard" at bounding box center [74, 341] width 68 height 10
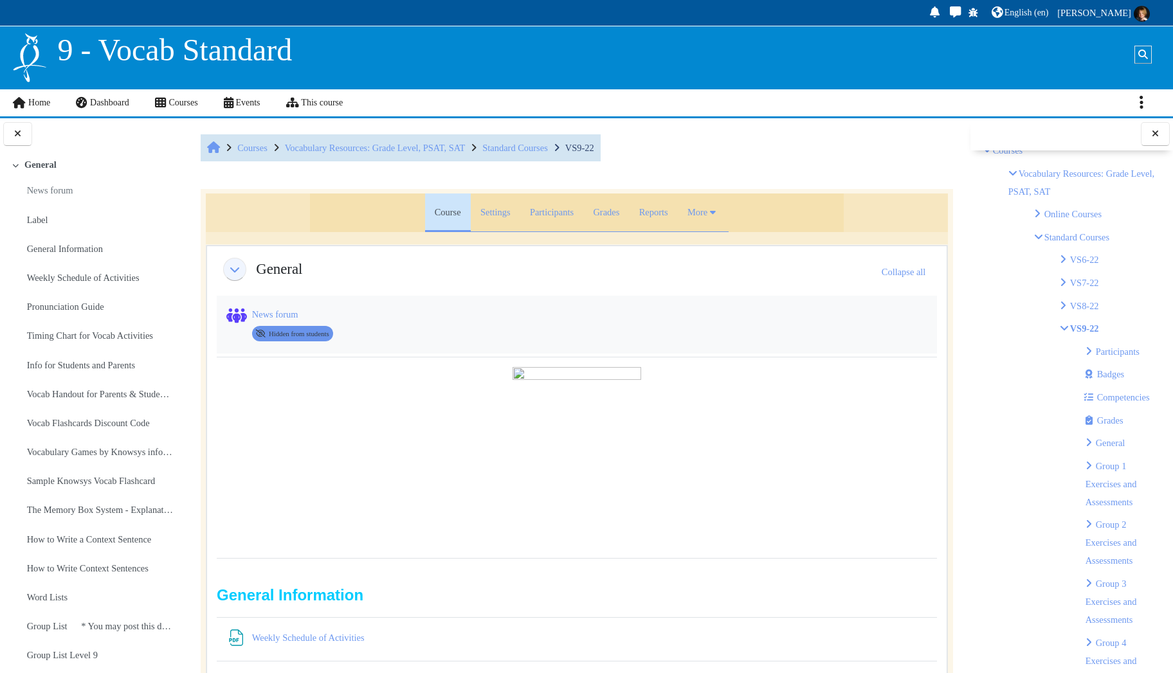
scroll to position [320, 0]
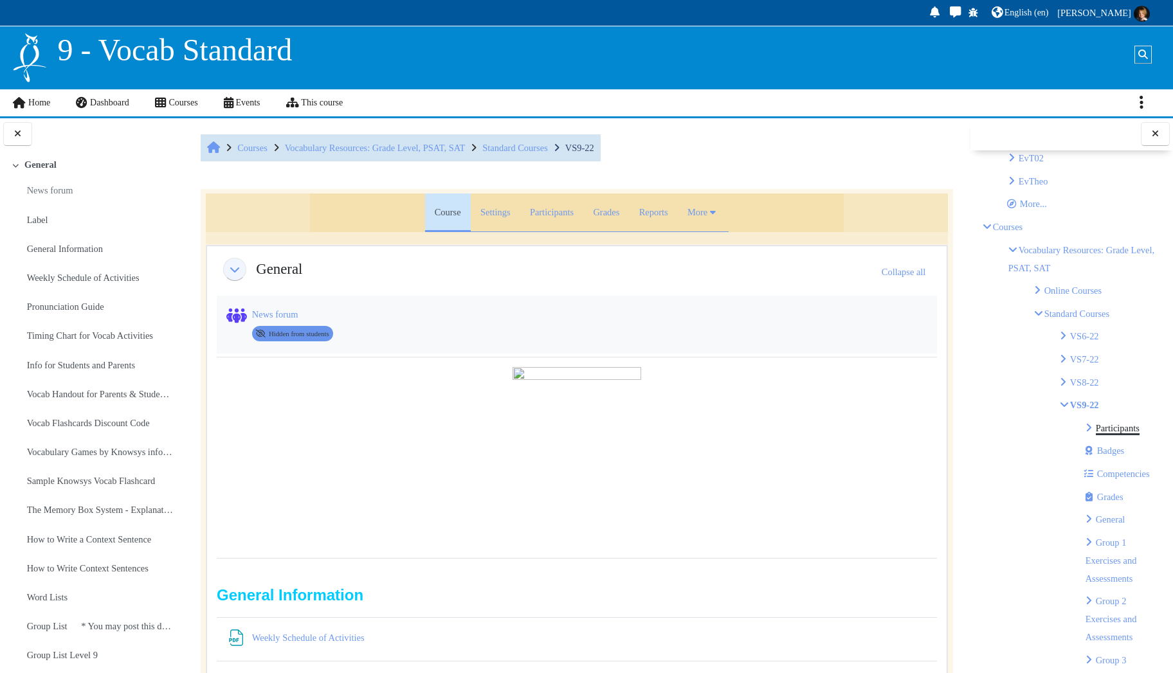
click at [1114, 423] on link "Participants" at bounding box center [1118, 428] width 44 height 10
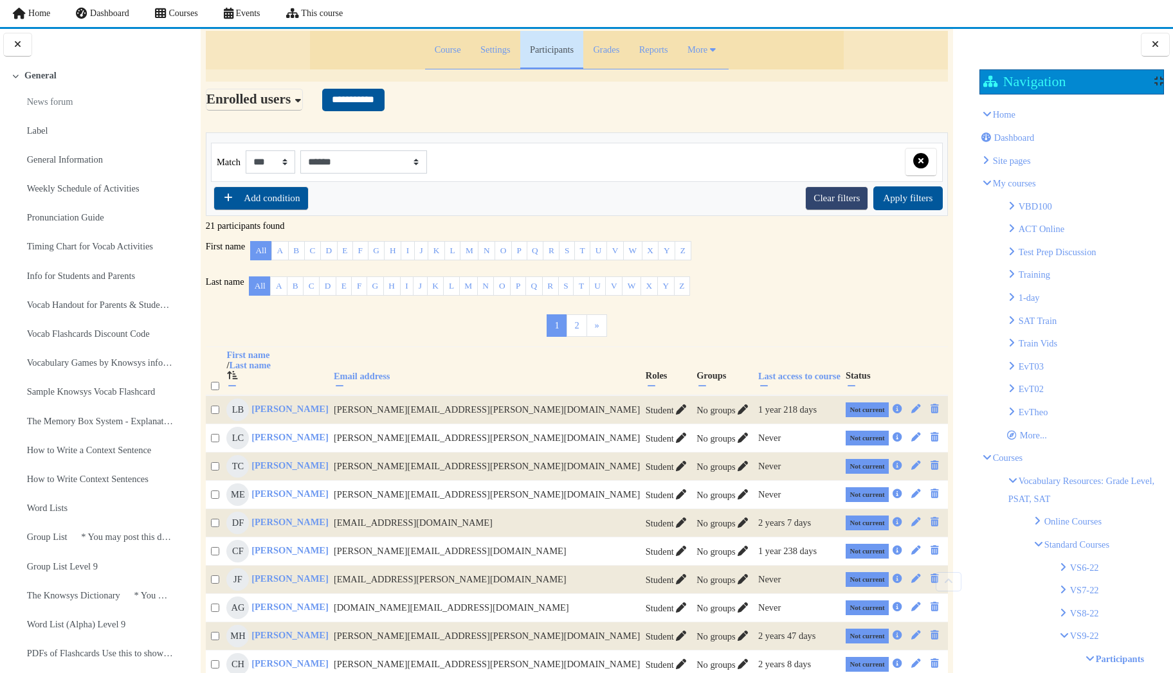
scroll to position [129, 0]
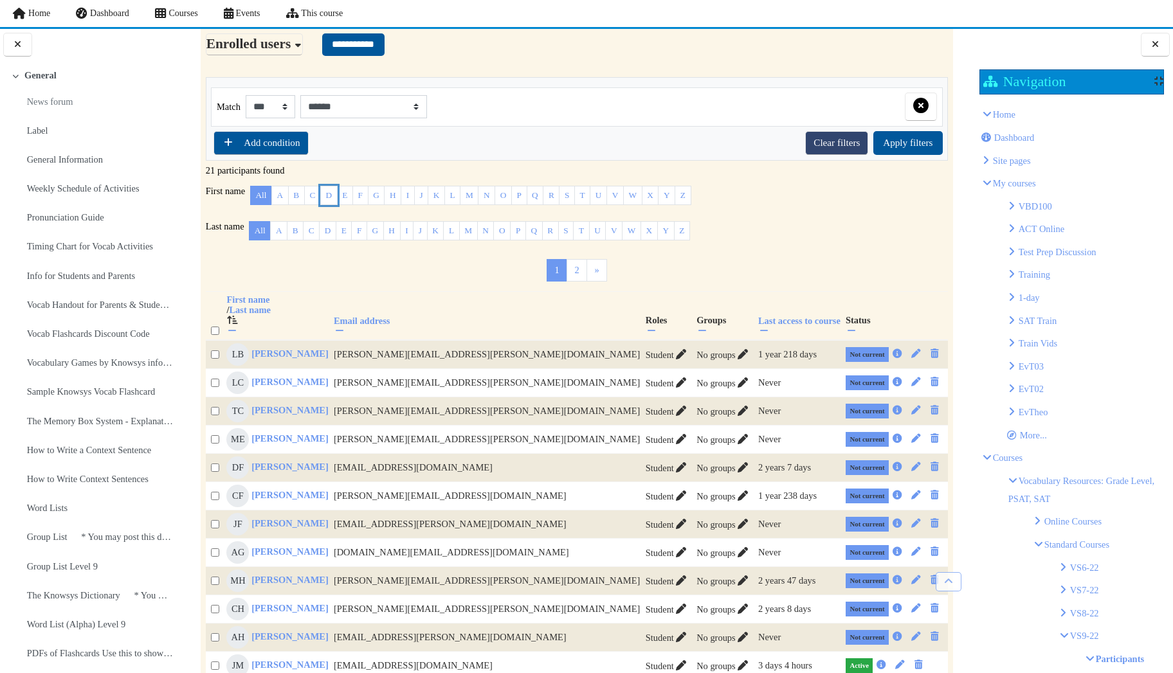
click at [328, 192] on link "D" at bounding box center [328, 195] width 17 height 19
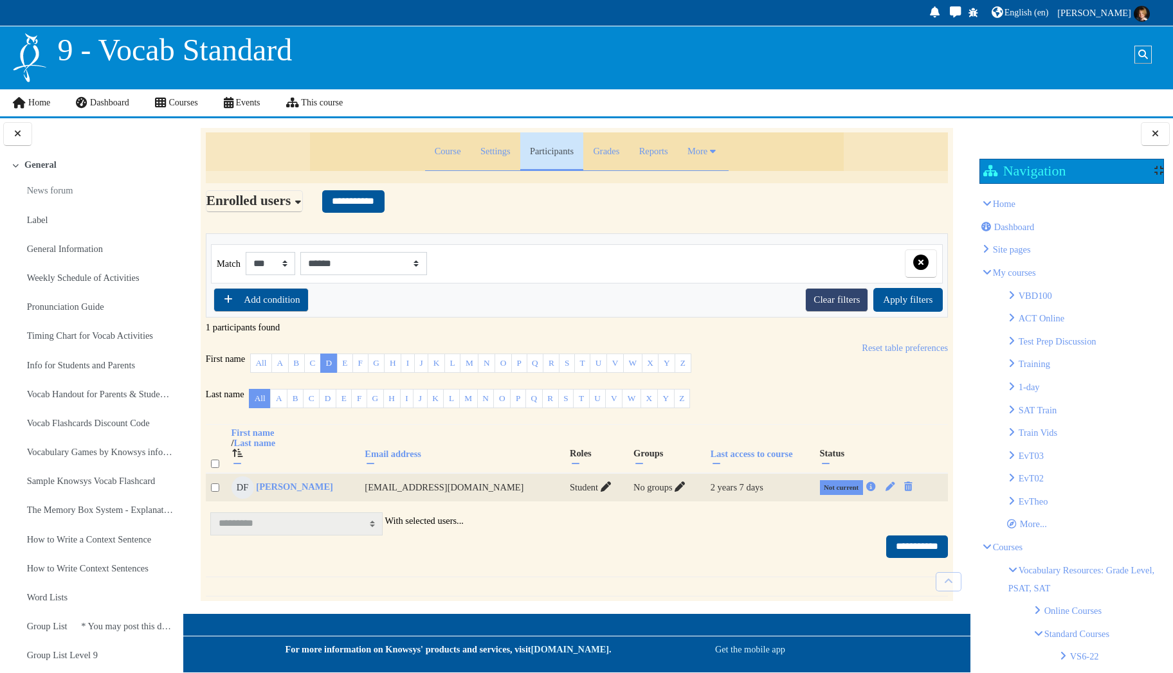
scroll to position [0, 0]
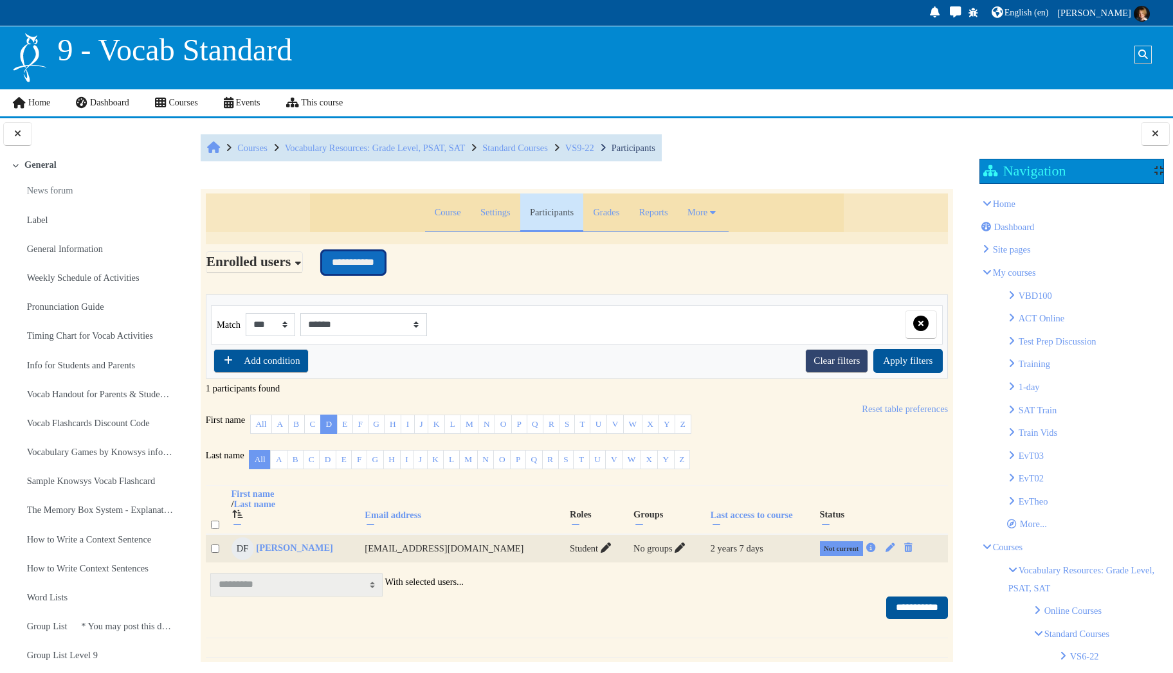
click at [384, 267] on input "**********" at bounding box center [353, 262] width 62 height 23
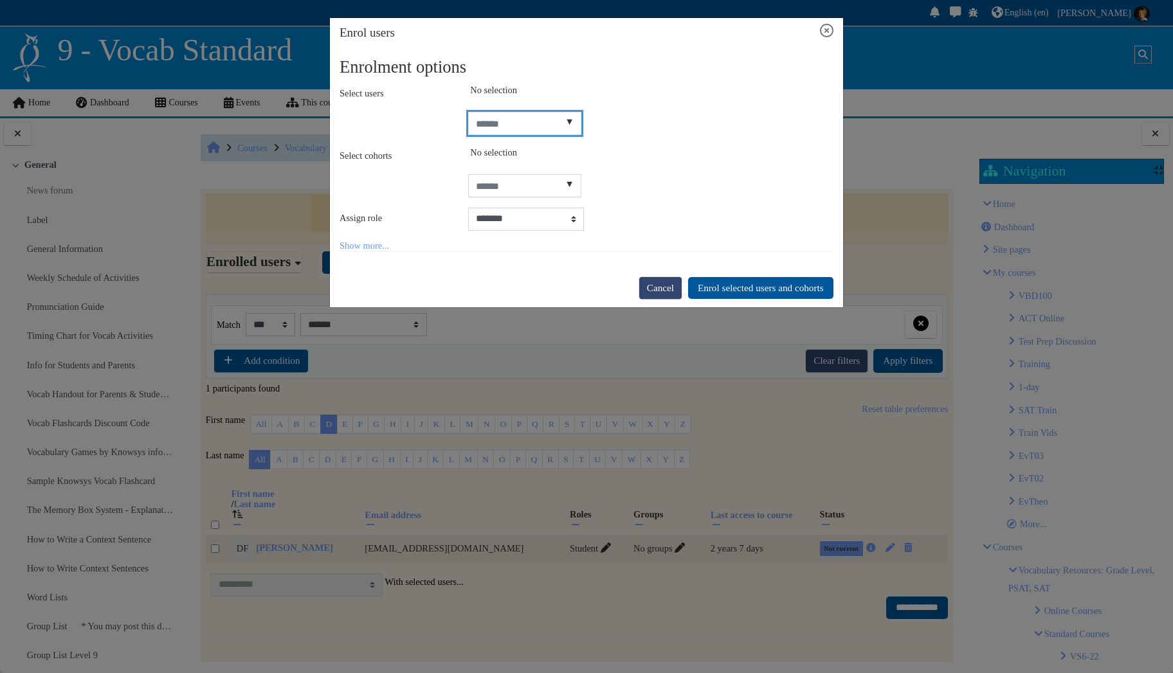
click at [524, 123] on input "Select users" at bounding box center [525, 123] width 114 height 23
type input "****"
click at [537, 150] on span "Demo User" at bounding box center [515, 149] width 44 height 10
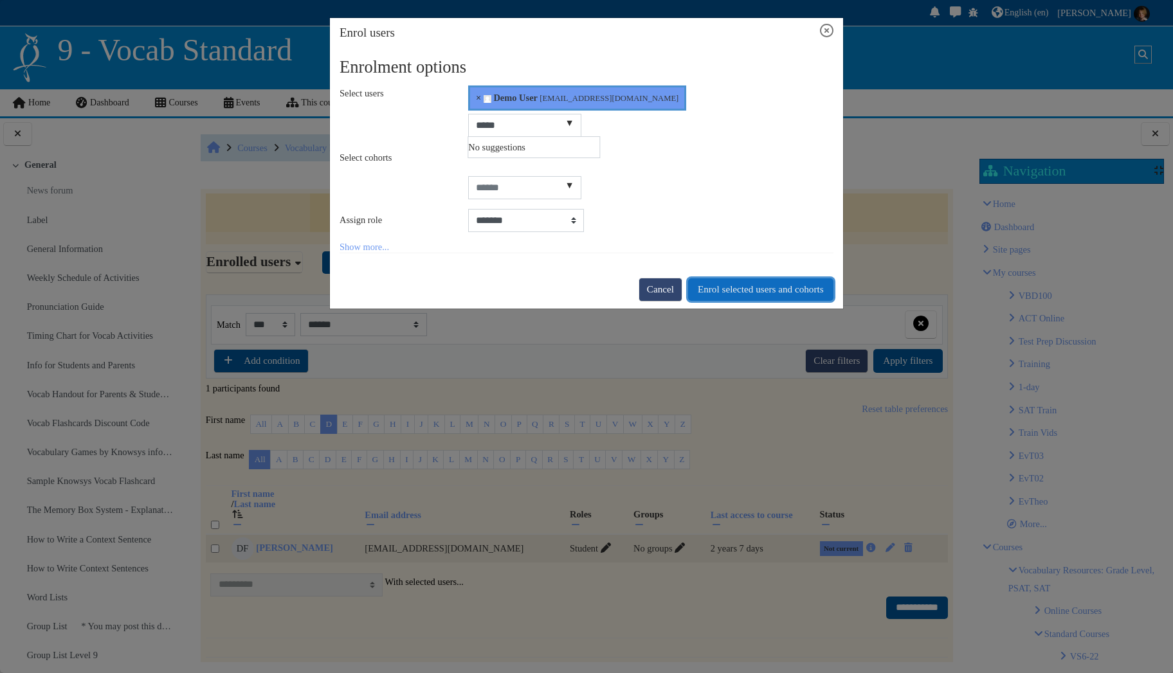
click at [751, 287] on button "Enrol selected users and cohorts" at bounding box center [760, 289] width 145 height 23
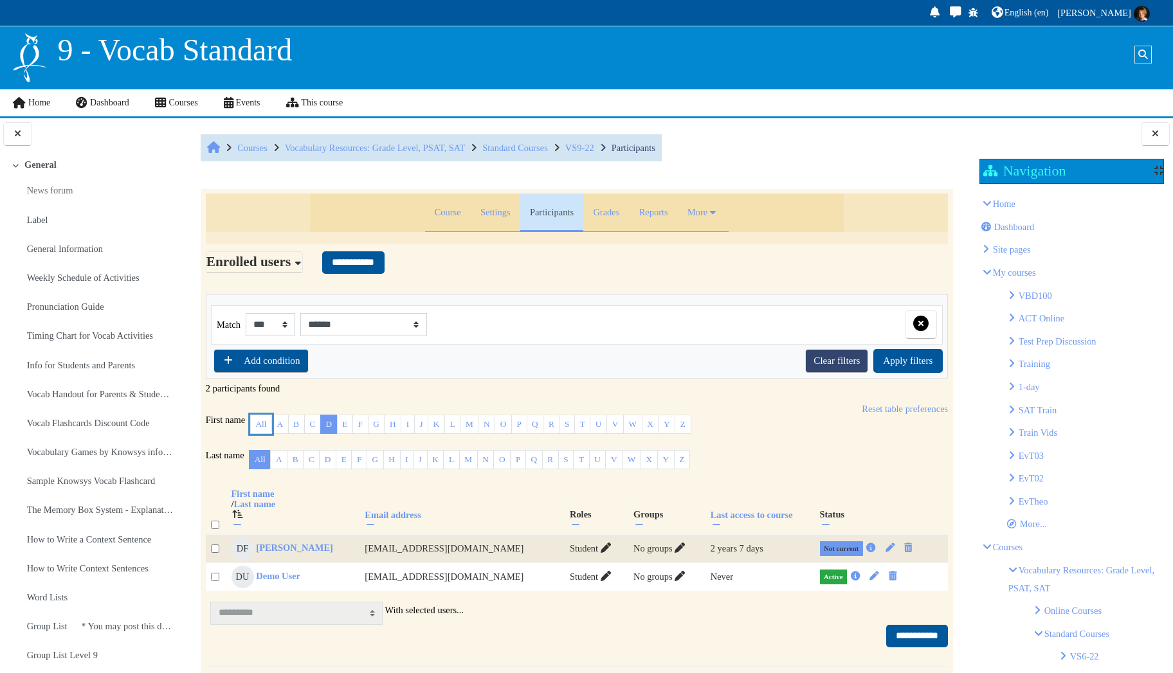
click at [257, 424] on link "All" at bounding box center [261, 424] width 22 height 19
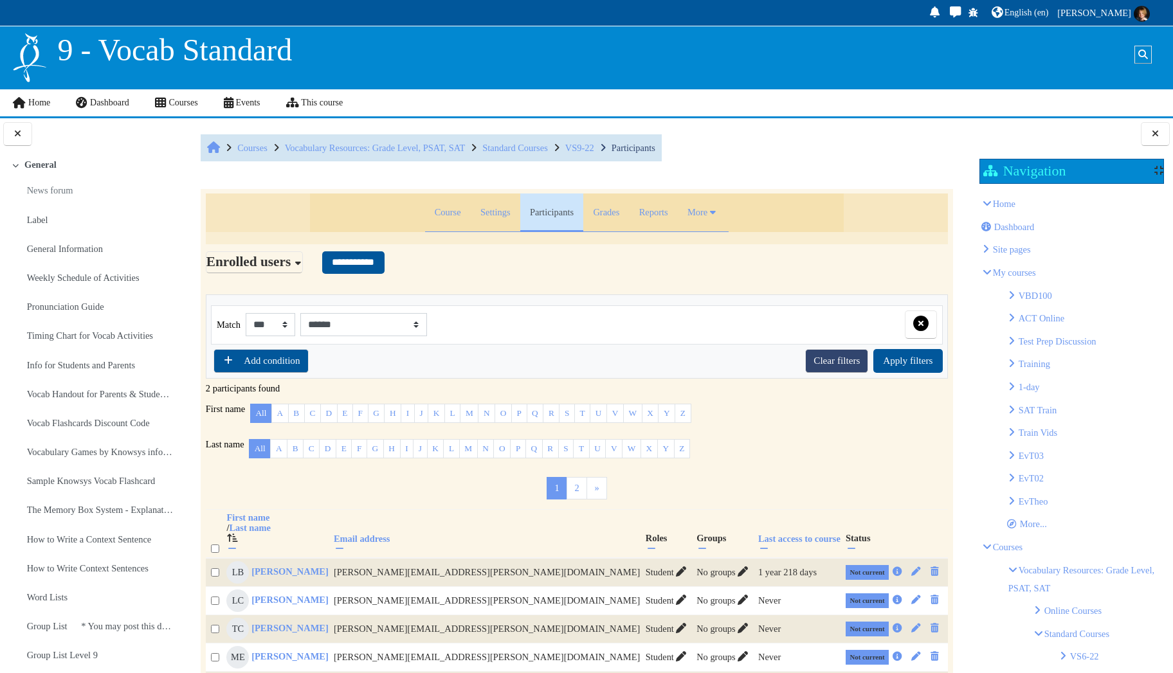
type input "**********"
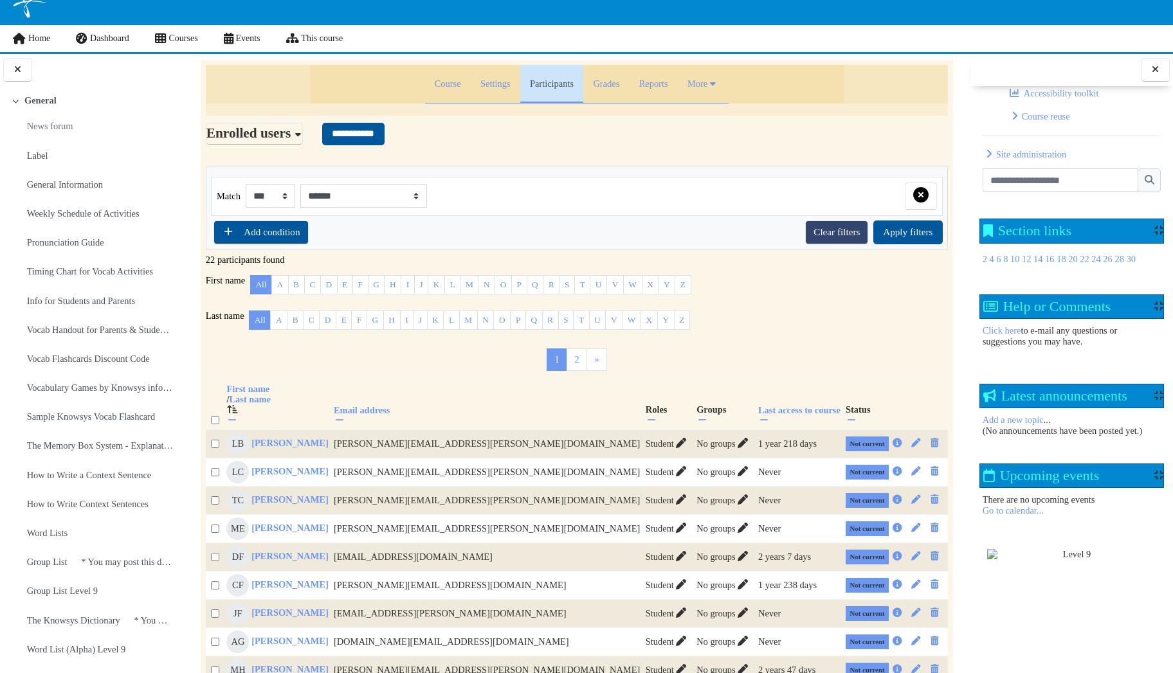
scroll to position [3336, 0]
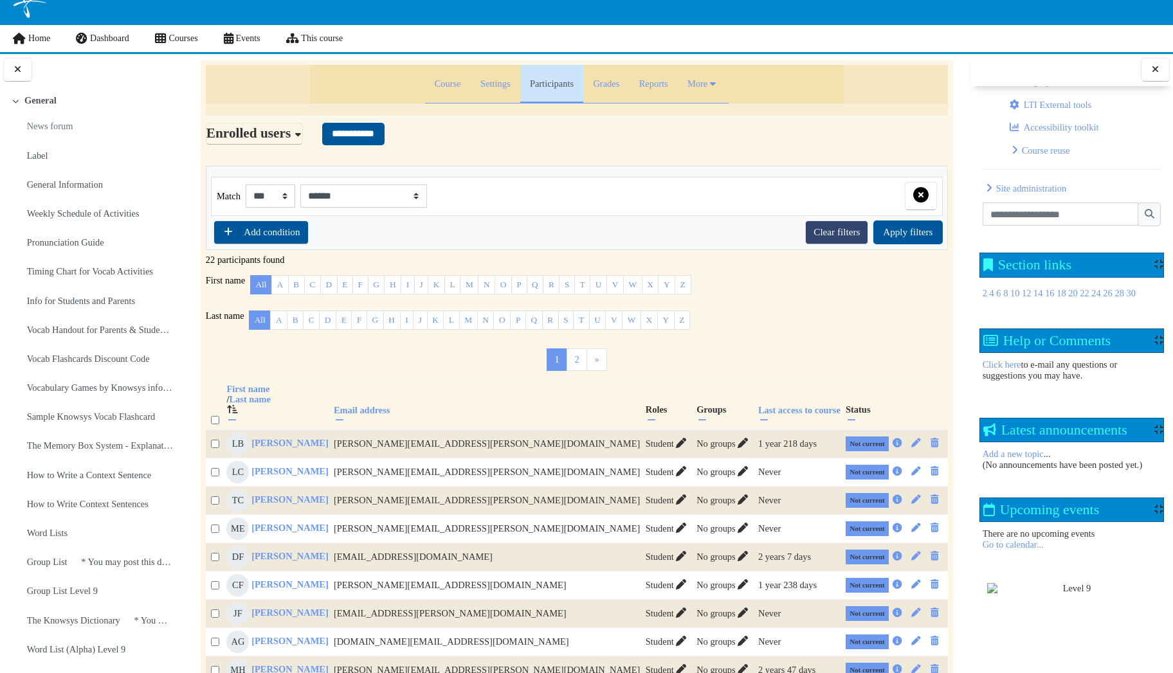
click at [1038, 183] on span "Site administration" at bounding box center [1031, 188] width 70 height 10
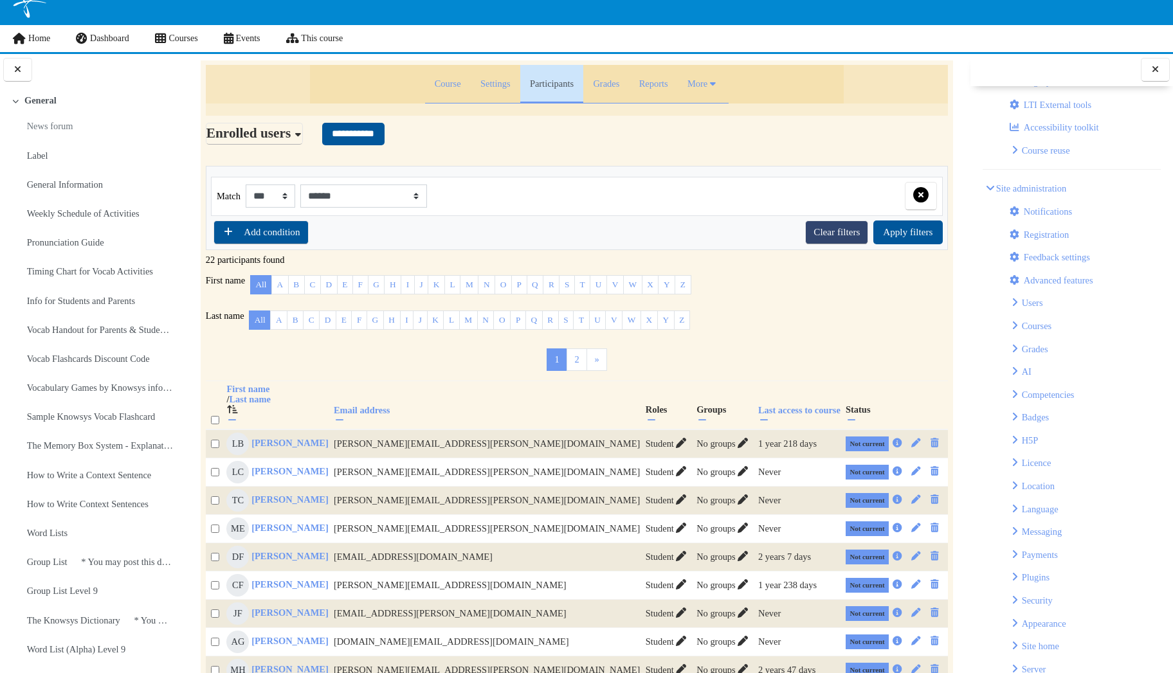
click at [1040, 298] on span "Users" at bounding box center [1032, 303] width 21 height 10
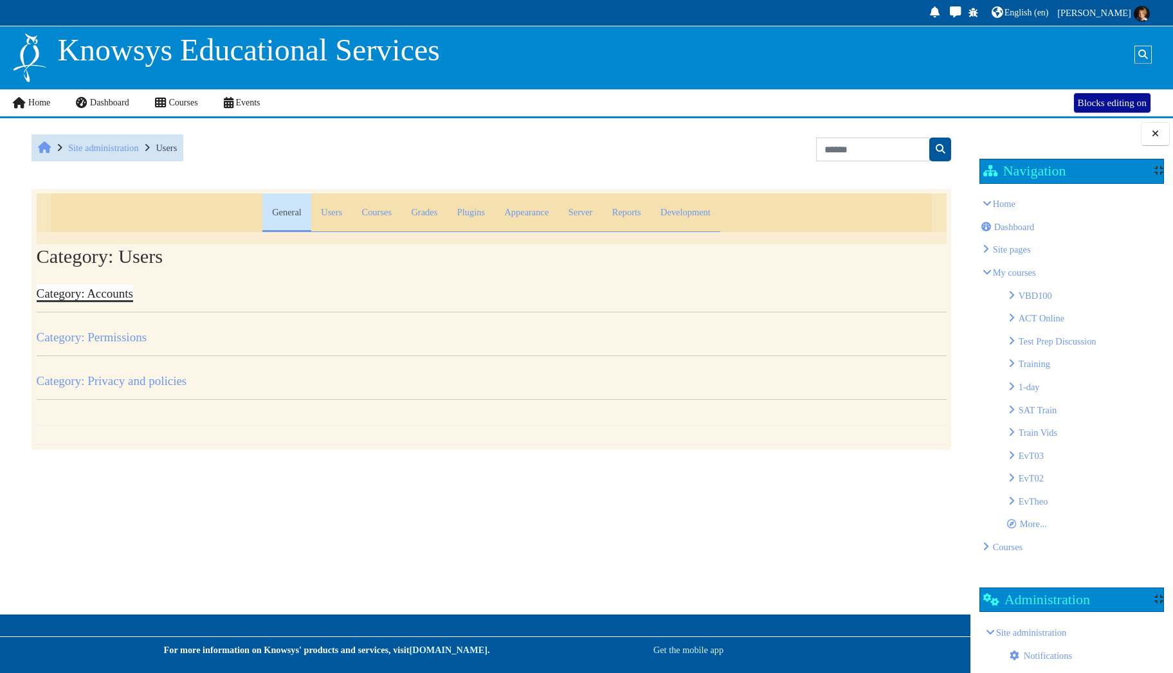
click at [131, 293] on link "Category: Accounts" at bounding box center [85, 294] width 96 height 14
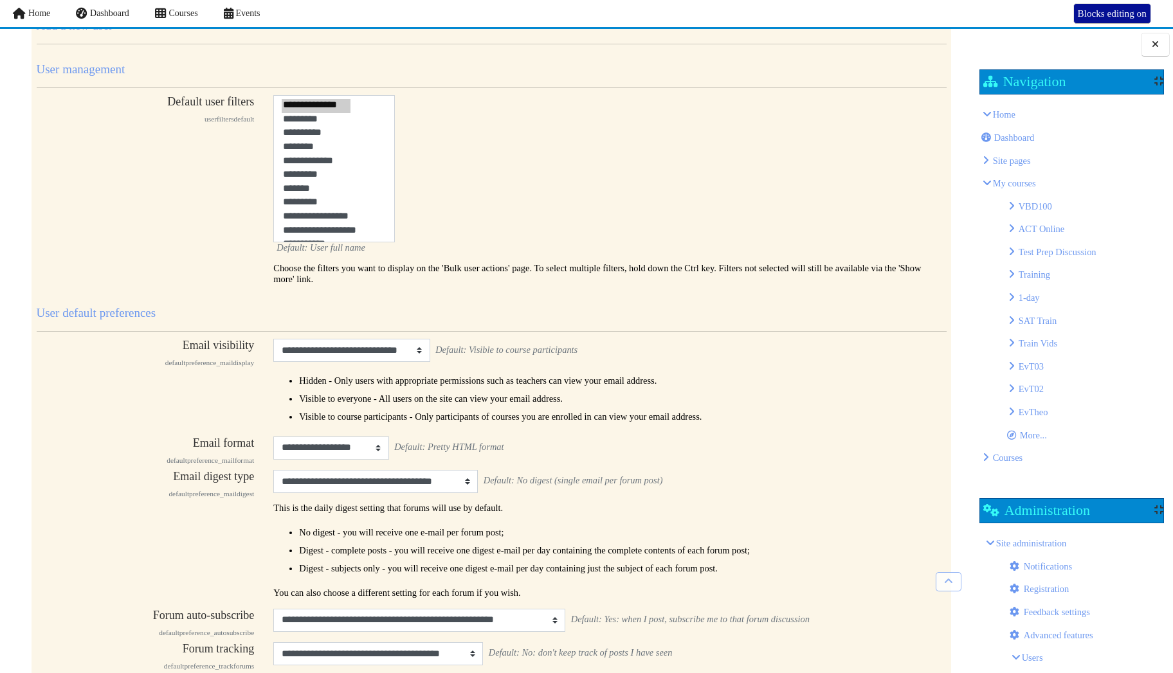
scroll to position [64, 0]
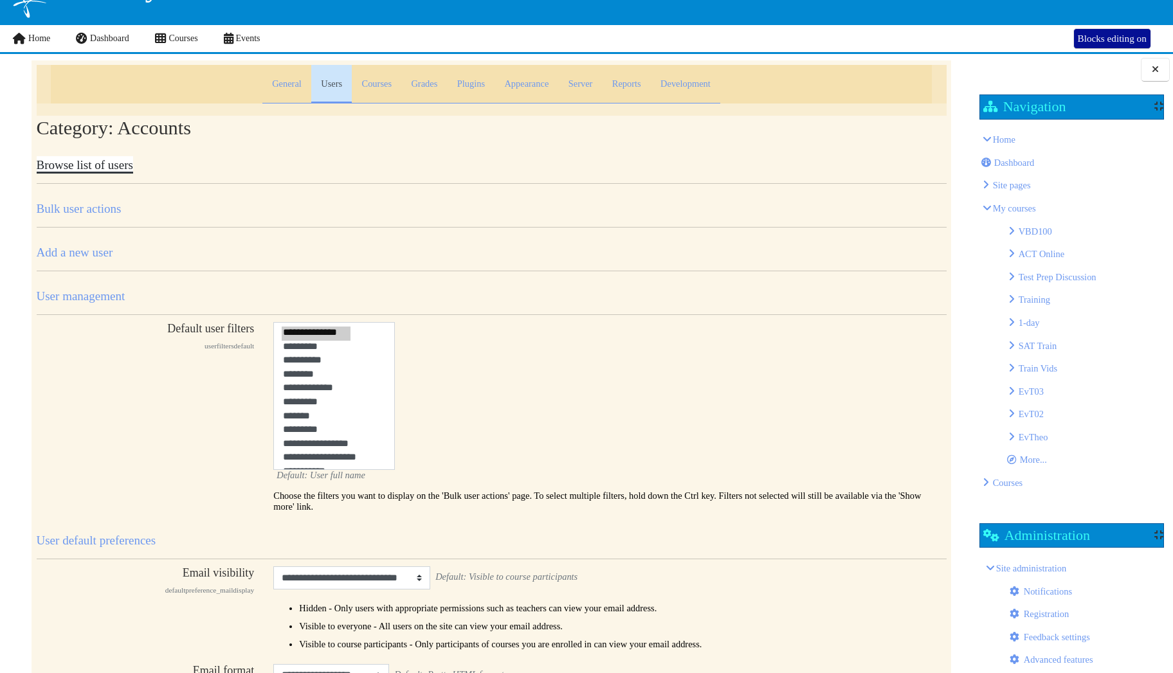
click at [112, 170] on link "Browse list of users" at bounding box center [85, 165] width 96 height 14
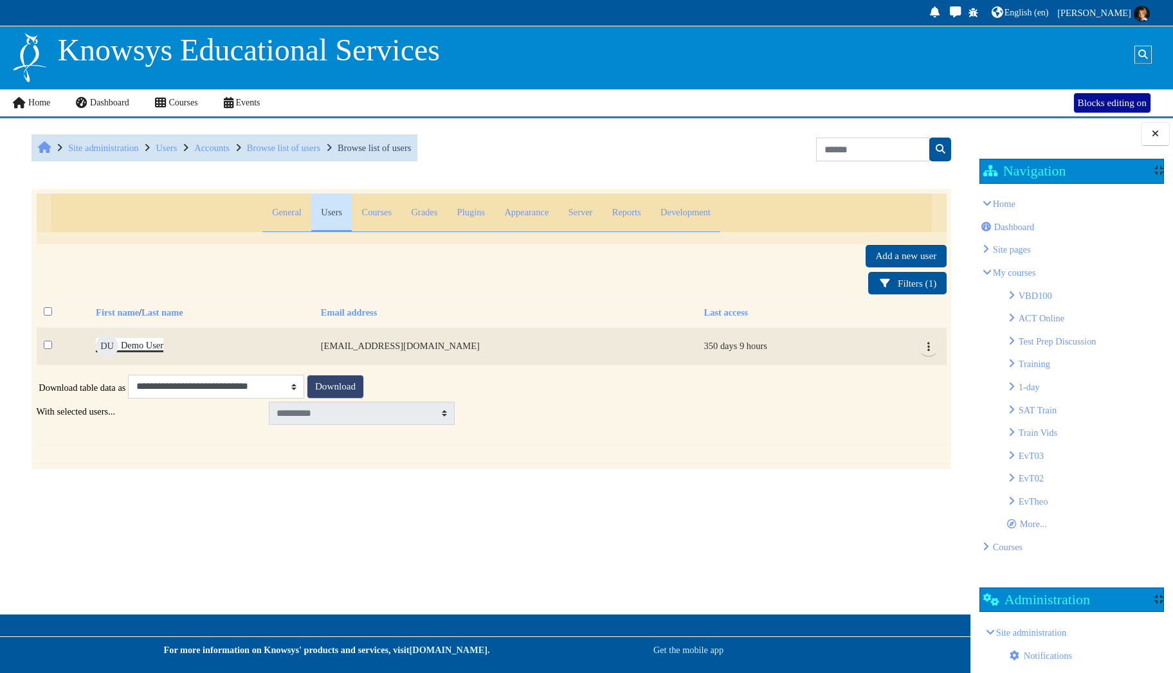
click at [156, 344] on link "DU Demo User" at bounding box center [130, 345] width 68 height 10
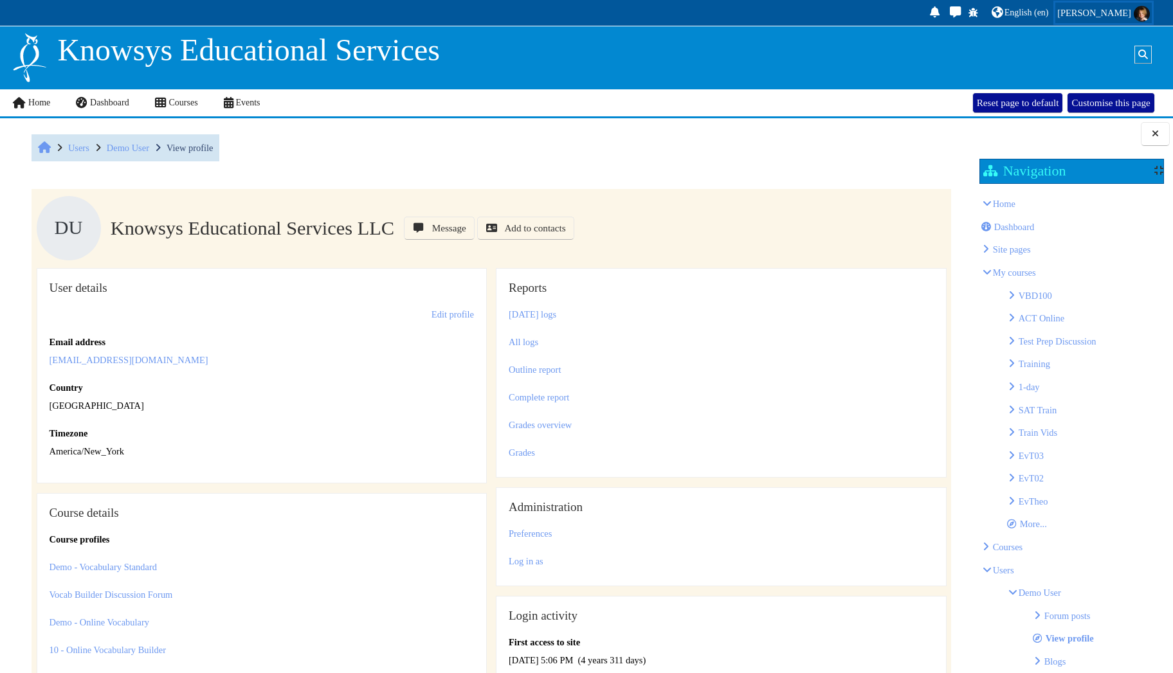
click at [1139, 15] on img "User menu" at bounding box center [1142, 14] width 16 height 16
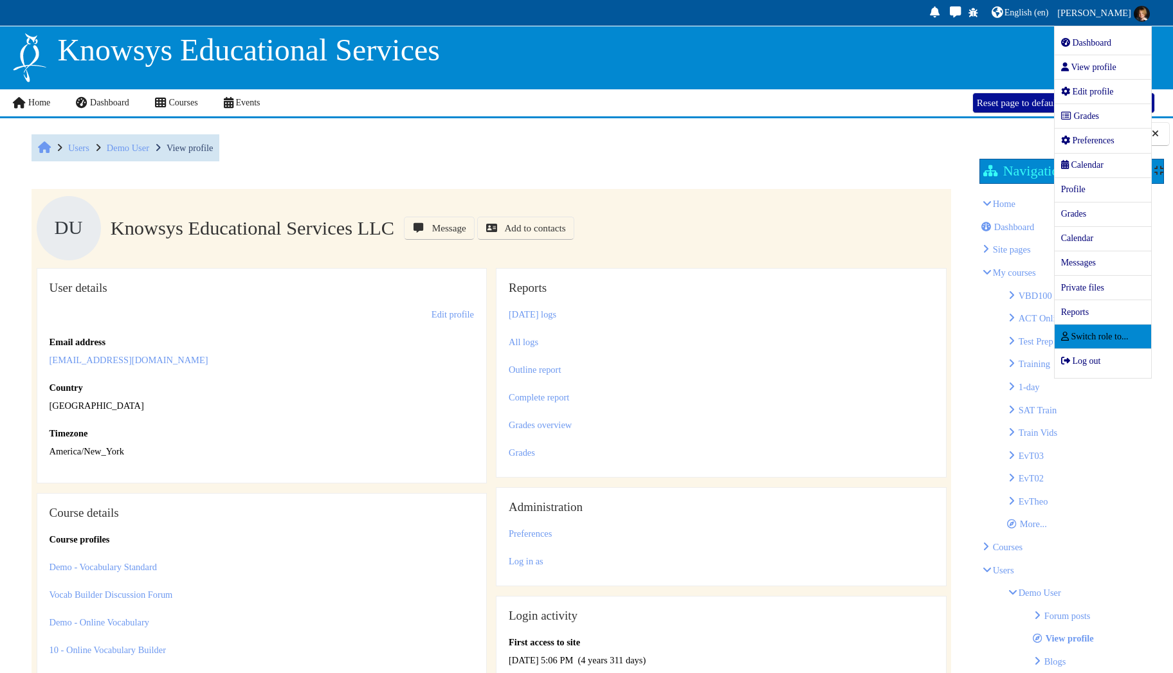
click at [1147, 336] on link "Switch role to..." at bounding box center [1103, 337] width 96 height 24
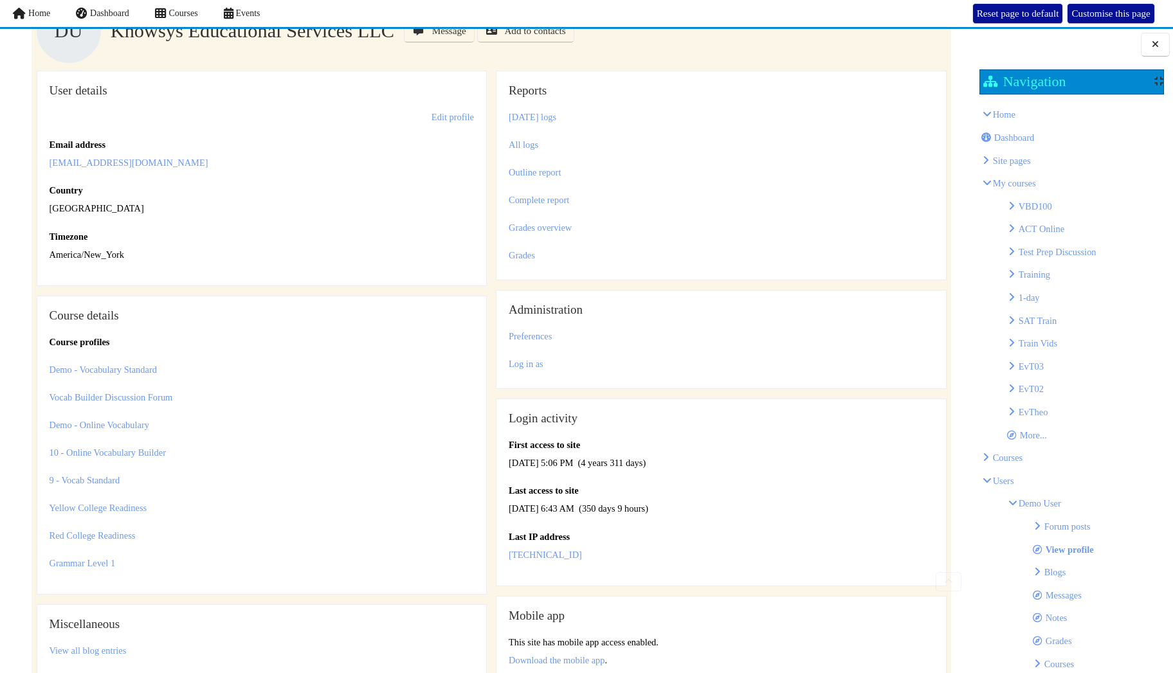
scroll to position [129, 0]
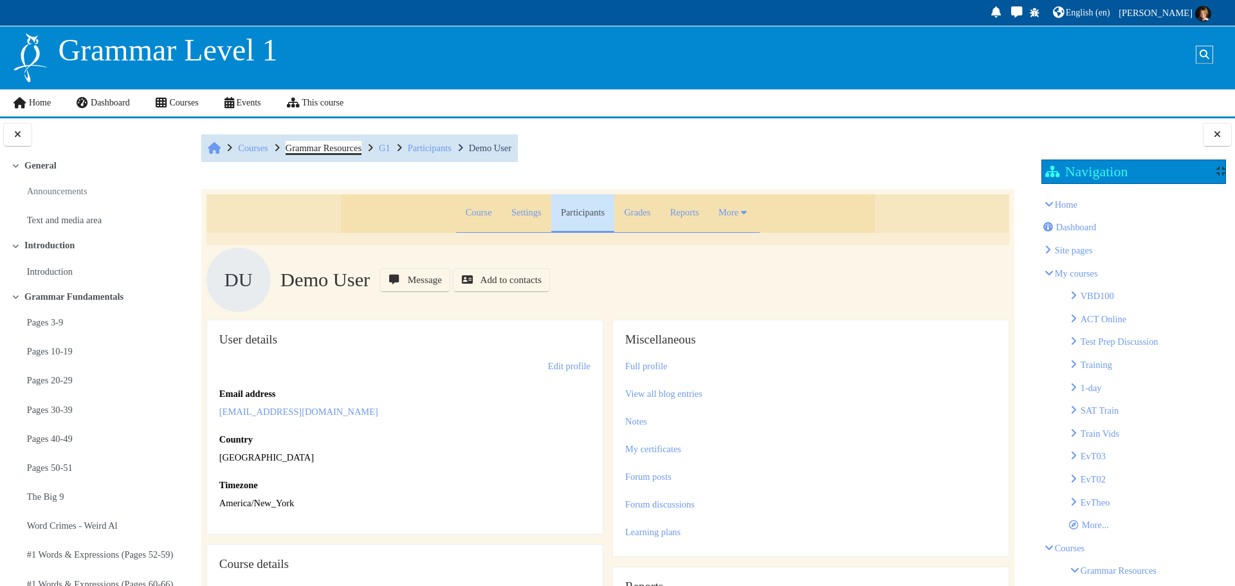
click at [344, 149] on span "Grammar Resources" at bounding box center [324, 148] width 76 height 10
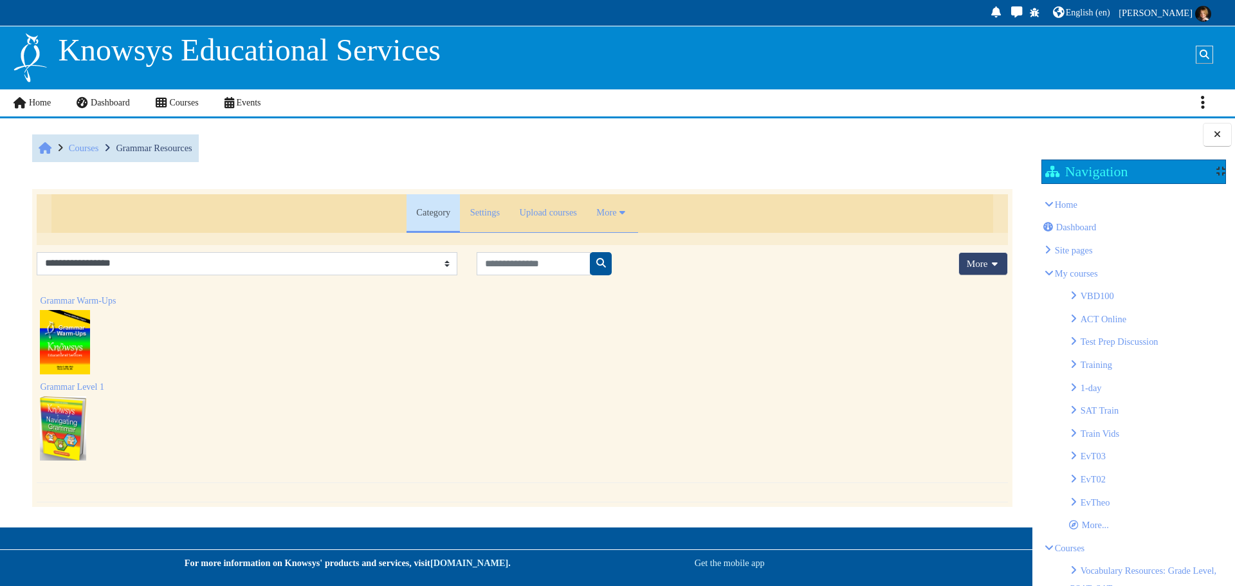
click at [95, 295] on h3 "Grammar Warm-Ups" at bounding box center [78, 301] width 76 height 12
click at [110, 300] on link "Grammar Warm-Ups" at bounding box center [78, 301] width 76 height 10
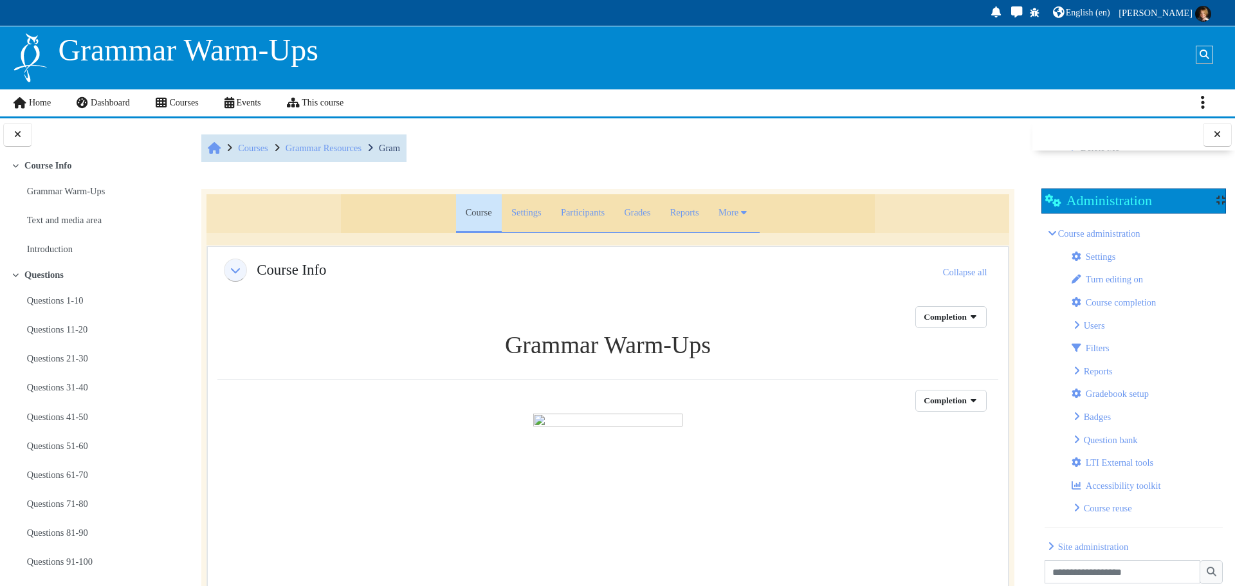
scroll to position [862, 0]
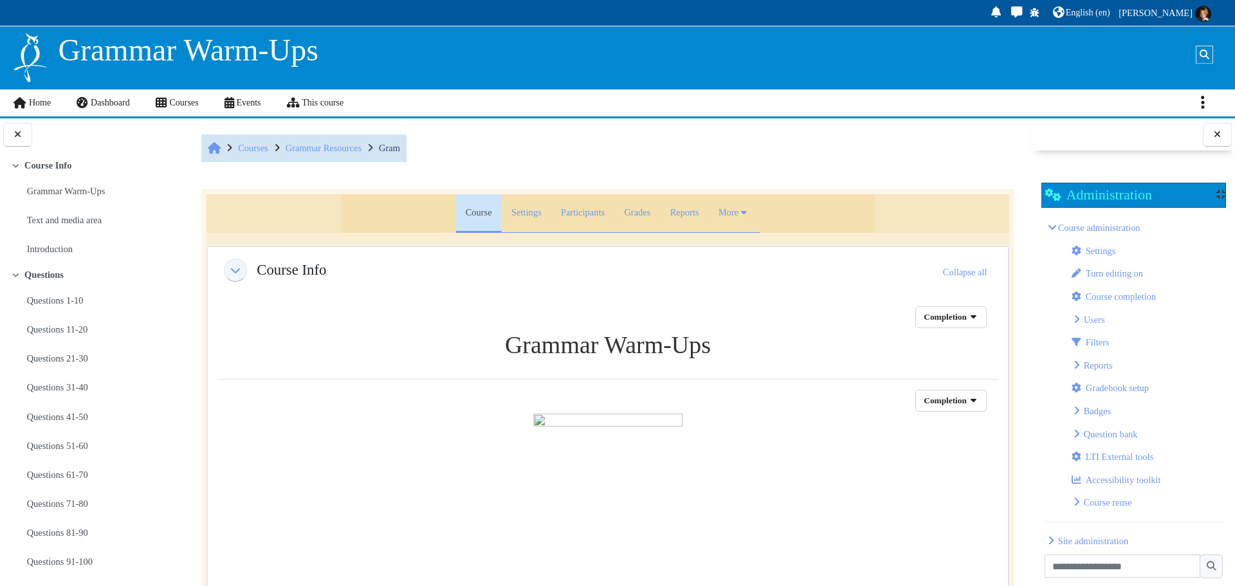
click at [1103, 314] on span "Users" at bounding box center [1094, 319] width 21 height 10
click at [1161, 337] on link "Enrolled users" at bounding box center [1131, 342] width 68 height 10
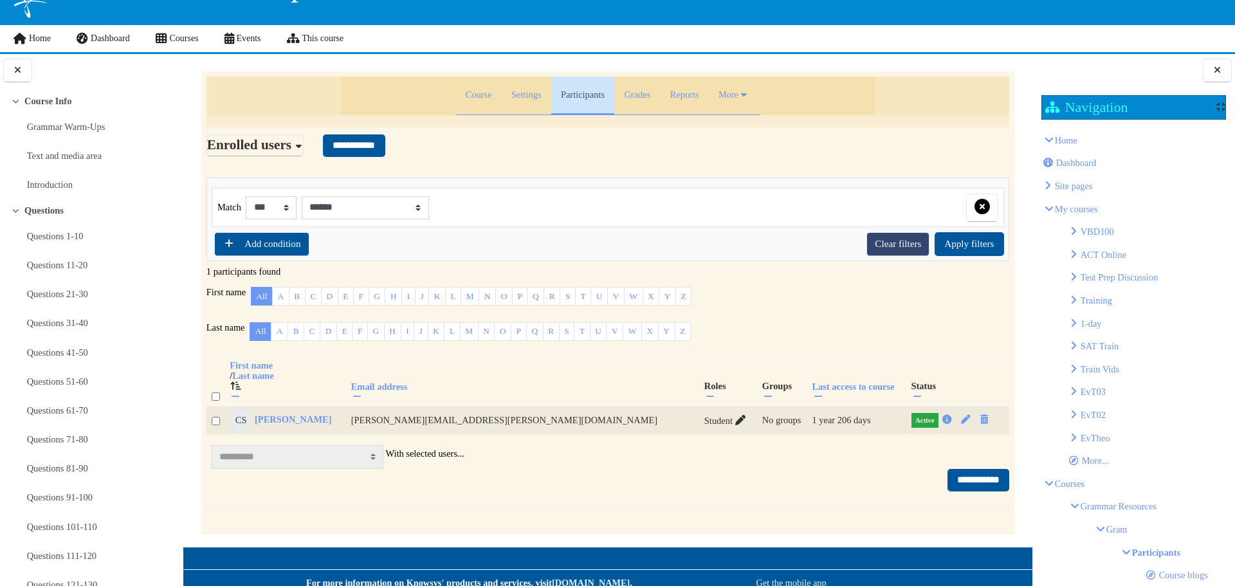
scroll to position [64, 0]
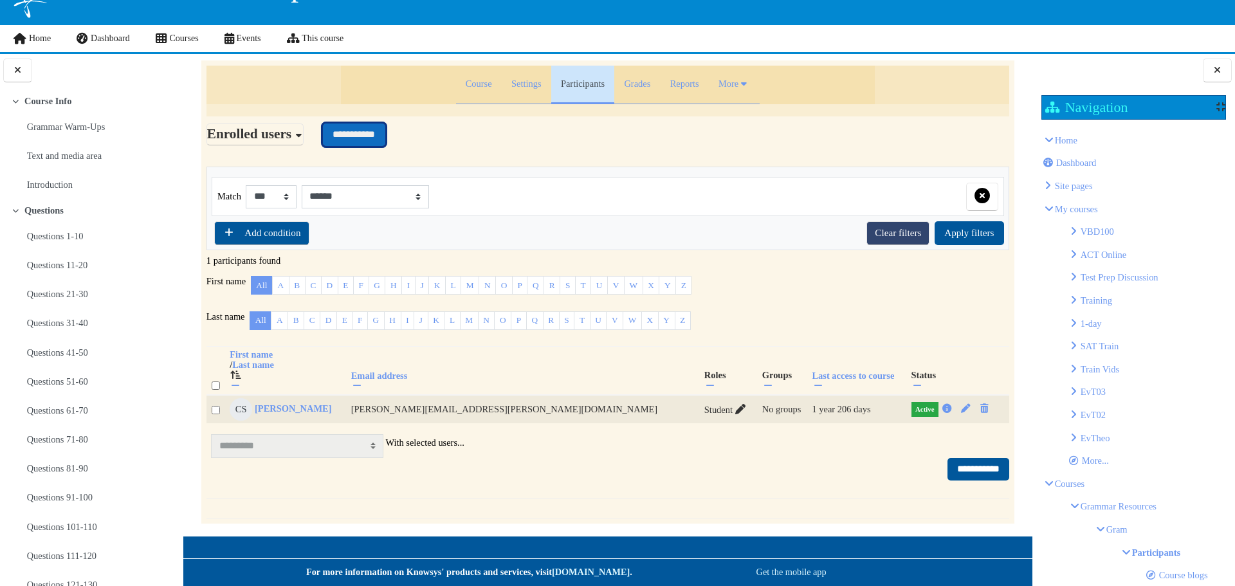
click at [379, 143] on input "**********" at bounding box center [354, 134] width 62 height 23
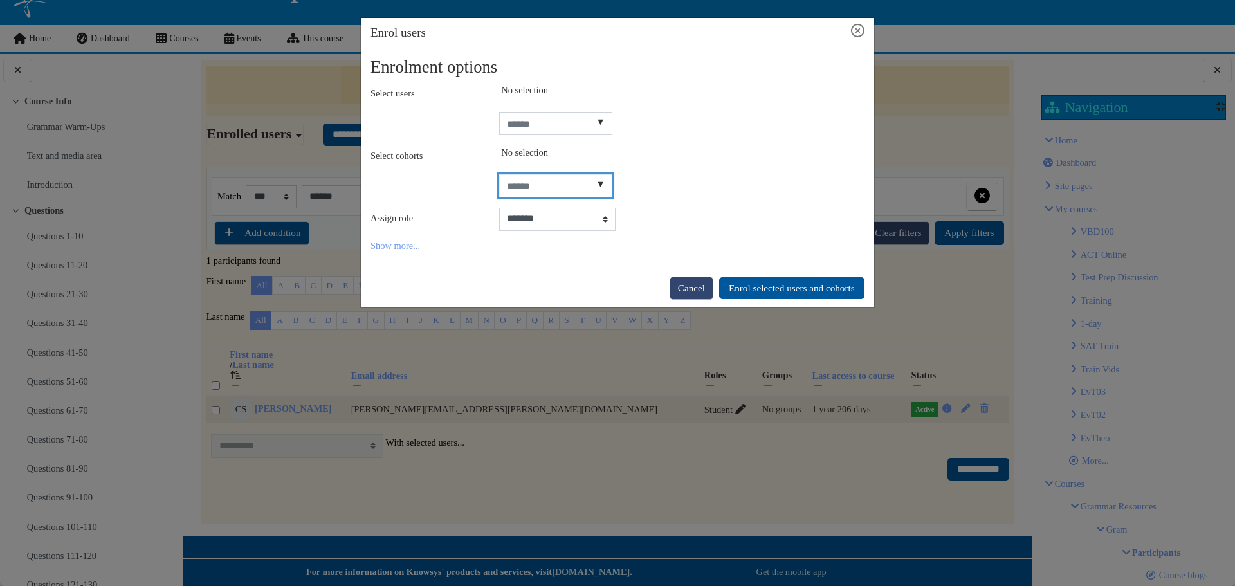
click at [547, 188] on input "Select cohorts" at bounding box center [556, 185] width 114 height 23
drag, startPoint x: 583, startPoint y: 120, endPoint x: 568, endPoint y: 120, distance: 15.4
click at [583, 120] on input "Select users" at bounding box center [556, 123] width 114 height 23
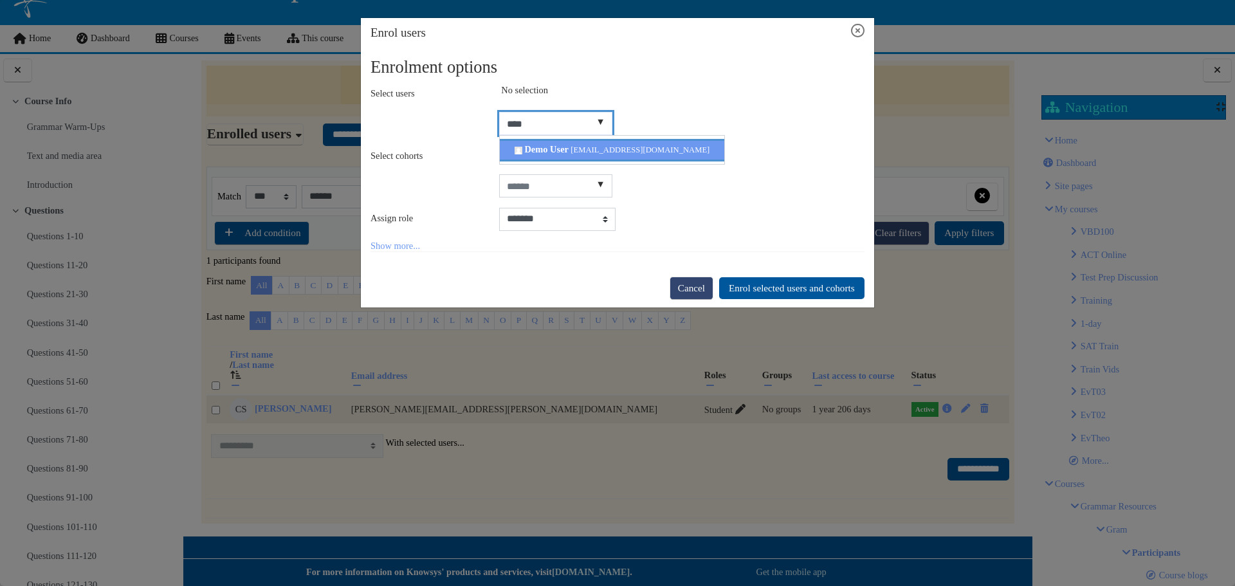
type input "****"
click at [560, 152] on span "Demo User" at bounding box center [546, 149] width 44 height 10
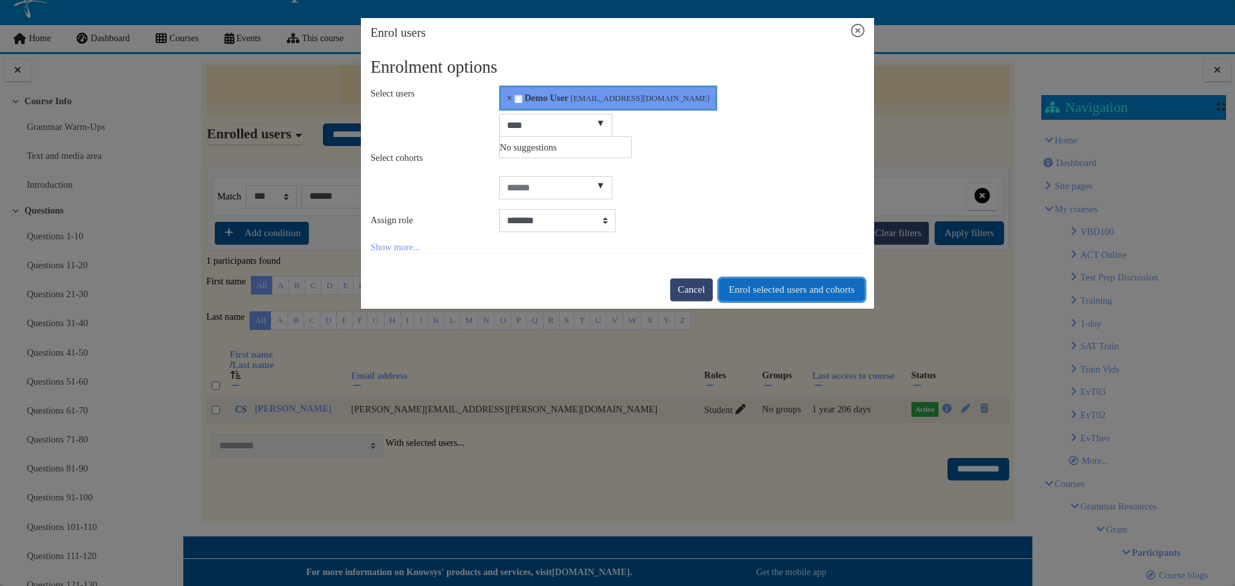
click at [741, 284] on button "Enrol selected users and cohorts" at bounding box center [791, 289] width 145 height 23
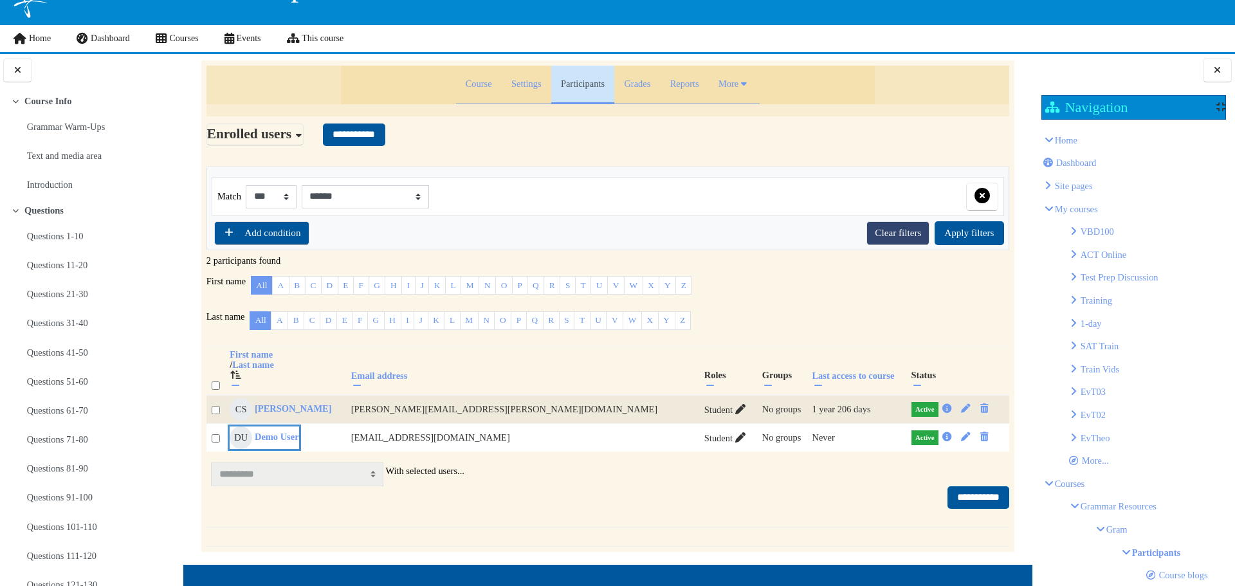
click at [298, 445] on link "DU Demo User" at bounding box center [264, 437] width 69 height 23
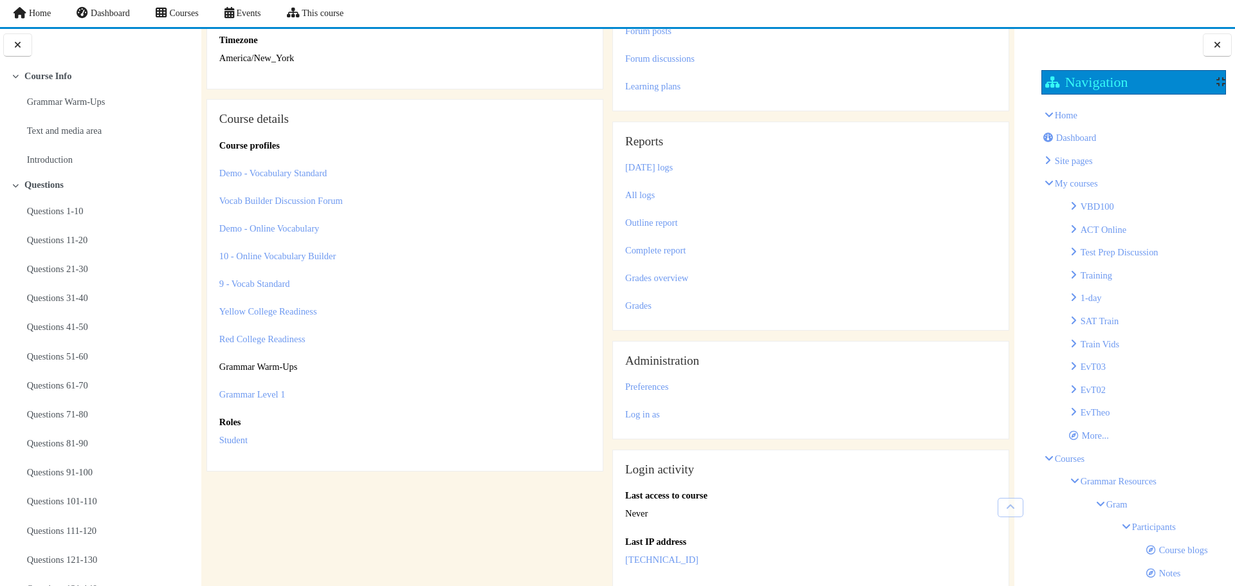
scroll to position [386, 0]
